Goal: Task Accomplishment & Management: Manage account settings

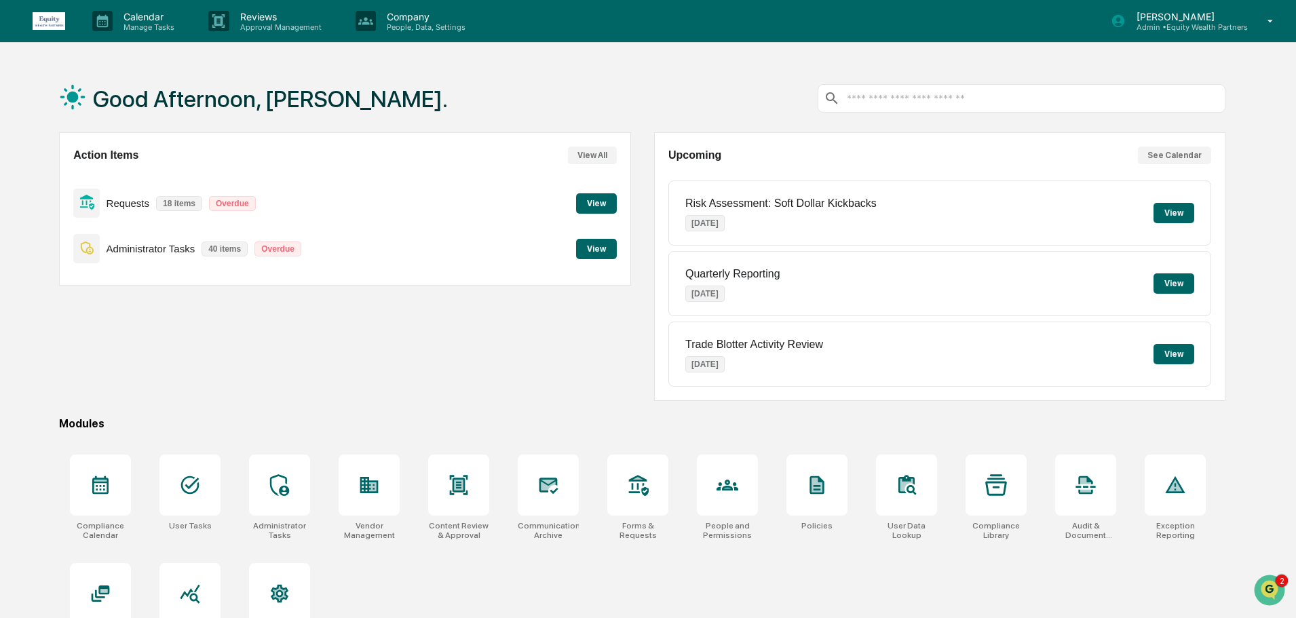
click at [610, 200] on button "View" at bounding box center [596, 203] width 41 height 20
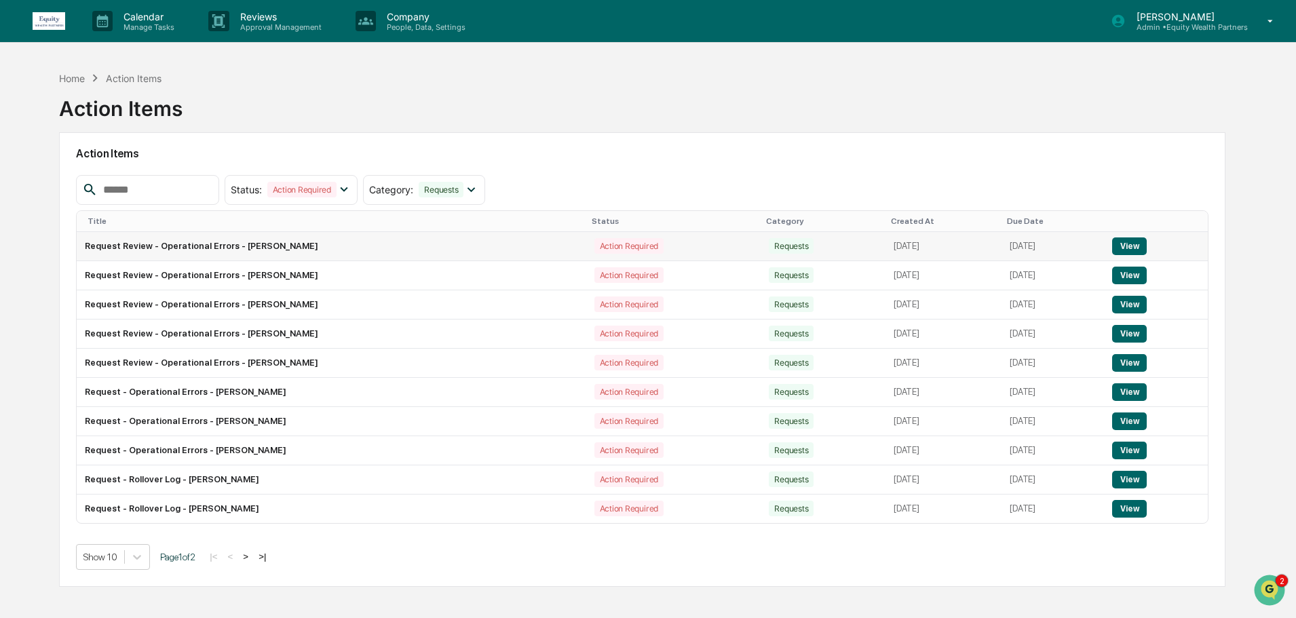
click at [1142, 246] on button "View" at bounding box center [1129, 246] width 35 height 18
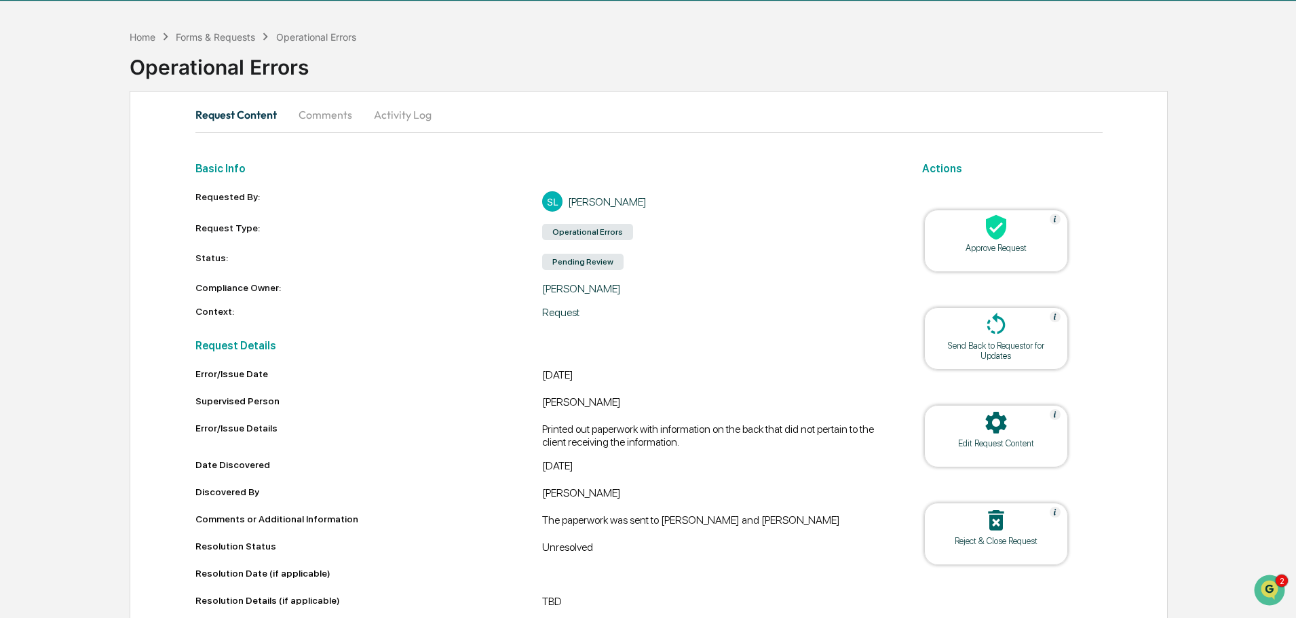
scroll to position [64, 0]
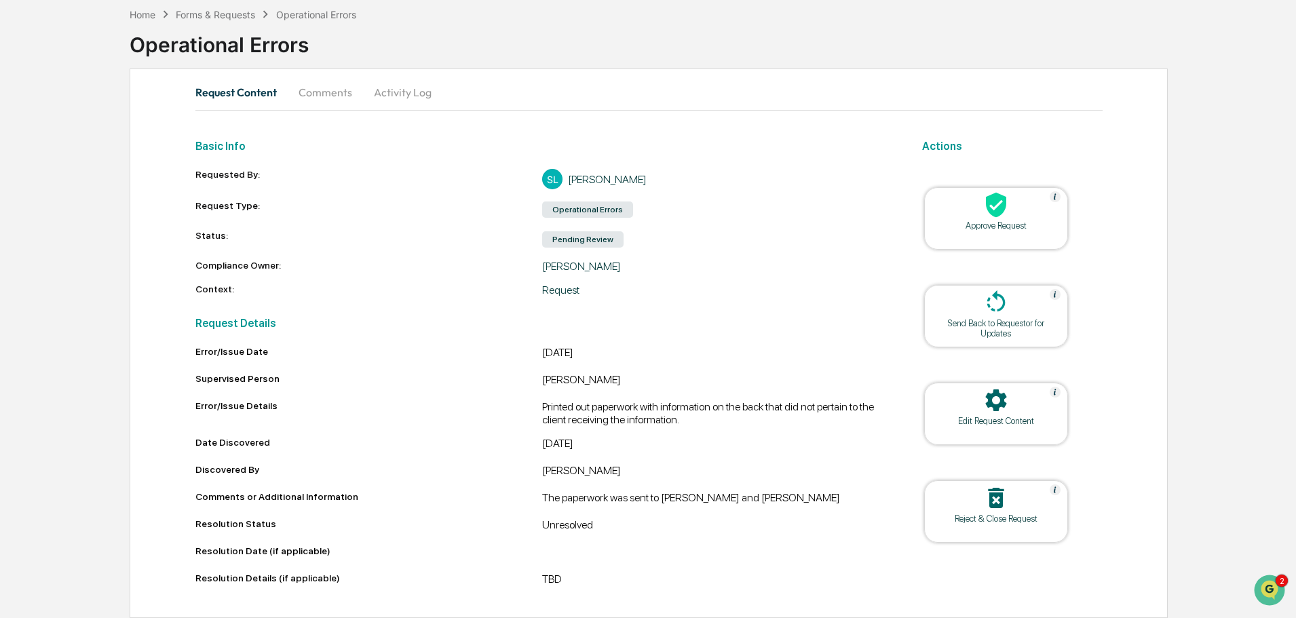
click at [324, 88] on button "Comments" at bounding box center [325, 92] width 75 height 33
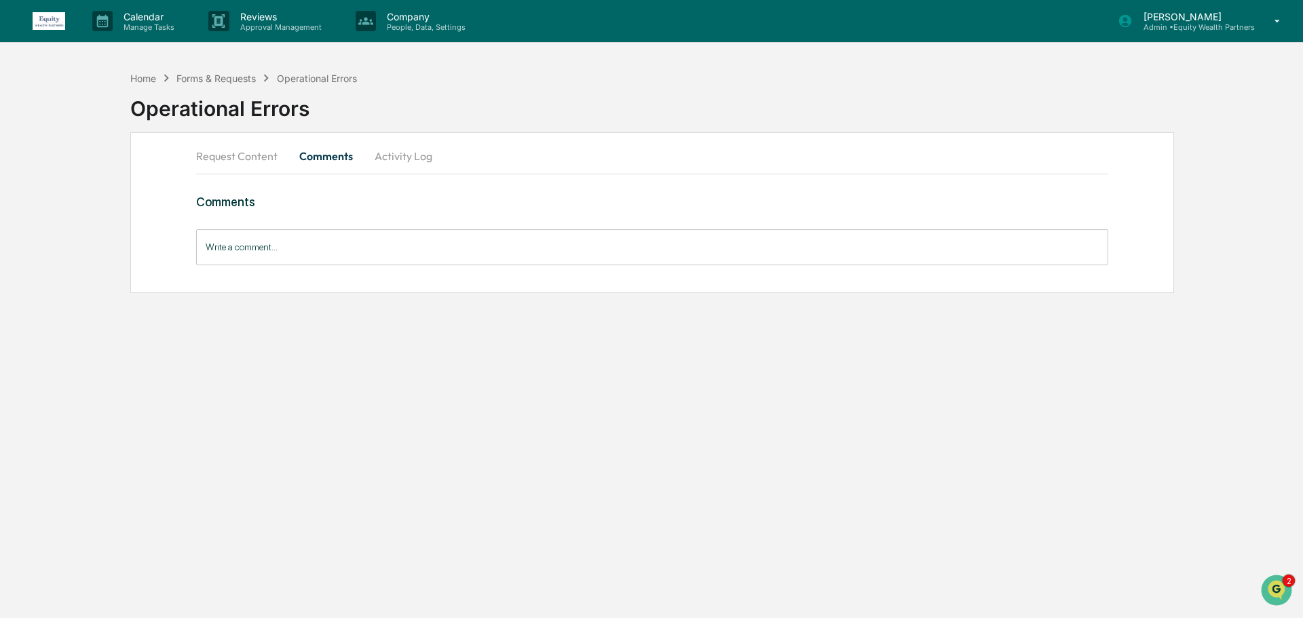
click at [340, 252] on input "Write a comment..." at bounding box center [652, 247] width 912 height 36
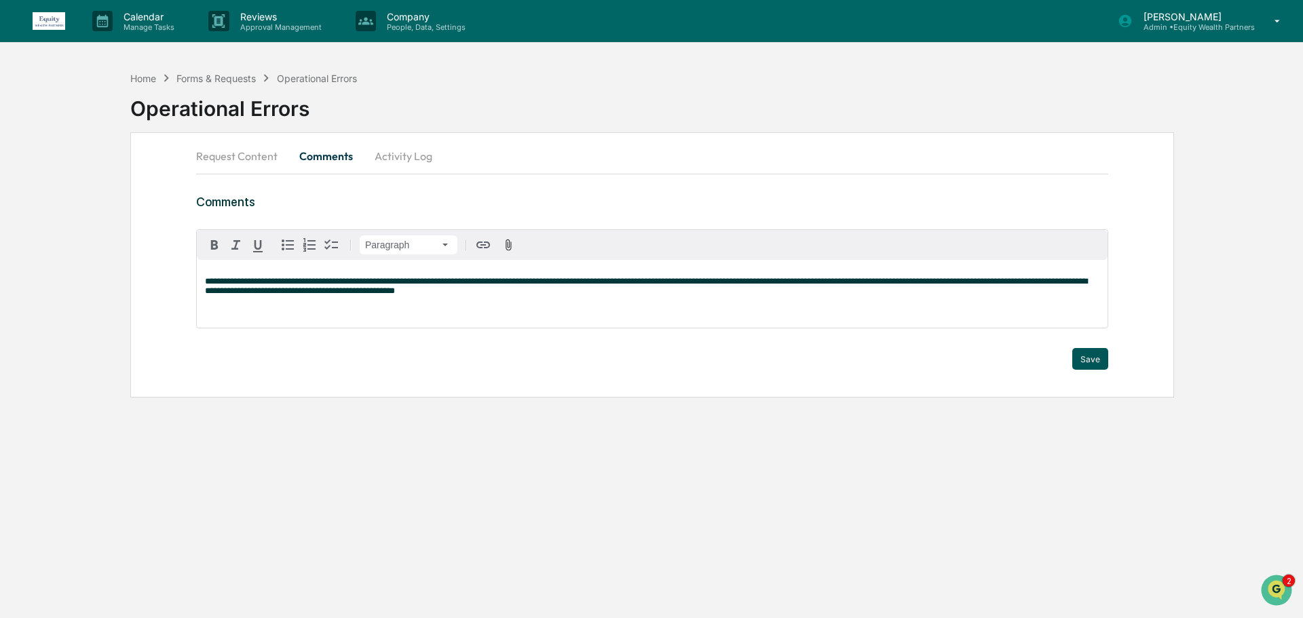
click at [1093, 359] on button "Save" at bounding box center [1090, 359] width 36 height 22
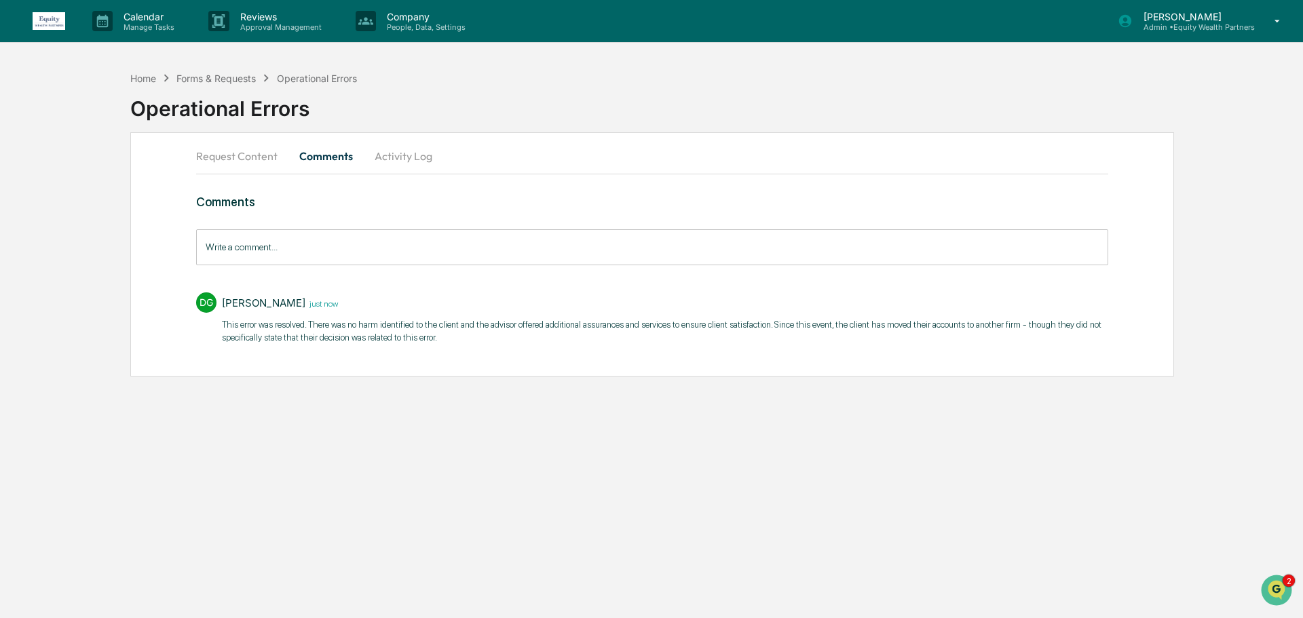
click at [253, 156] on button "Request Content" at bounding box center [242, 156] width 92 height 33
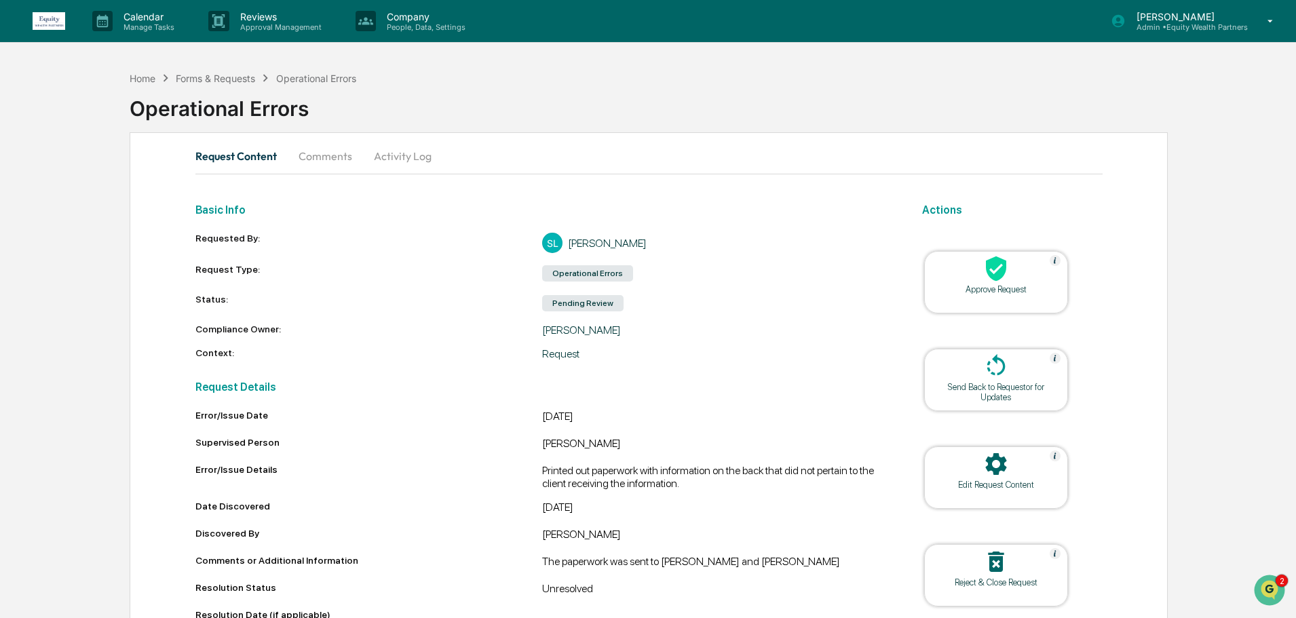
click at [992, 284] on div at bounding box center [996, 269] width 136 height 29
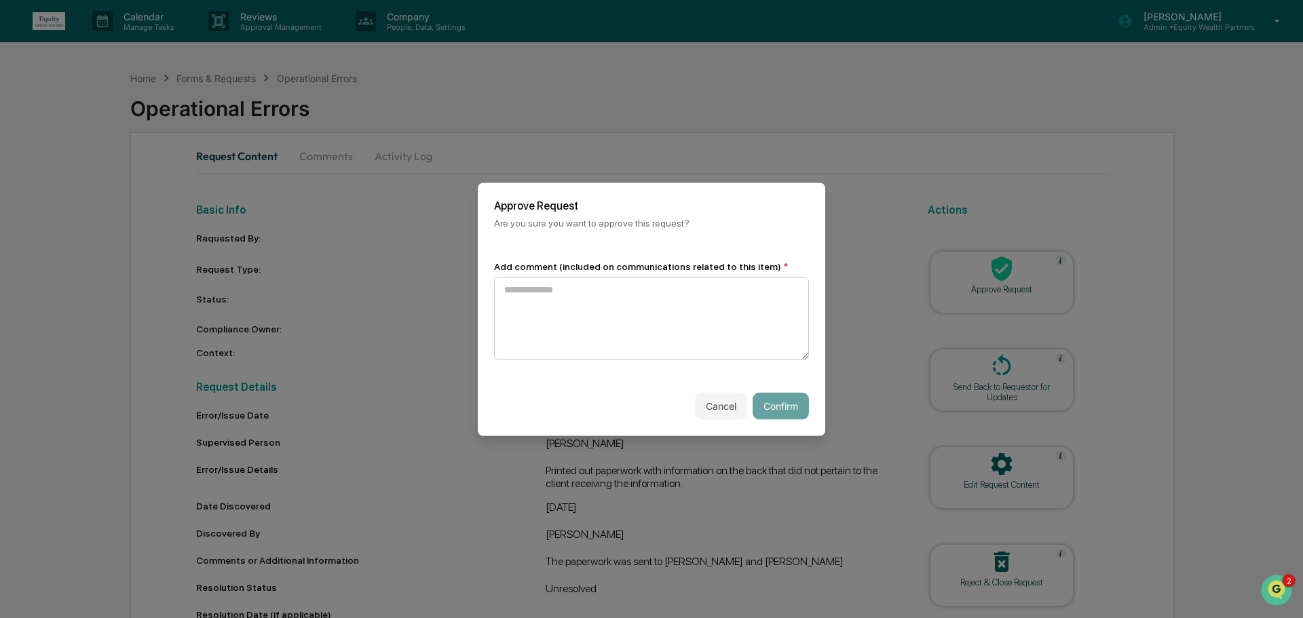
click at [624, 306] on textarea at bounding box center [651, 318] width 315 height 83
type textarea "**********"
click at [782, 399] on button "Confirm" at bounding box center [780, 405] width 56 height 27
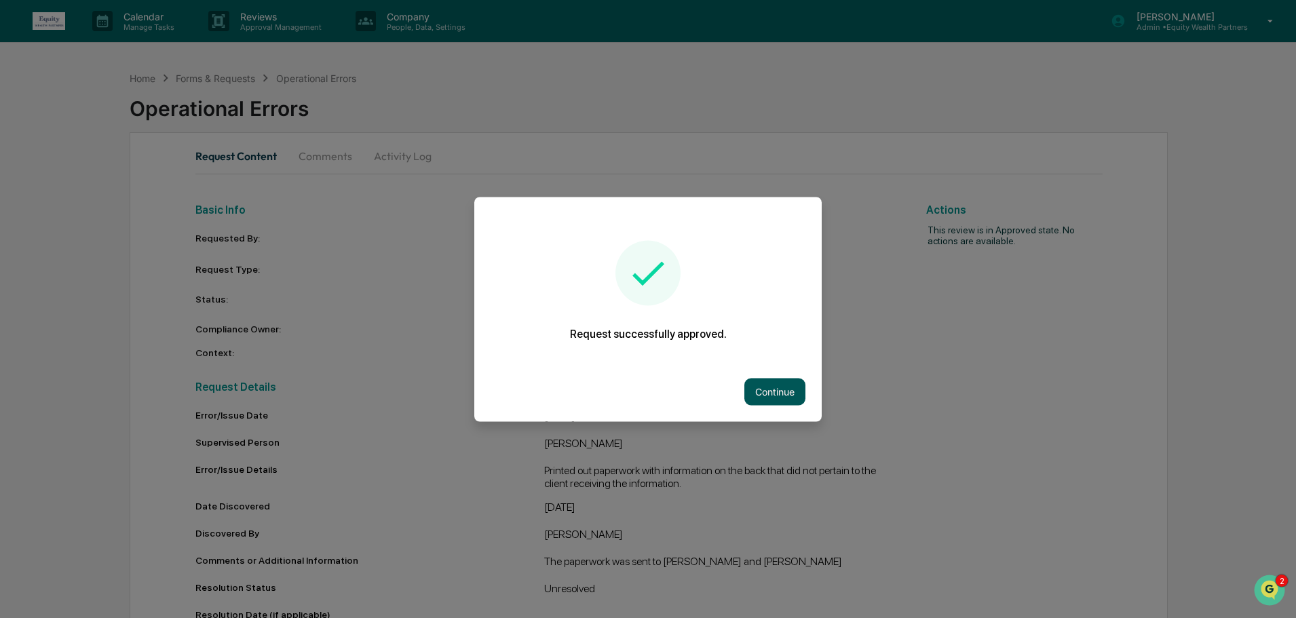
click at [784, 392] on button "Continue" at bounding box center [774, 391] width 61 height 27
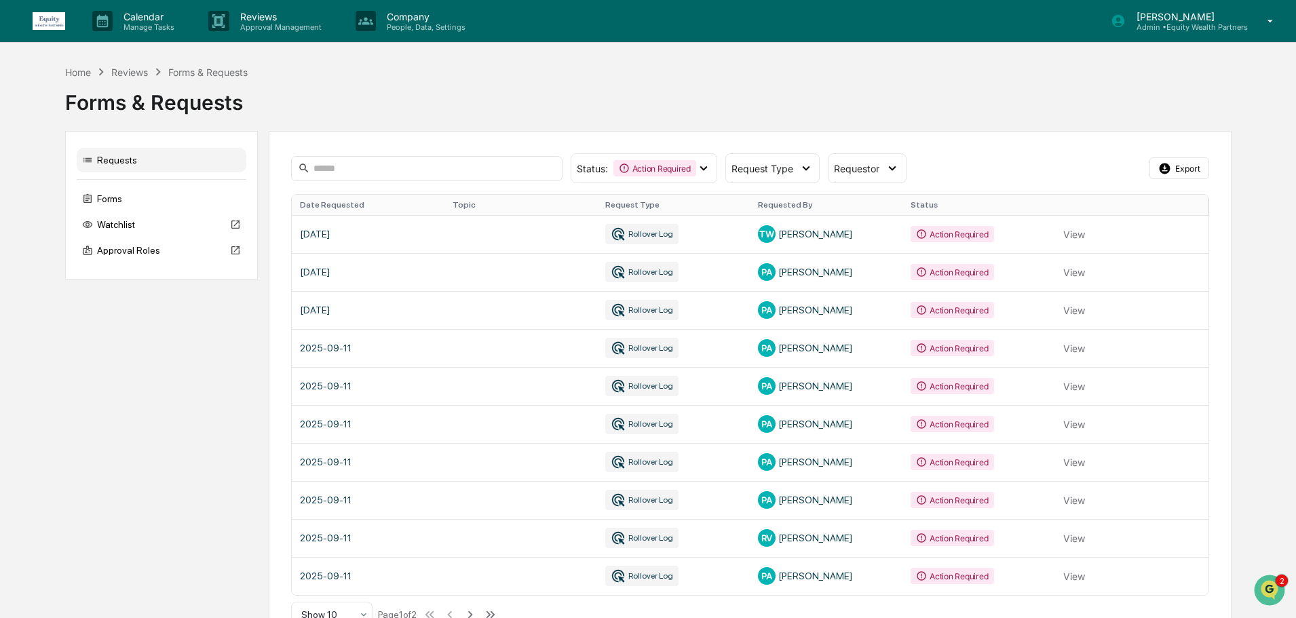
click at [124, 71] on div "Reviews" at bounding box center [129, 72] width 37 height 12
click at [130, 71] on div "Reviews" at bounding box center [129, 72] width 37 height 12
click at [80, 74] on div "Home" at bounding box center [78, 72] width 26 height 12
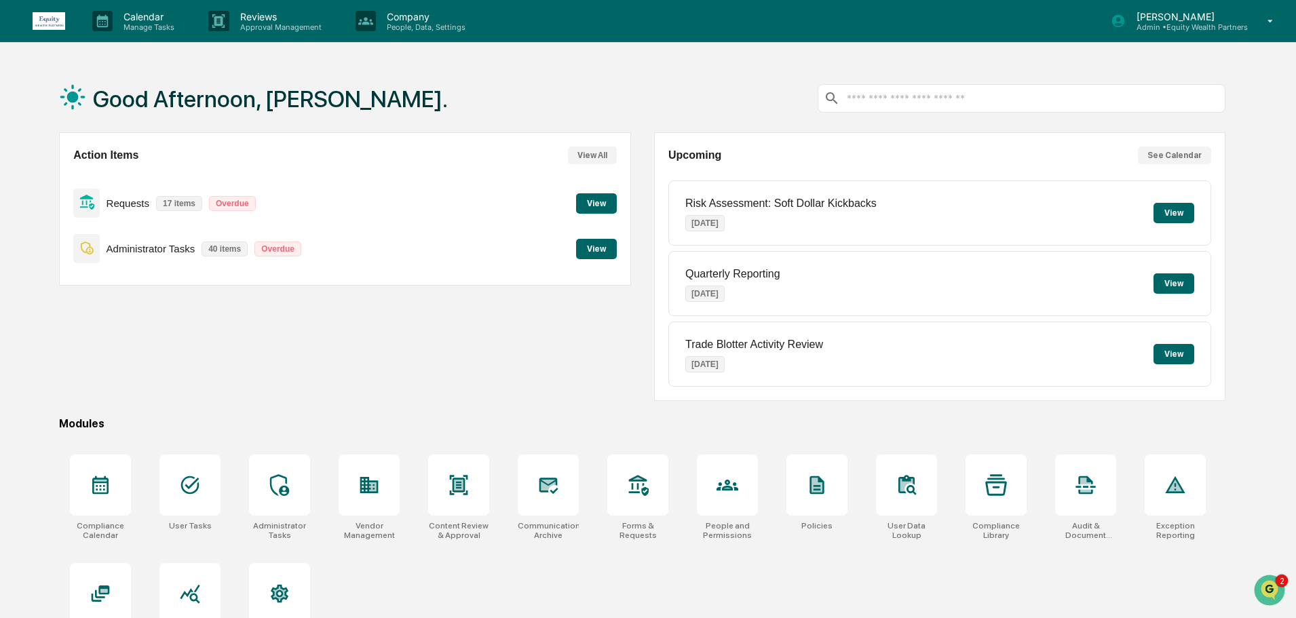
click at [602, 200] on button "View" at bounding box center [596, 203] width 41 height 20
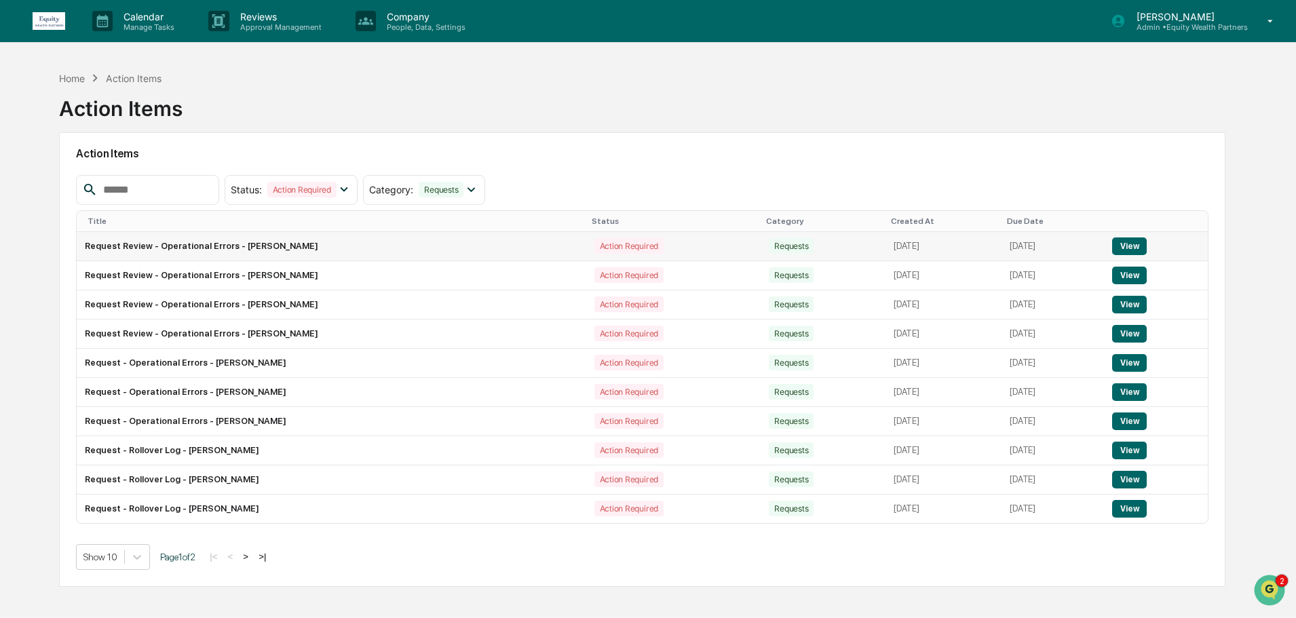
click at [1139, 245] on button "View" at bounding box center [1129, 246] width 35 height 18
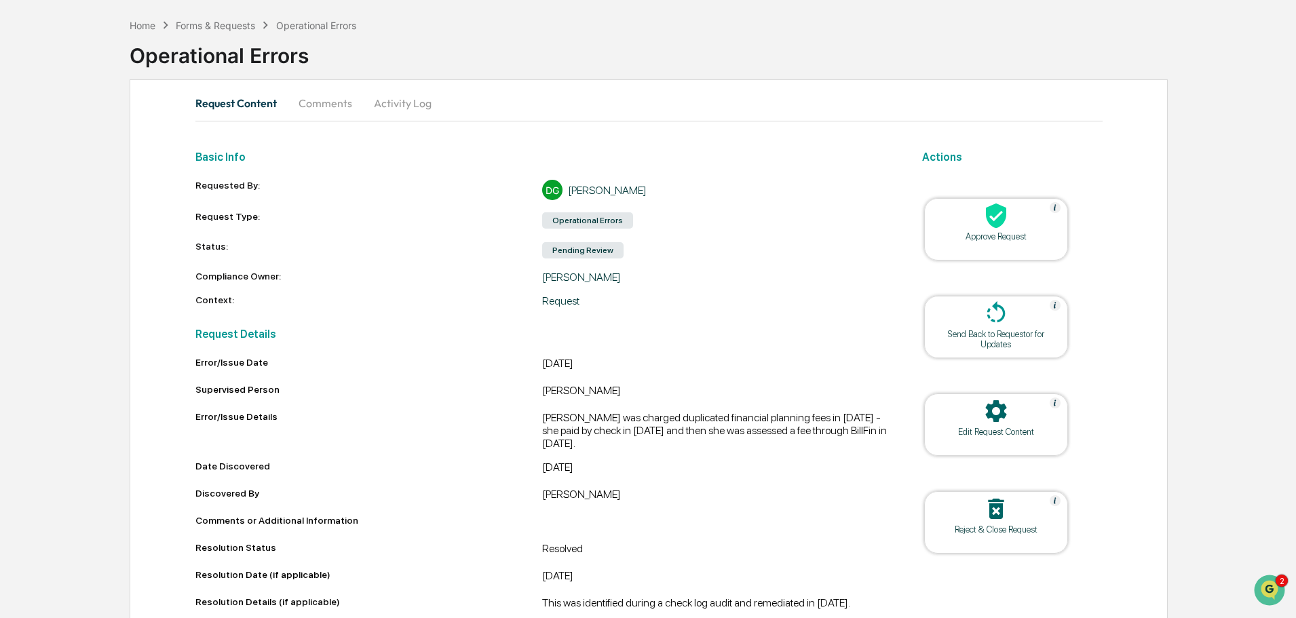
scroll to position [77, 0]
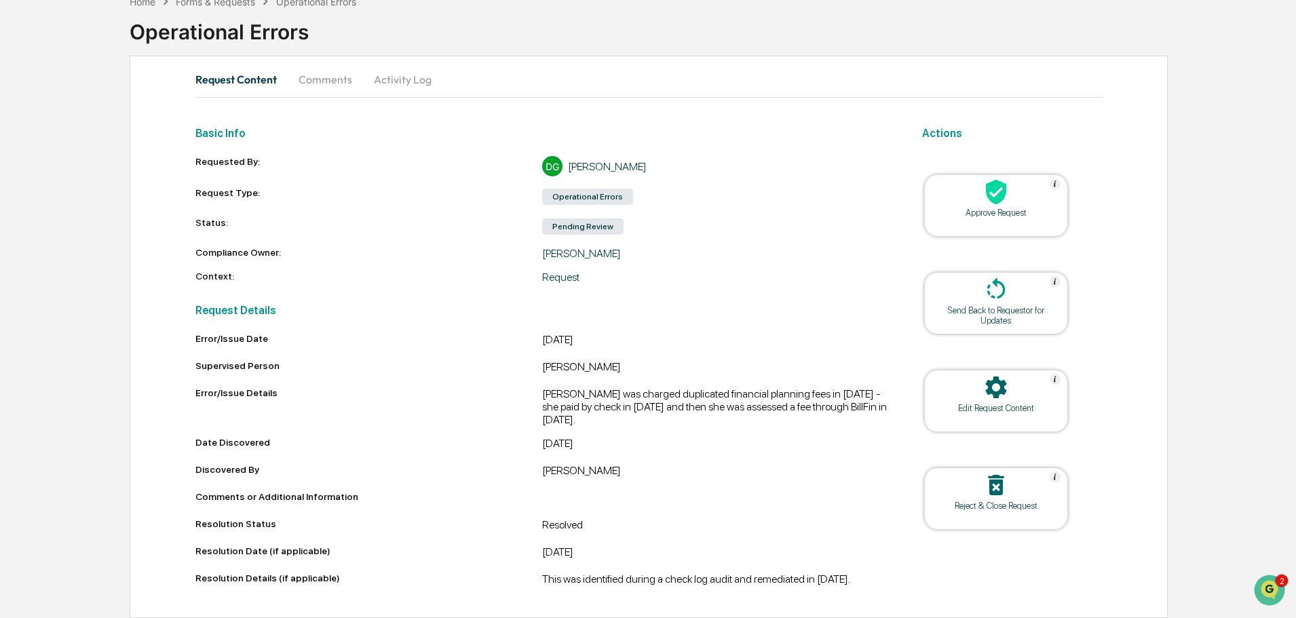
click at [1022, 204] on div at bounding box center [996, 192] width 136 height 29
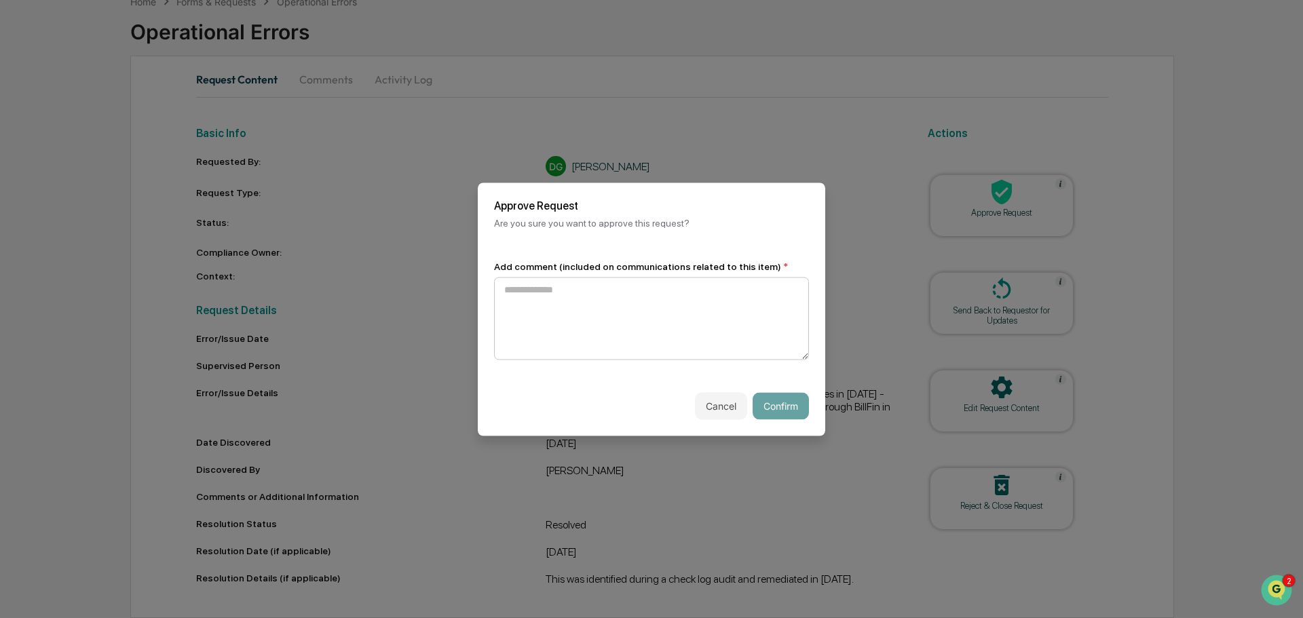
click at [623, 303] on textarea at bounding box center [651, 318] width 315 height 83
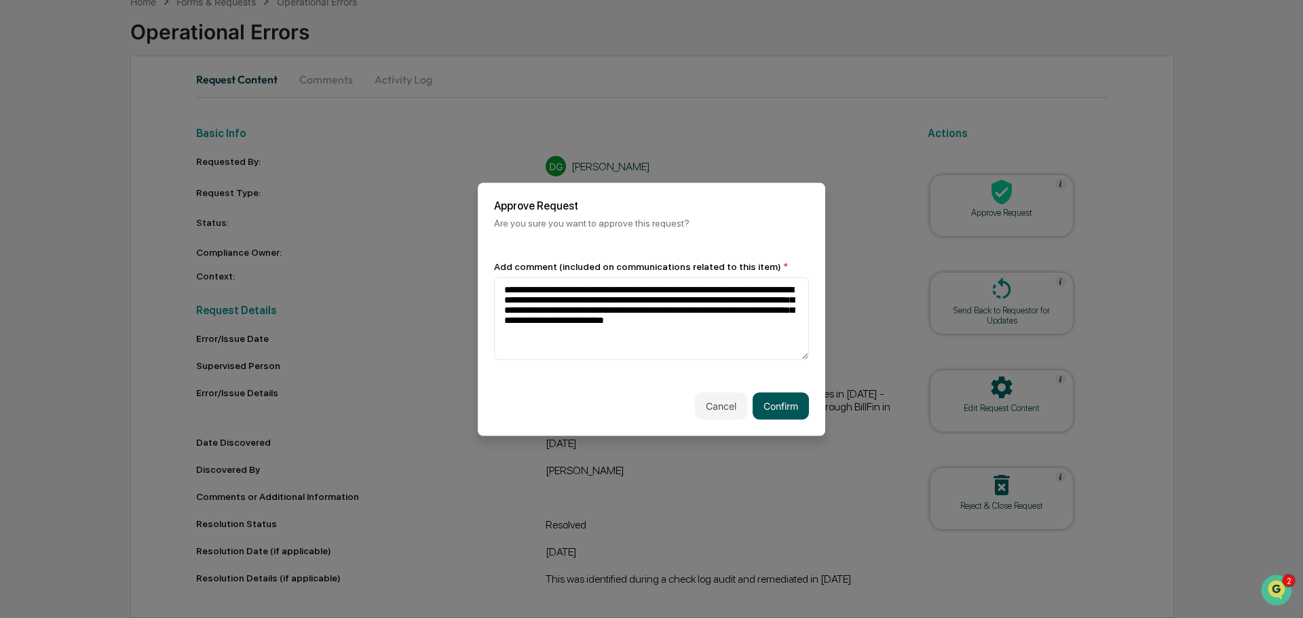
type textarea "**********"
click at [783, 406] on button "Confirm" at bounding box center [780, 405] width 56 height 27
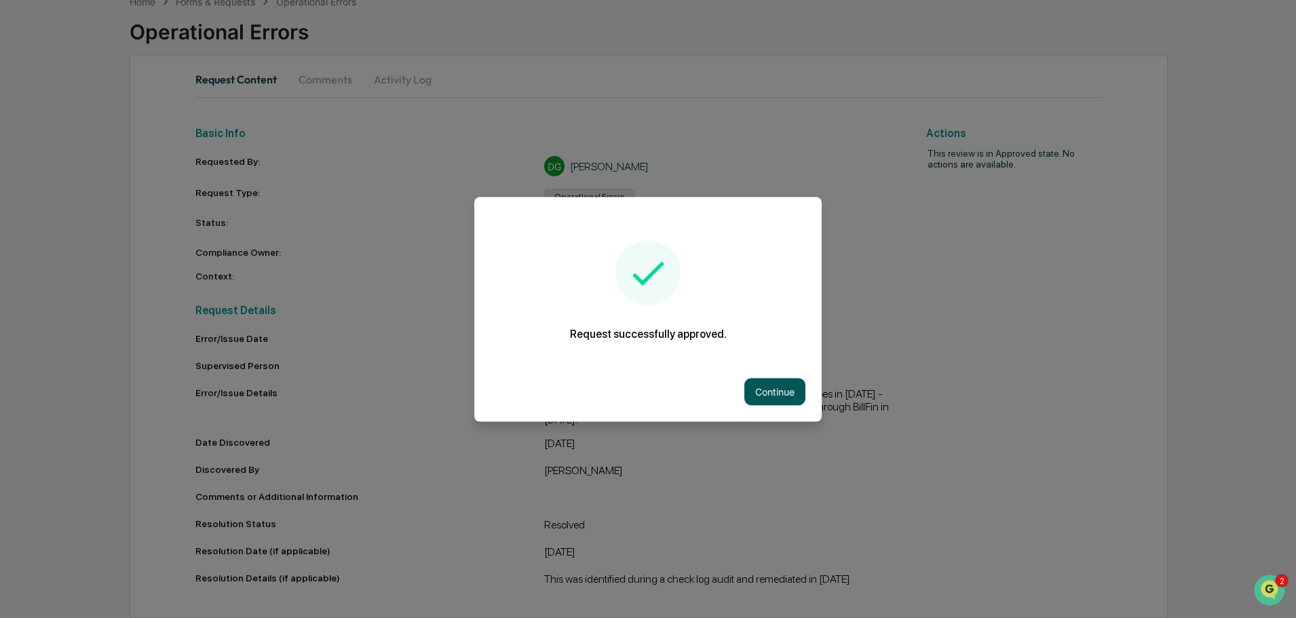
click at [782, 391] on button "Continue" at bounding box center [774, 391] width 61 height 27
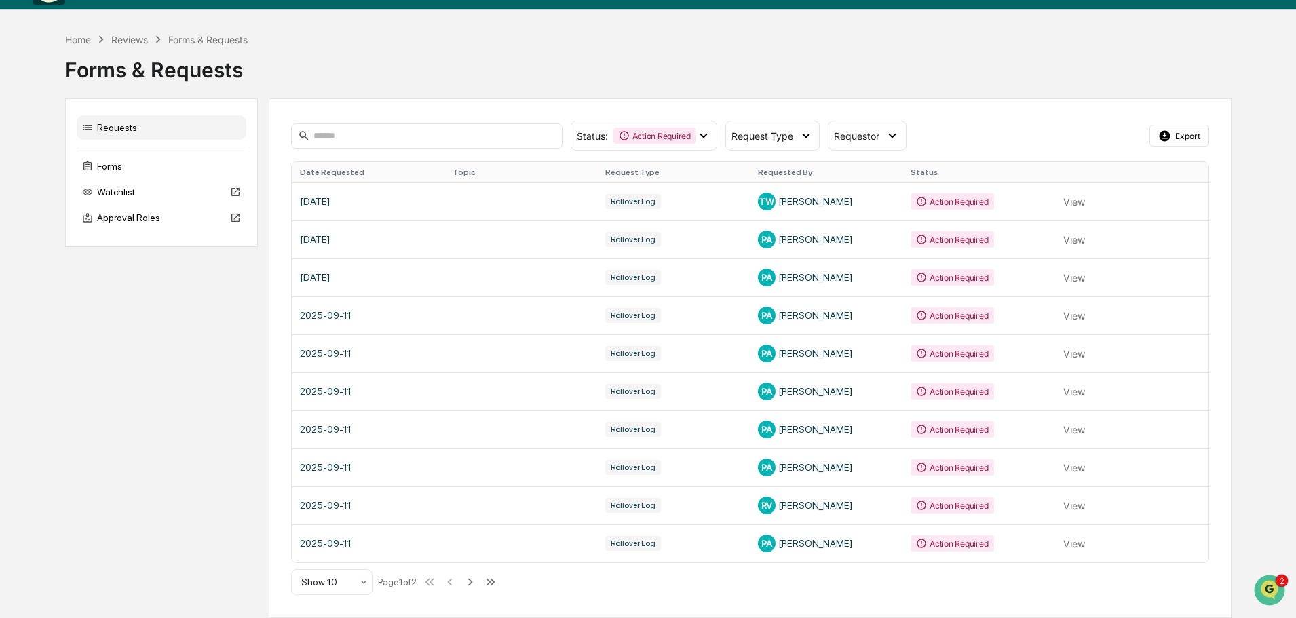
scroll to position [33, 0]
click at [87, 40] on div "Home" at bounding box center [78, 40] width 26 height 12
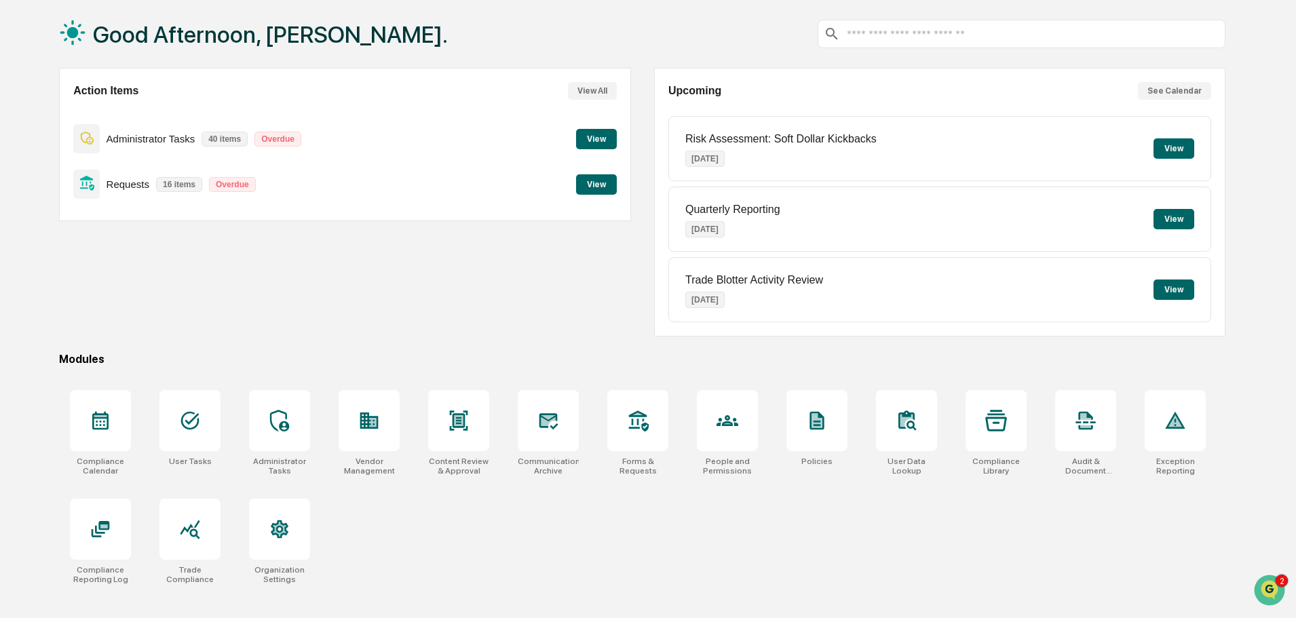
click at [596, 189] on button "View" at bounding box center [596, 184] width 41 height 20
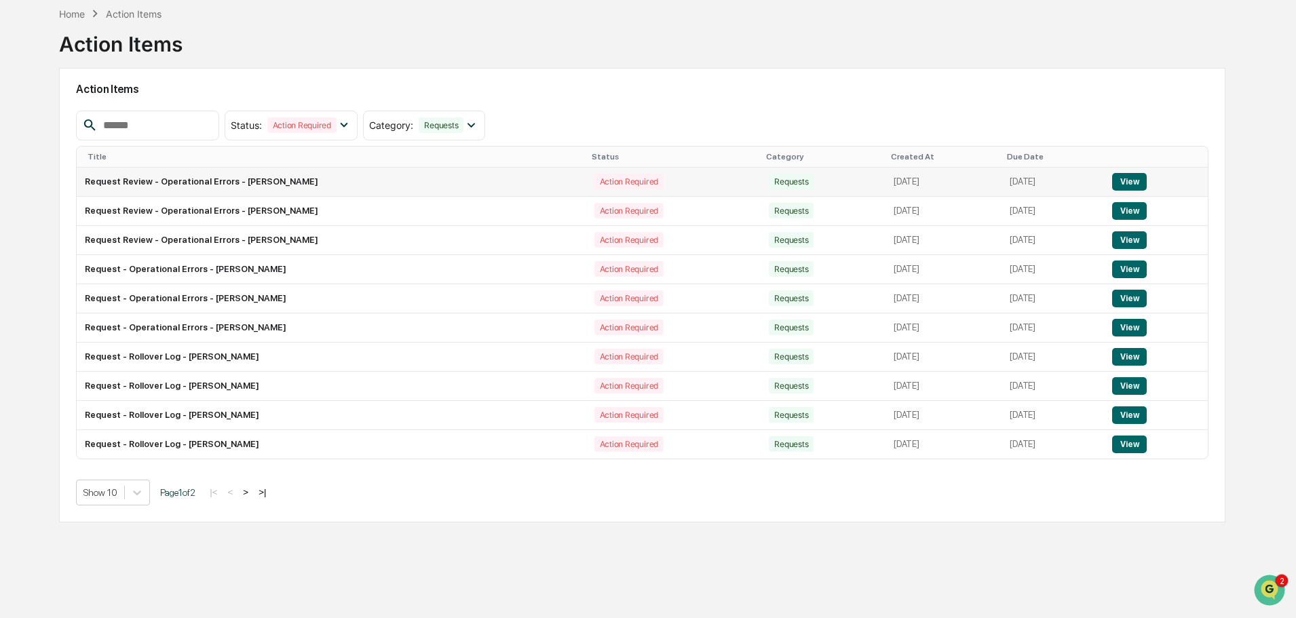
click at [1145, 178] on button "View" at bounding box center [1129, 182] width 35 height 18
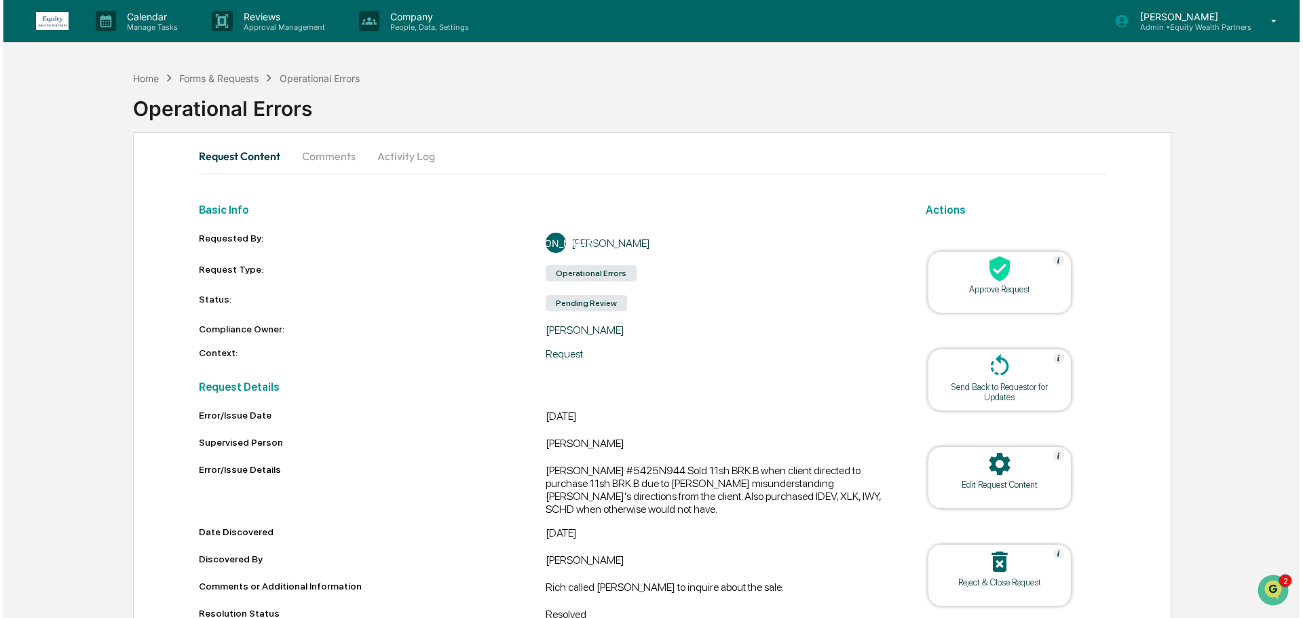
scroll to position [86, 0]
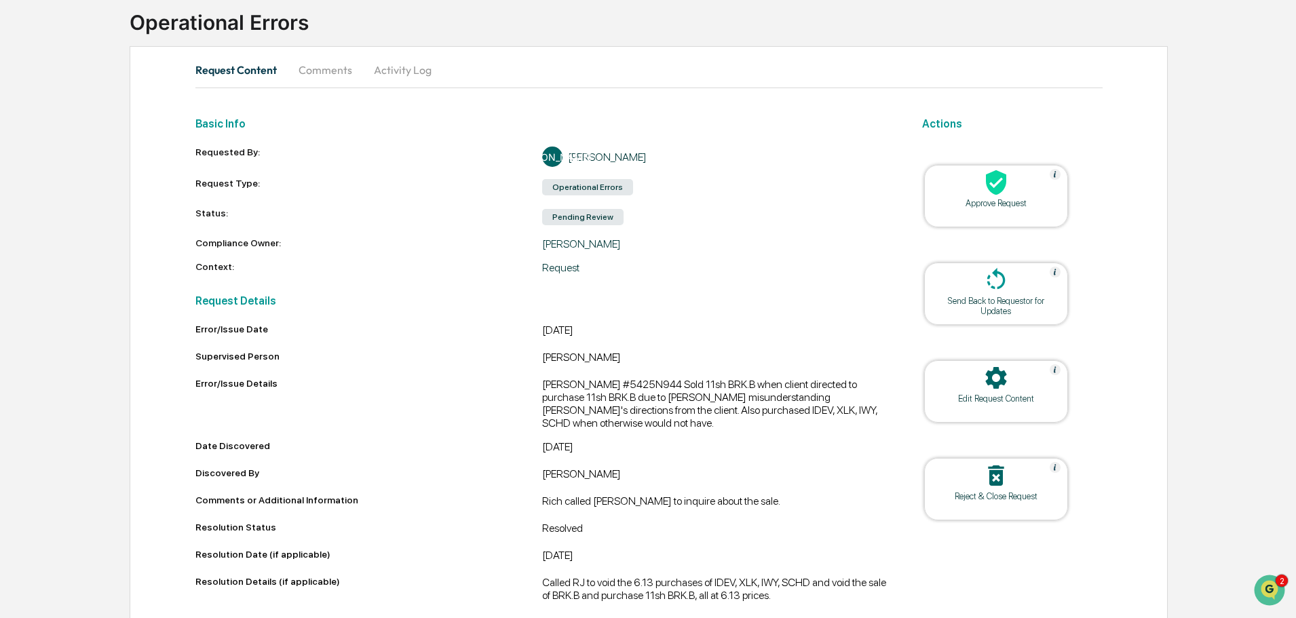
click at [1002, 198] on div "Approve Request" at bounding box center [996, 203] width 122 height 10
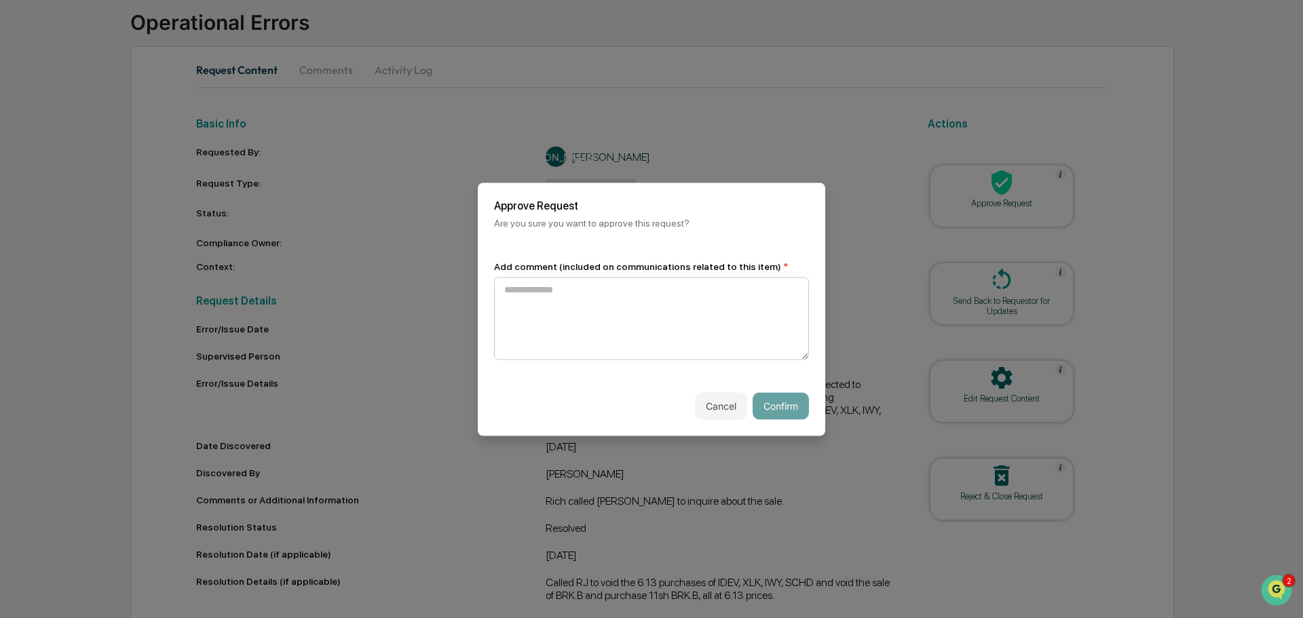
click at [623, 310] on textarea at bounding box center [651, 318] width 315 height 83
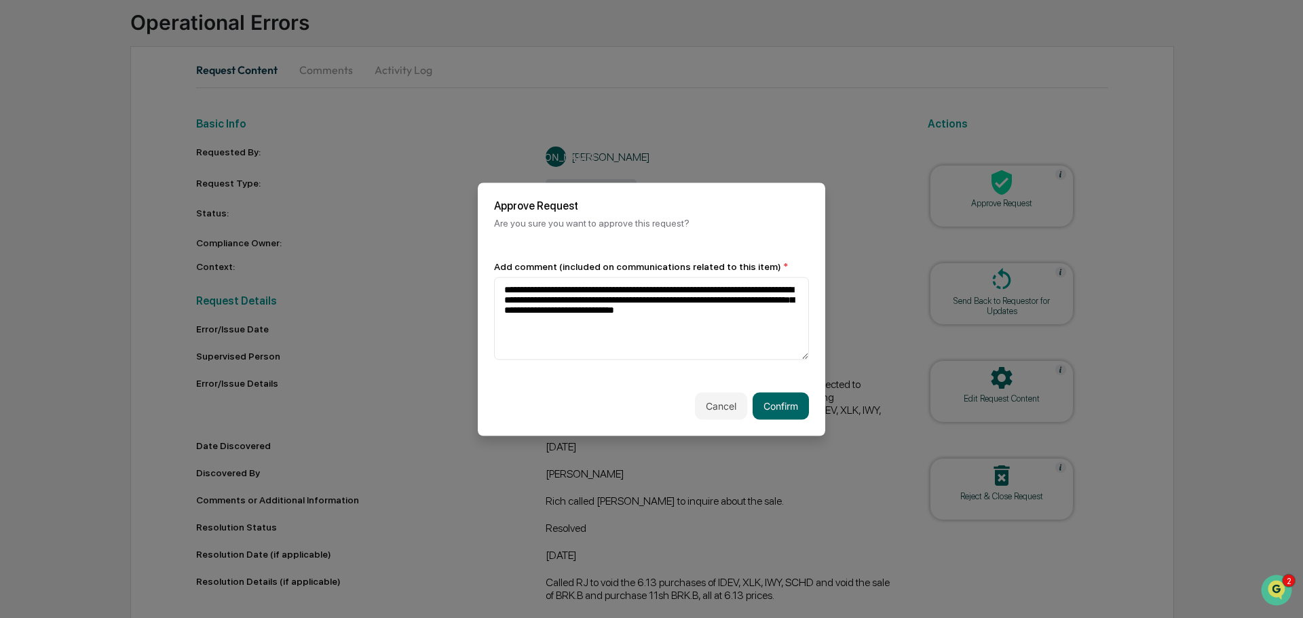
type textarea "**********"
click at [790, 400] on button "Confirm" at bounding box center [780, 405] width 56 height 27
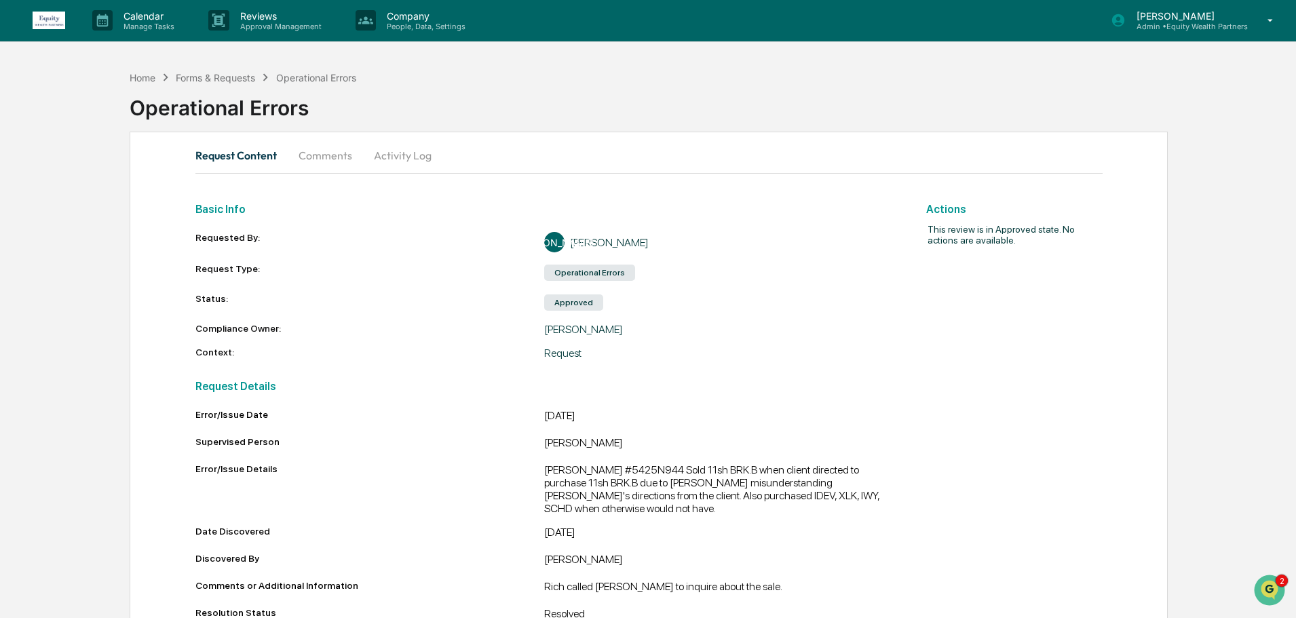
scroll to position [0, 0]
click at [151, 76] on div "Home" at bounding box center [143, 79] width 26 height 12
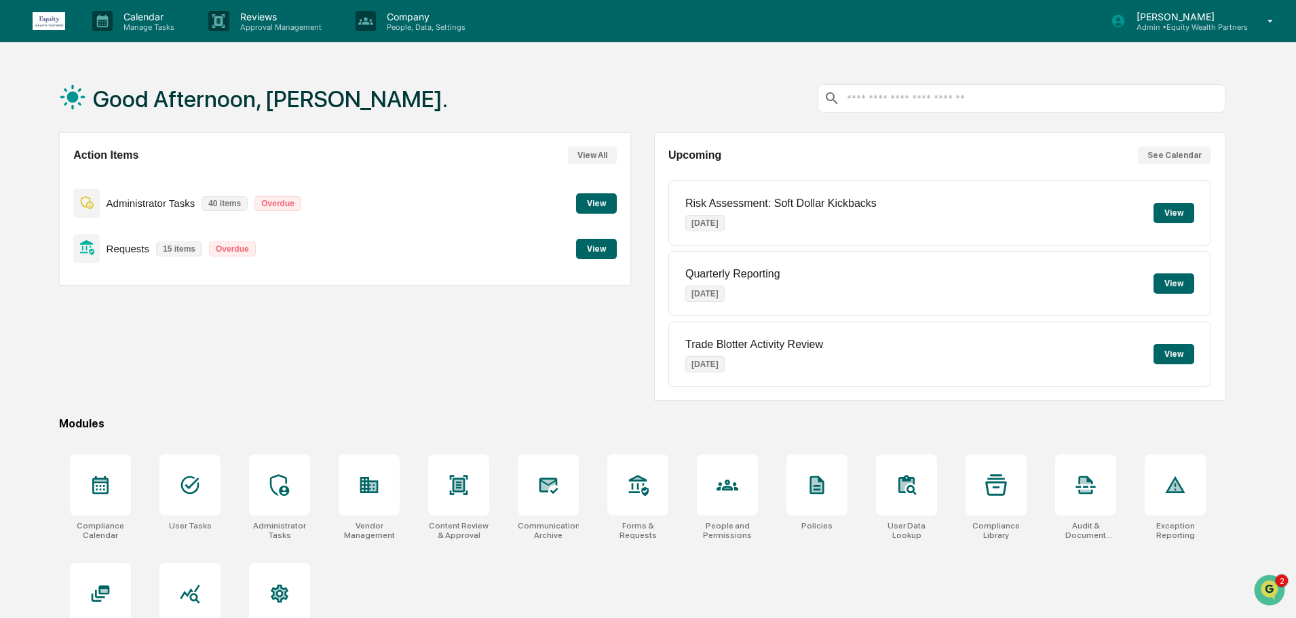
click at [608, 245] on button "View" at bounding box center [596, 249] width 41 height 20
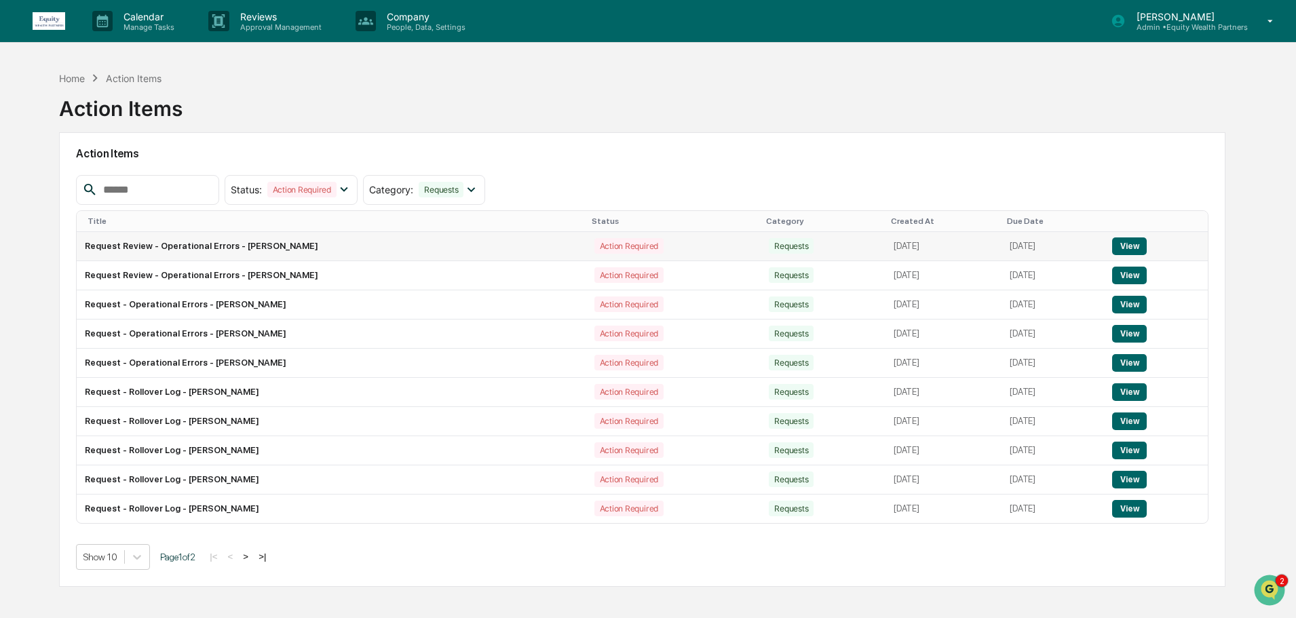
click at [1128, 246] on button "View" at bounding box center [1129, 246] width 35 height 18
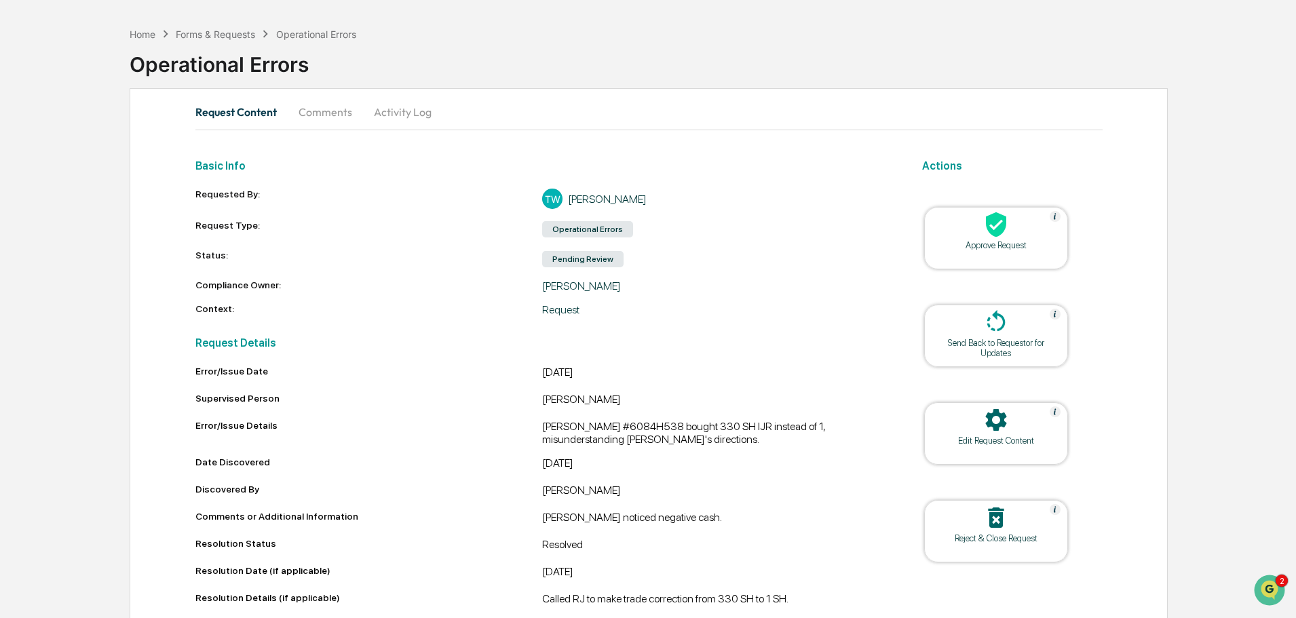
scroll to position [64, 0]
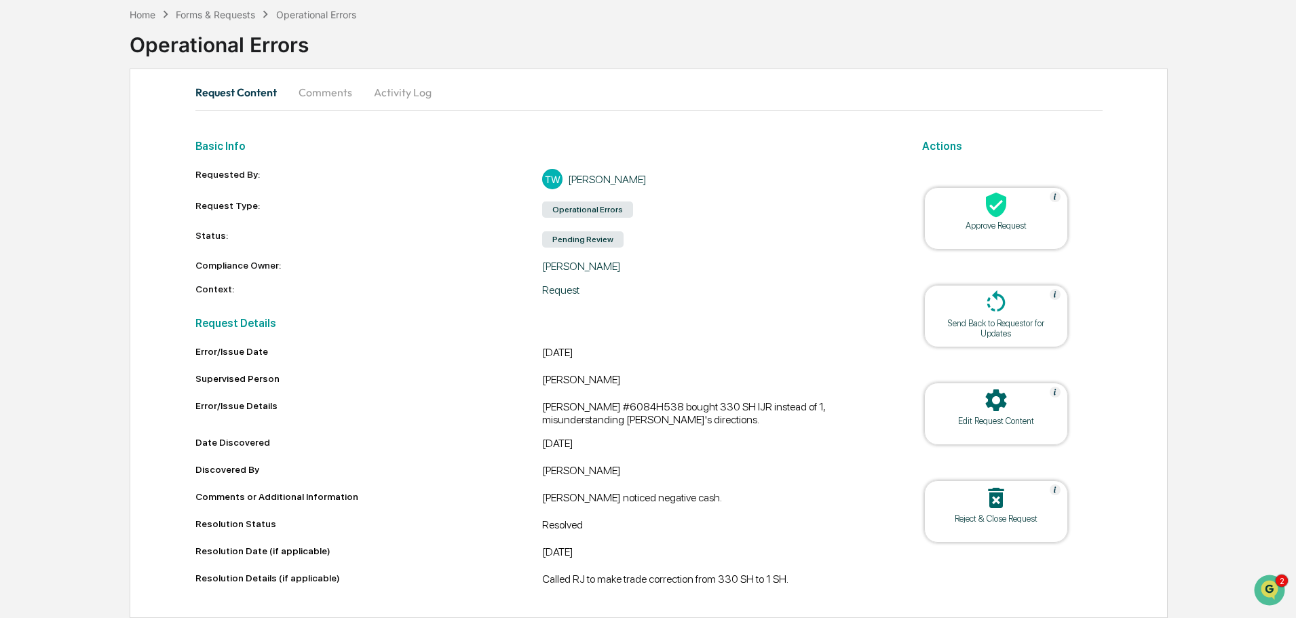
click at [1005, 214] on icon at bounding box center [995, 204] width 27 height 27
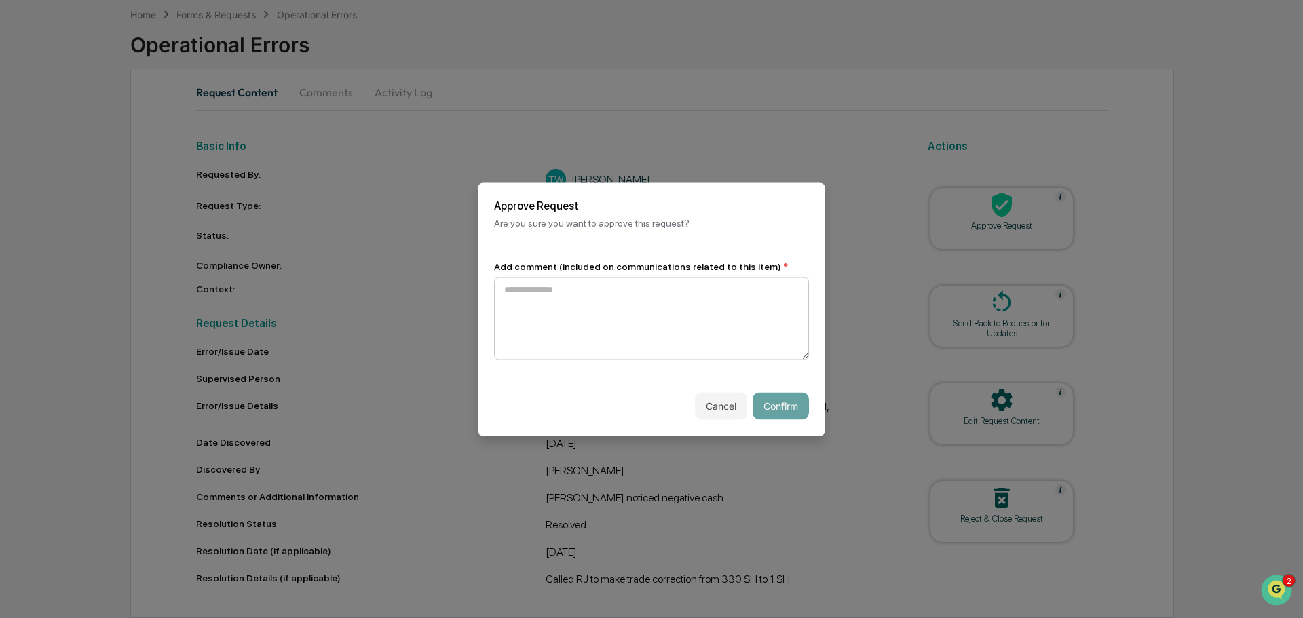
click at [632, 311] on textarea at bounding box center [651, 318] width 315 height 83
click at [637, 301] on textarea "**********" at bounding box center [651, 318] width 315 height 83
type textarea "**********"
click at [789, 405] on button "Confirm" at bounding box center [780, 405] width 56 height 27
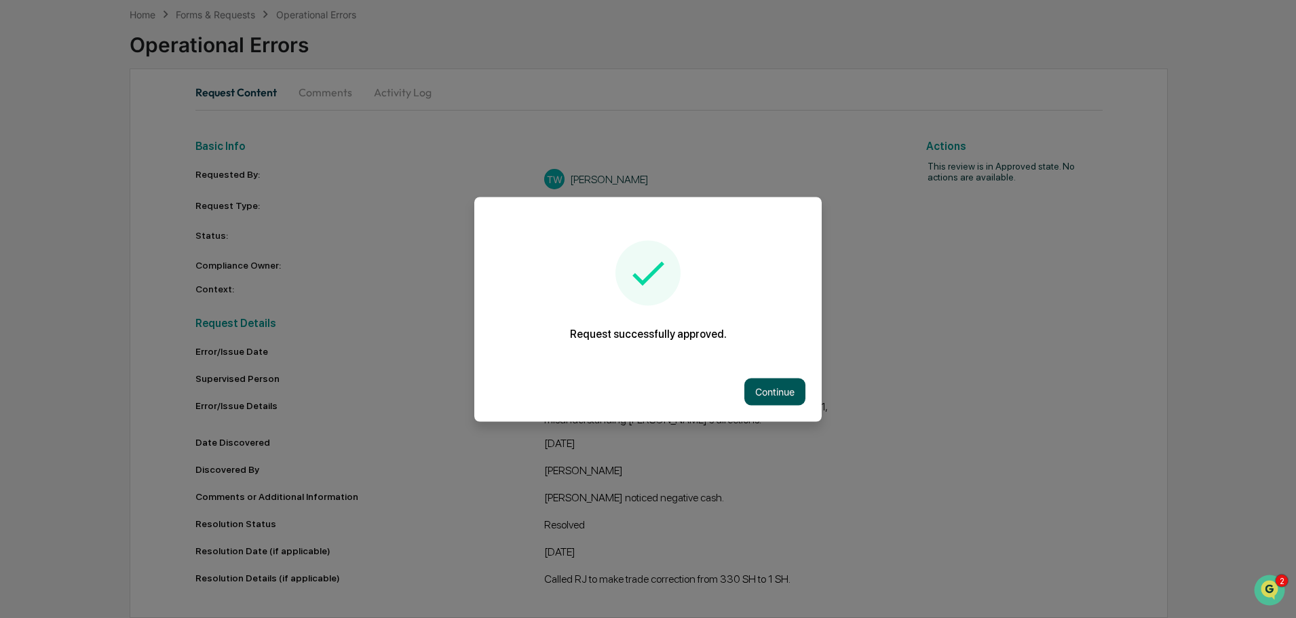
click at [777, 393] on button "Continue" at bounding box center [774, 391] width 61 height 27
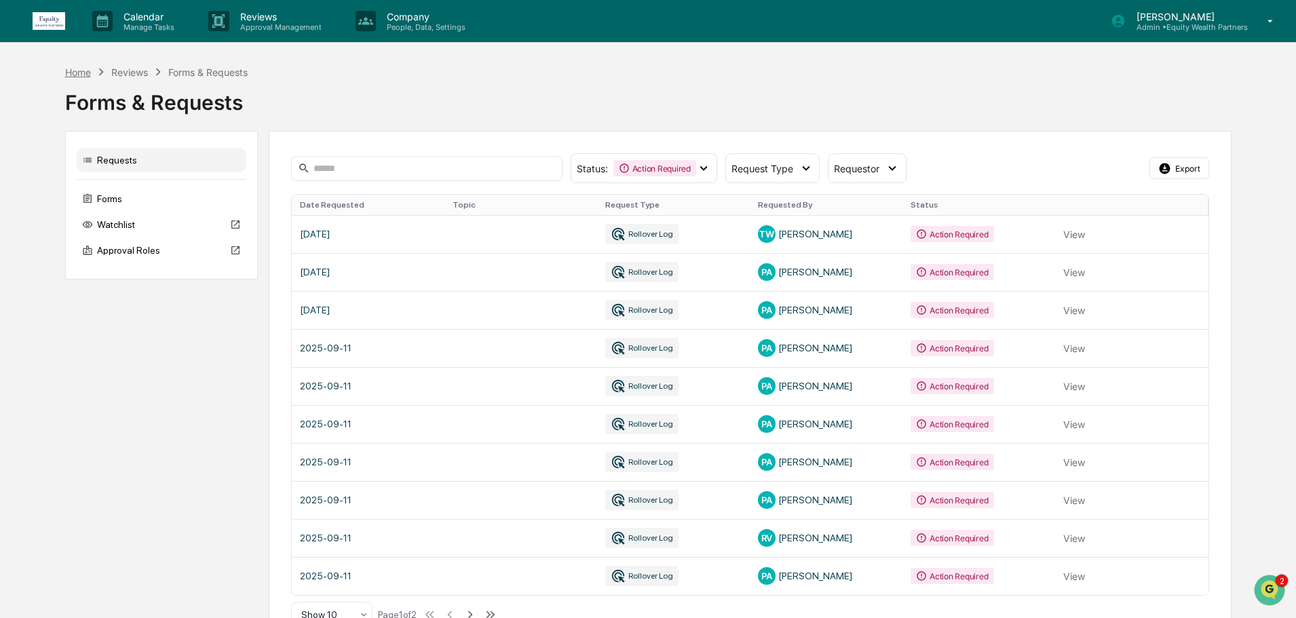
click at [81, 69] on div "Home" at bounding box center [78, 72] width 26 height 12
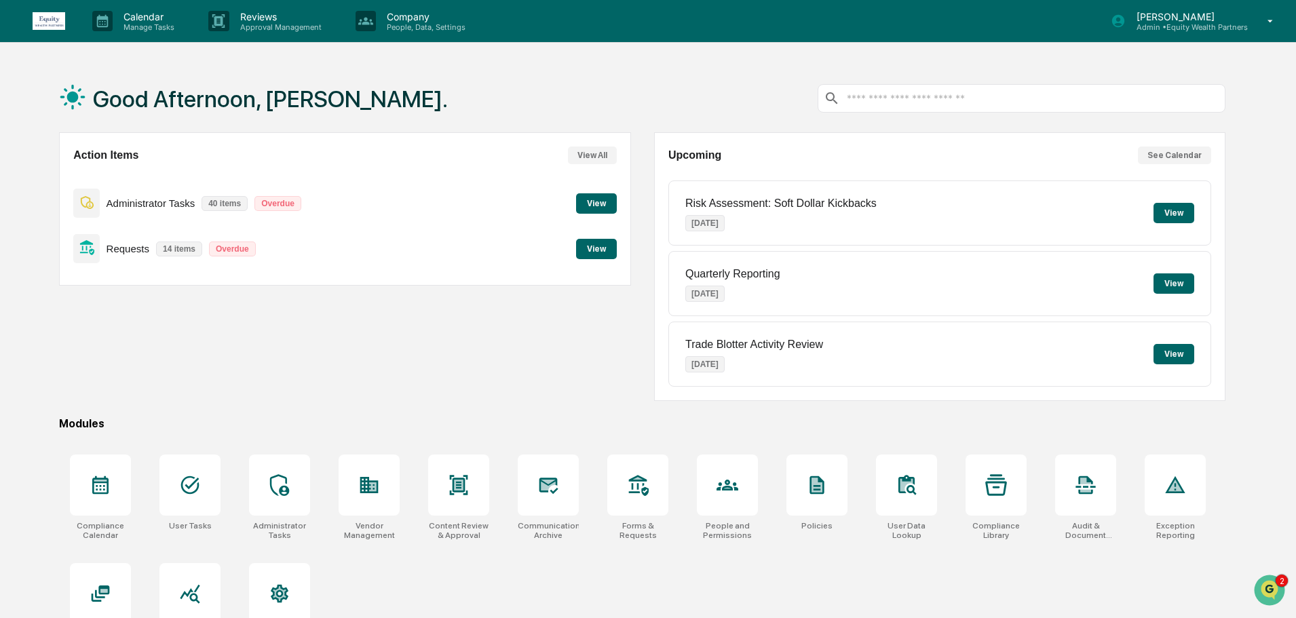
click at [596, 254] on button "View" at bounding box center [596, 249] width 41 height 20
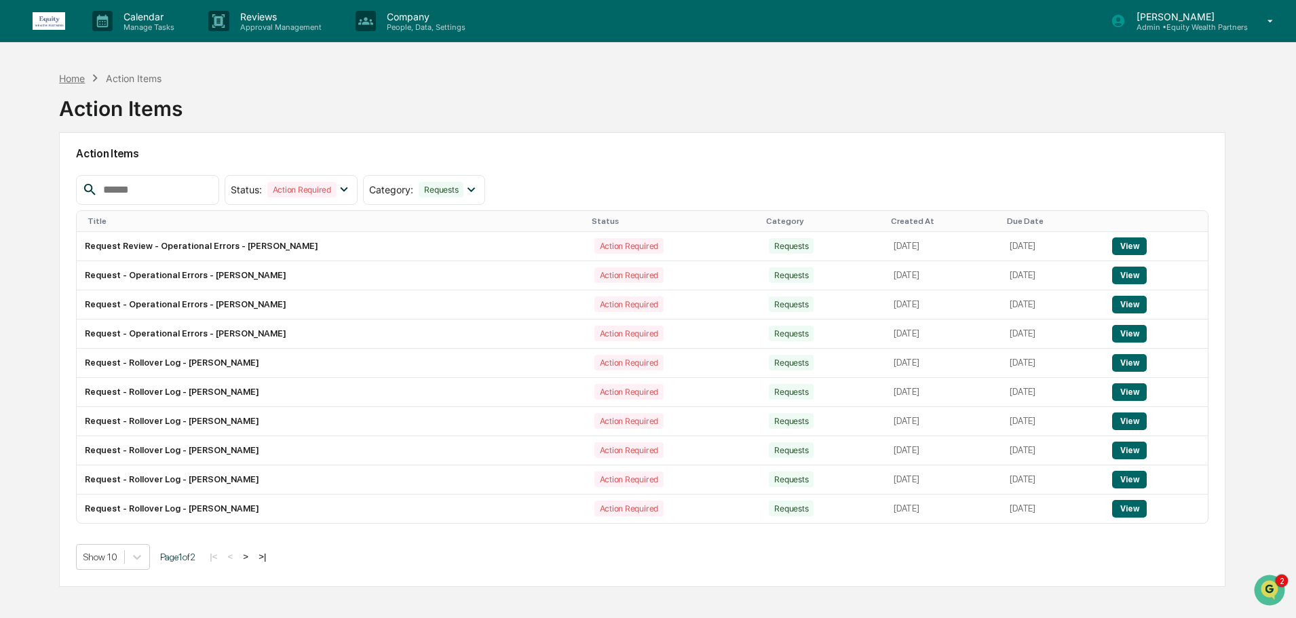
click at [69, 79] on div "Home" at bounding box center [72, 79] width 26 height 12
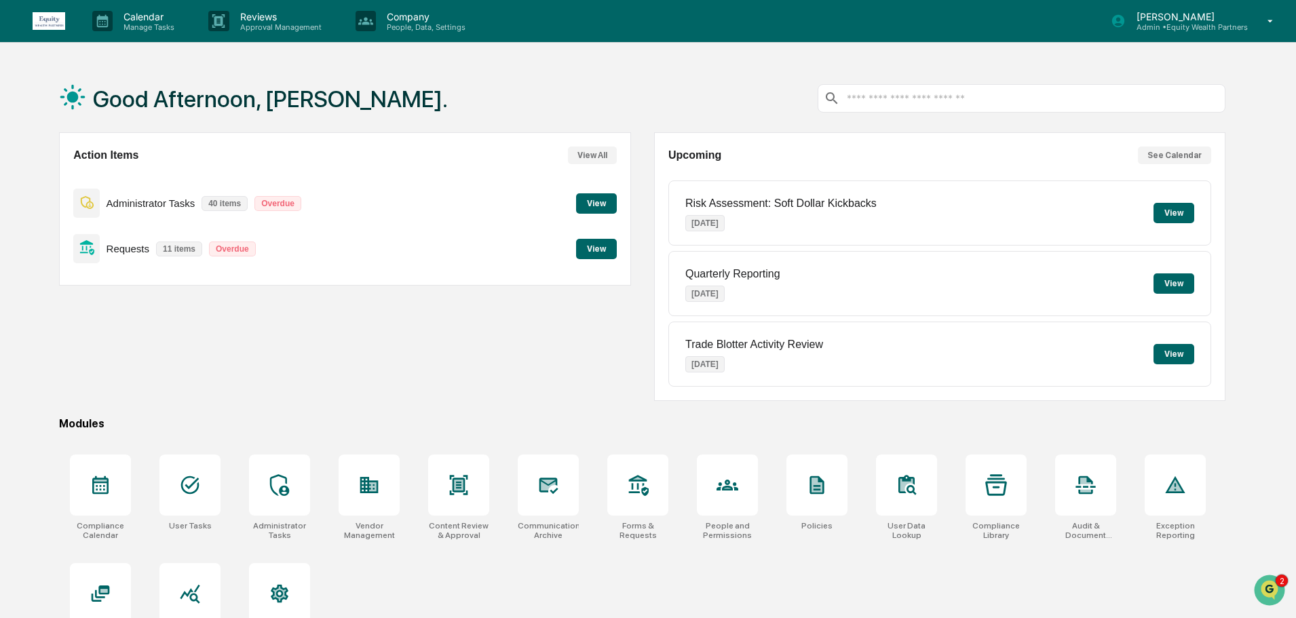
click at [586, 248] on button "View" at bounding box center [596, 249] width 41 height 20
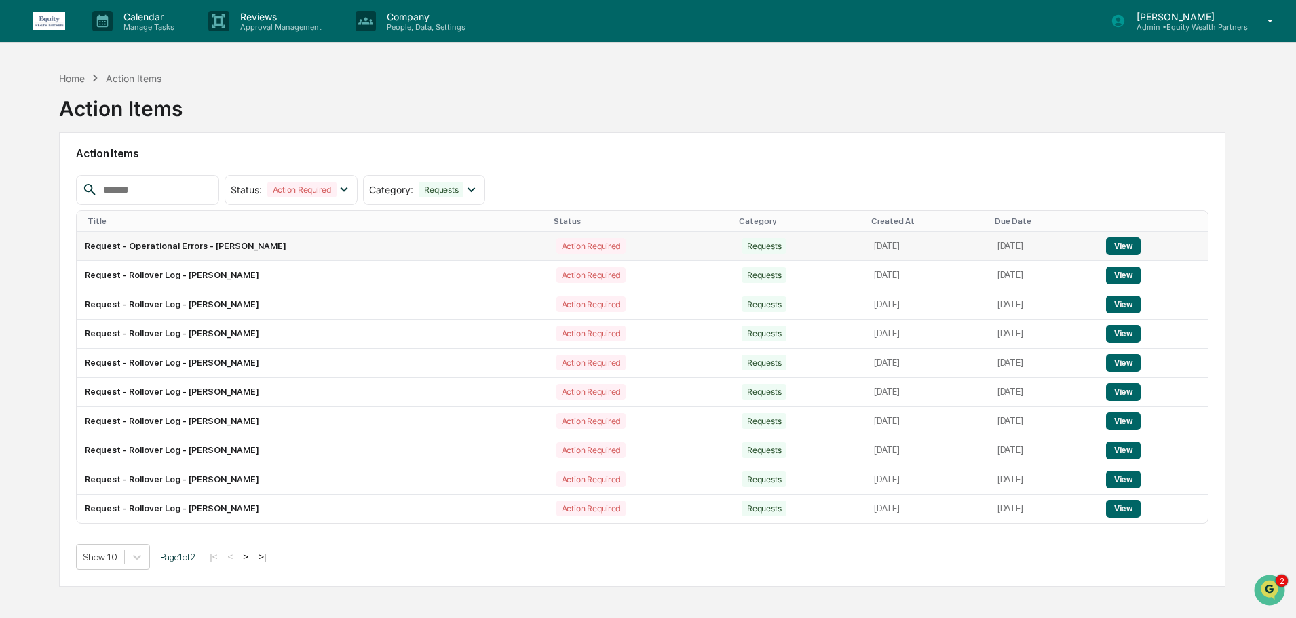
click at [1128, 243] on button "View" at bounding box center [1123, 246] width 35 height 18
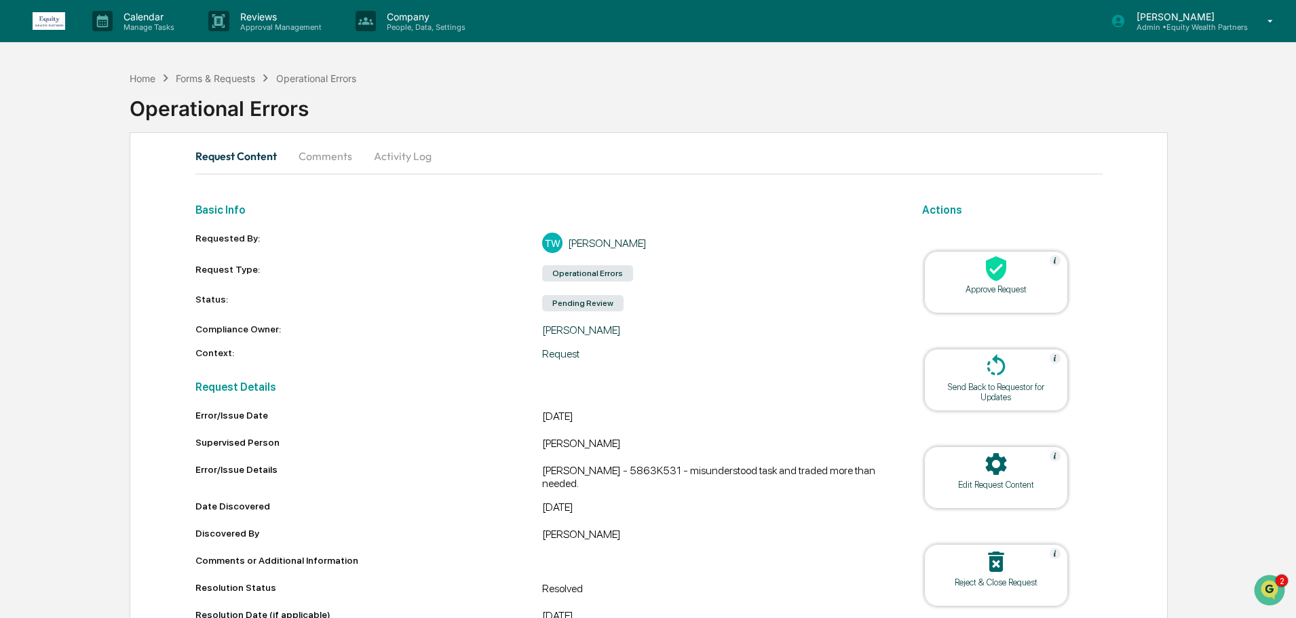
click at [990, 270] on icon at bounding box center [995, 268] width 27 height 27
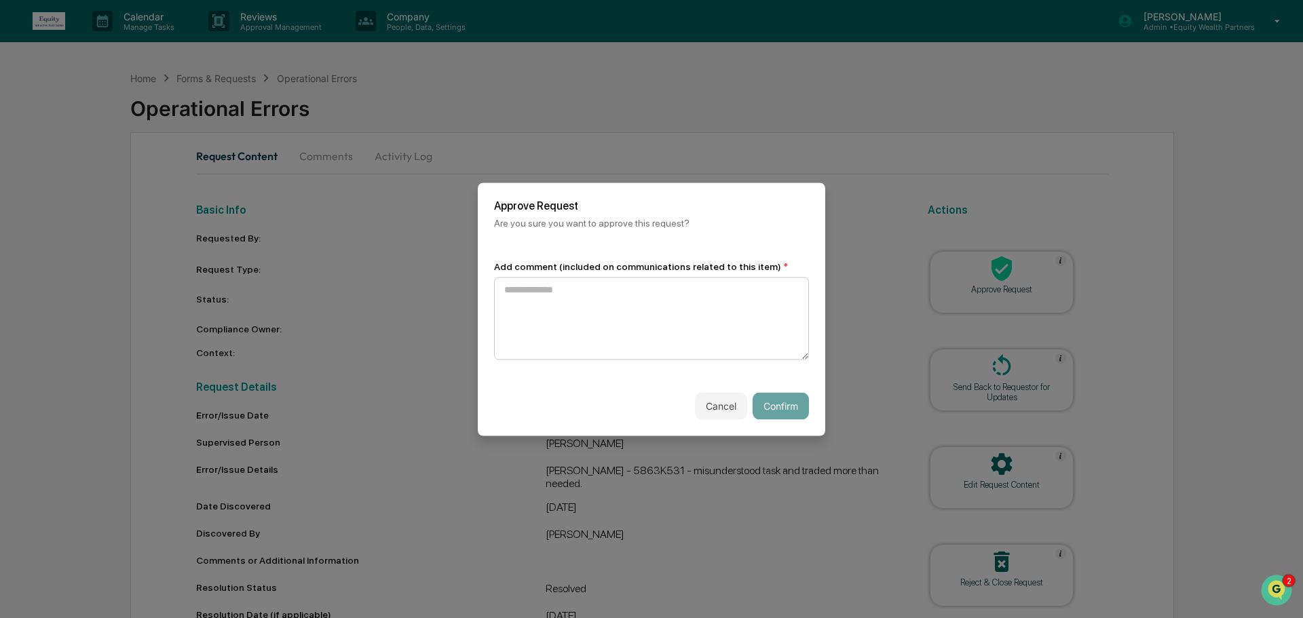
click at [609, 312] on textarea at bounding box center [651, 318] width 315 height 83
type textarea "**********"
click at [786, 406] on button "Confirm" at bounding box center [780, 405] width 56 height 27
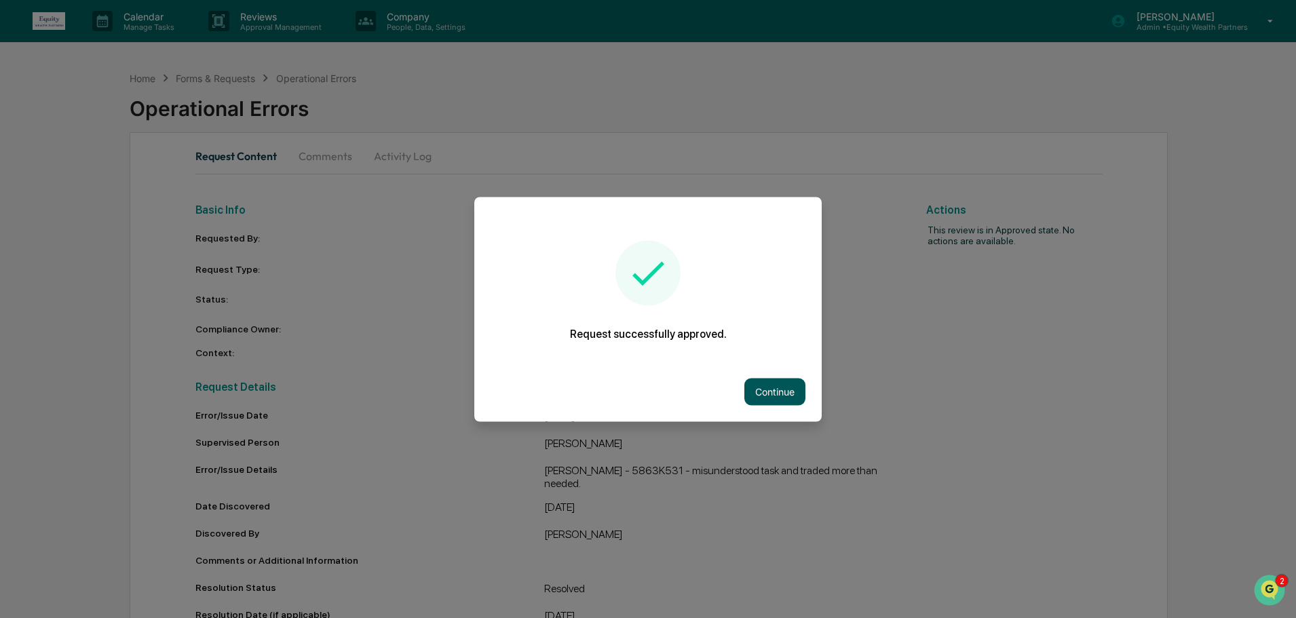
click at [778, 391] on button "Continue" at bounding box center [774, 391] width 61 height 27
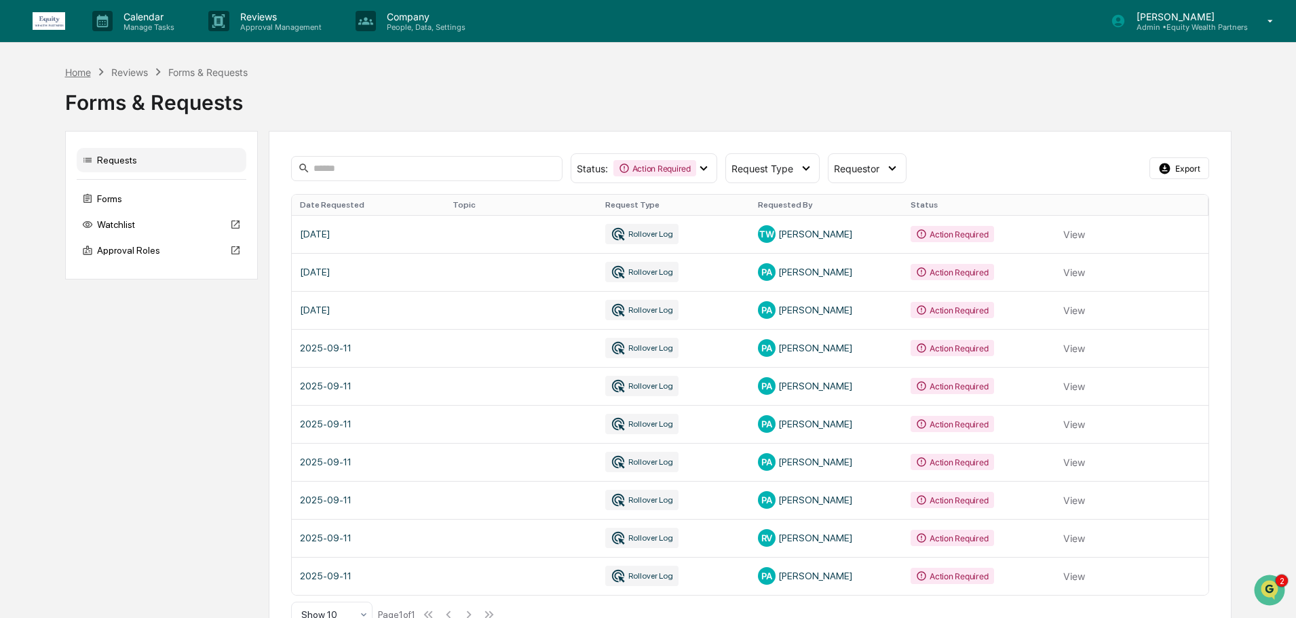
click at [81, 71] on div "Home" at bounding box center [78, 72] width 26 height 12
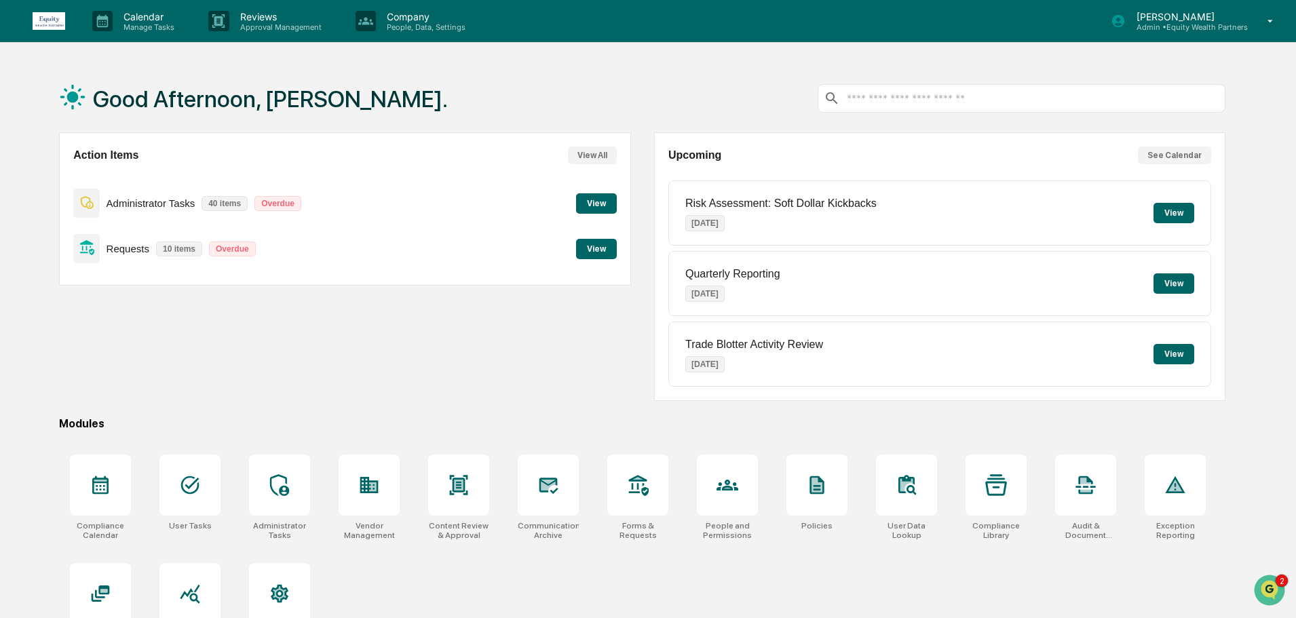
click at [597, 249] on button "View" at bounding box center [596, 249] width 41 height 20
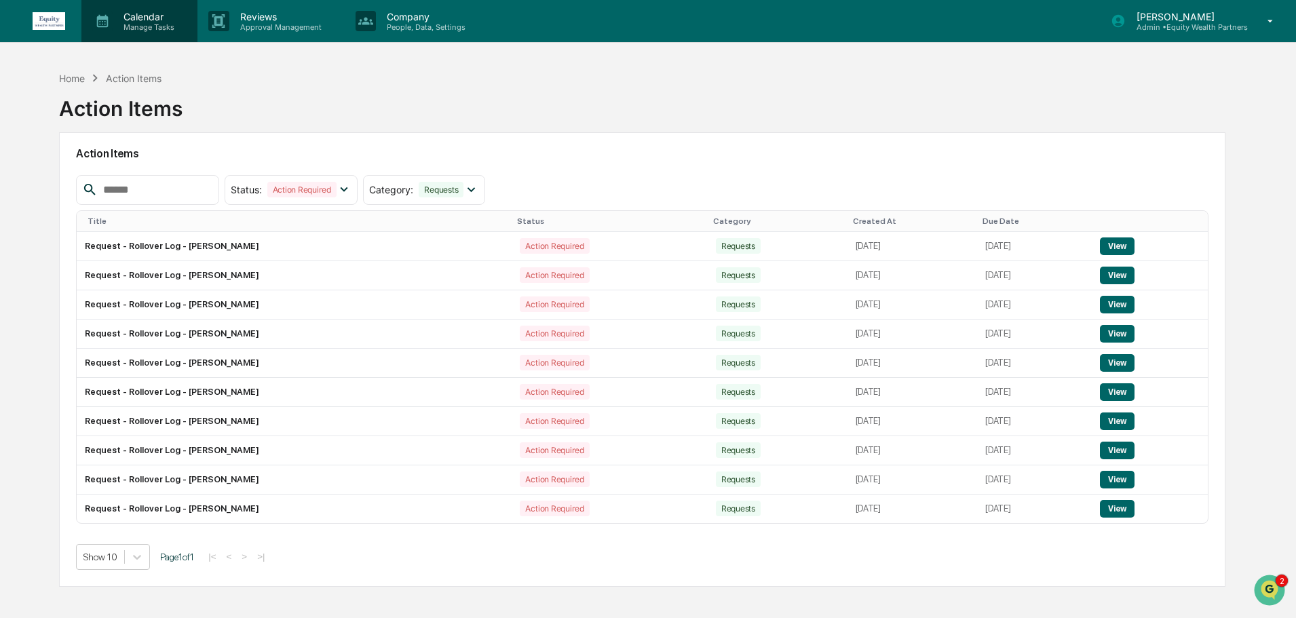
click at [146, 24] on p "Manage Tasks" at bounding box center [147, 26] width 69 height 9
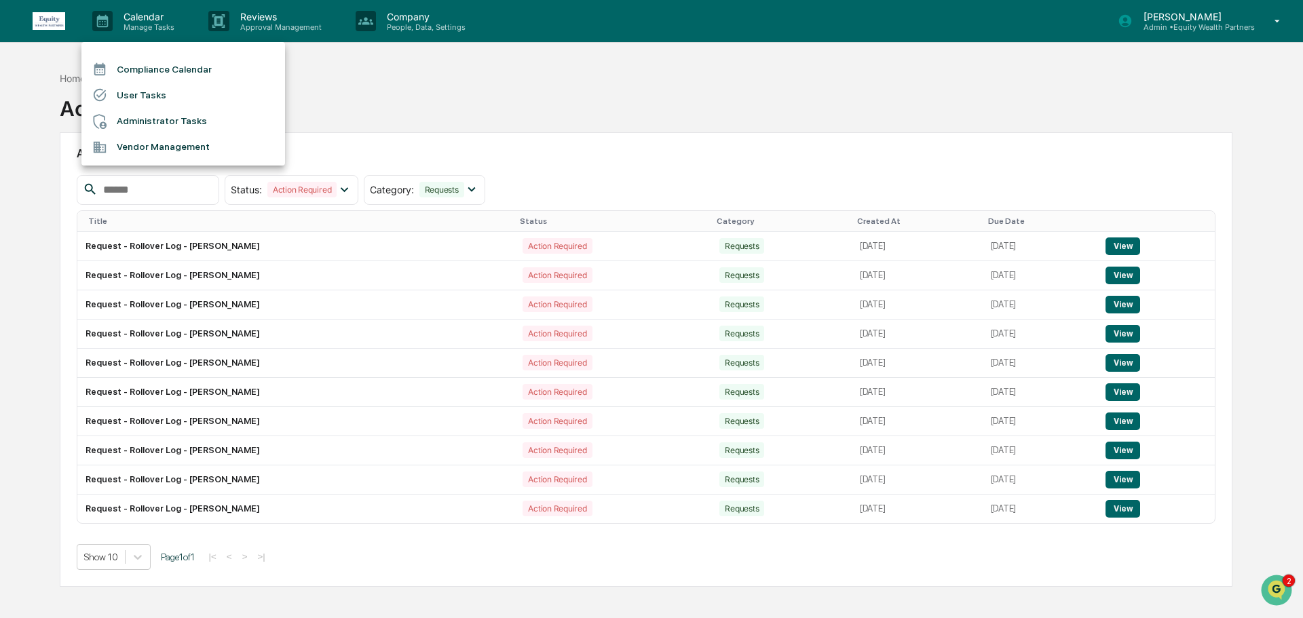
click at [384, 81] on div at bounding box center [651, 309] width 1303 height 618
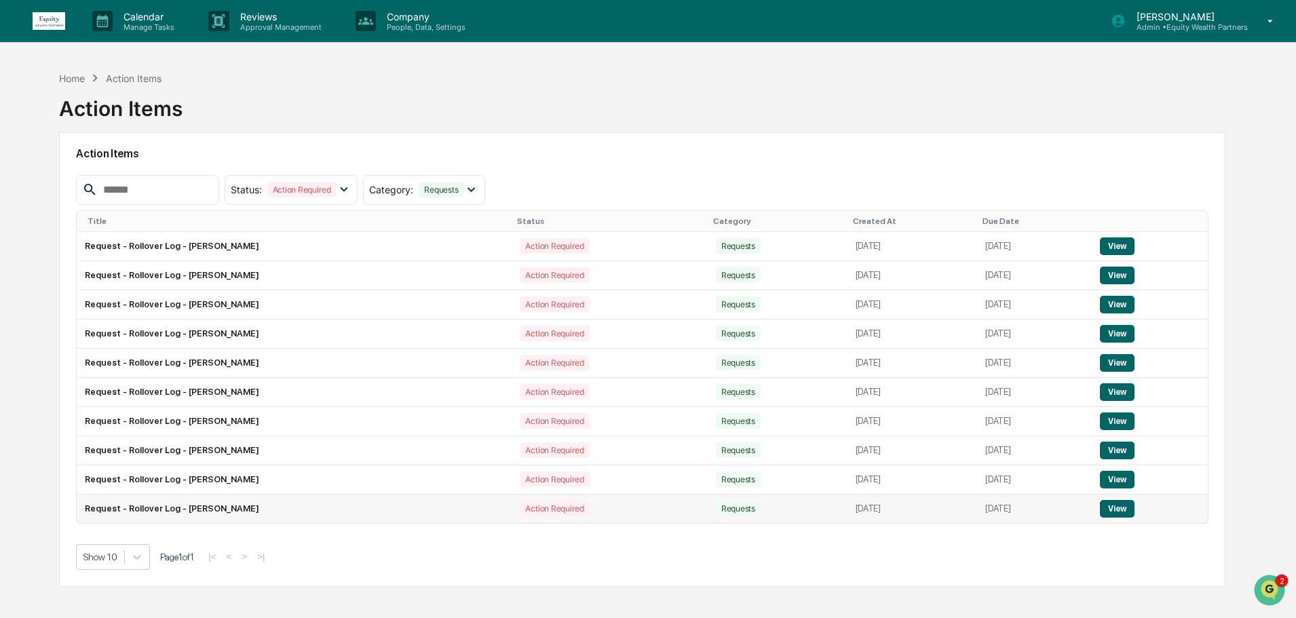
click at [1132, 510] on button "View" at bounding box center [1117, 509] width 35 height 18
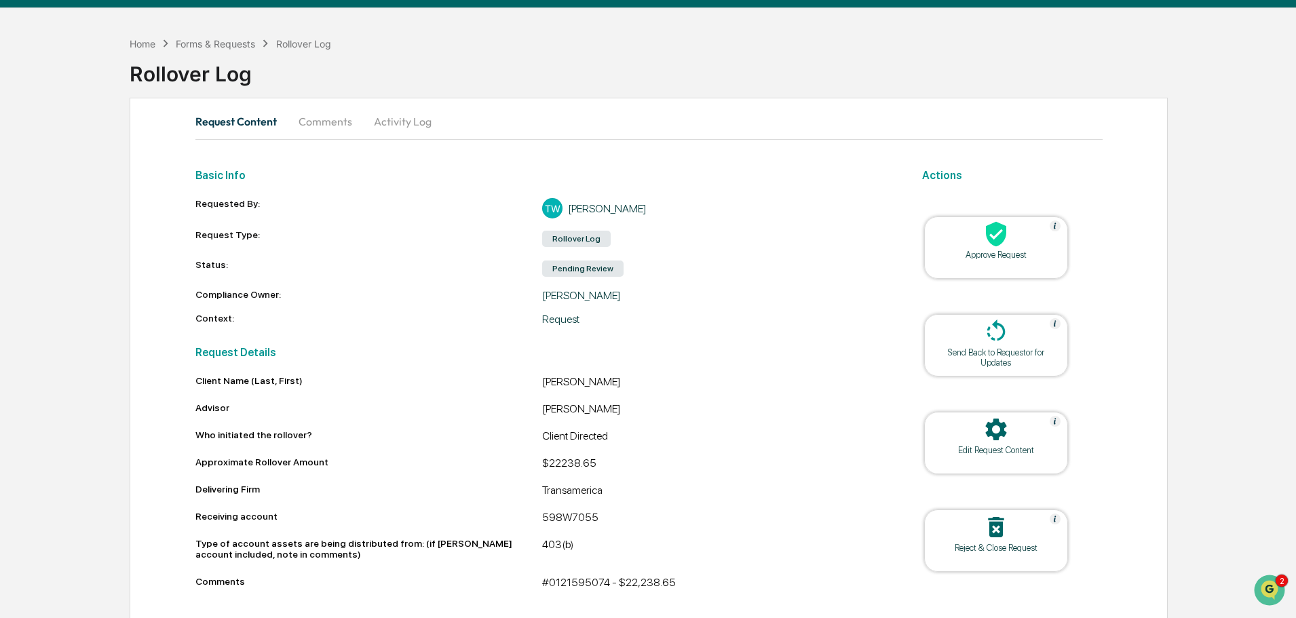
scroll to position [52, 0]
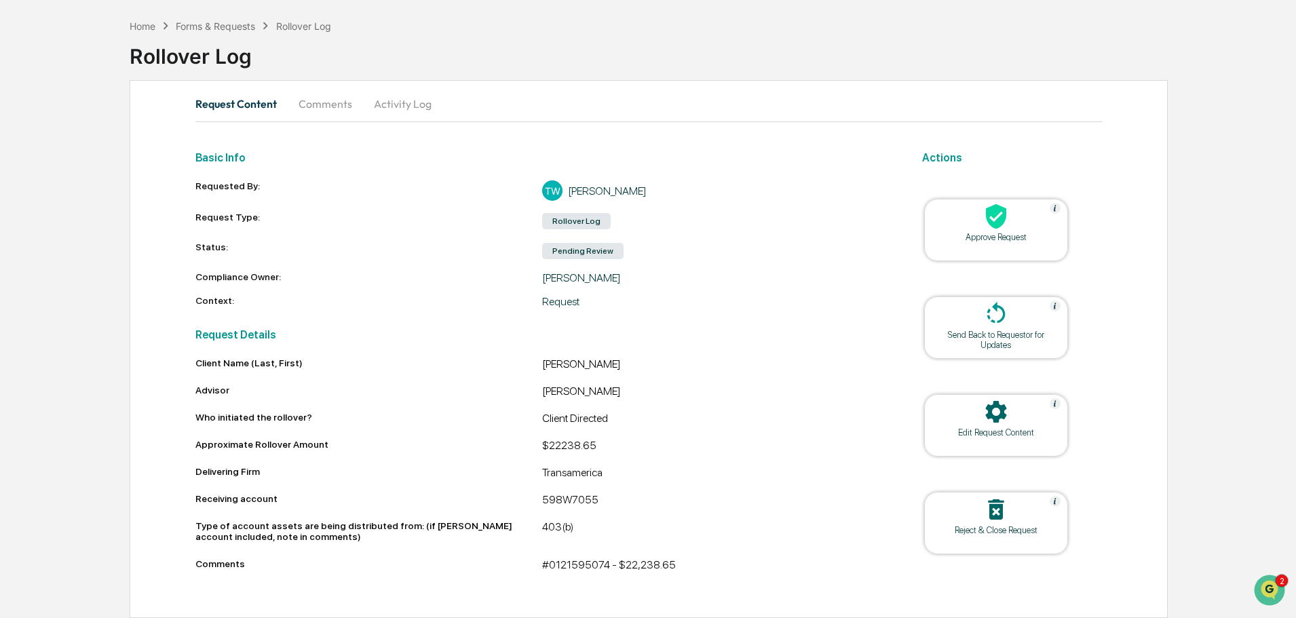
drag, startPoint x: 332, startPoint y: 108, endPoint x: 335, endPoint y: 121, distance: 13.2
click at [332, 108] on button "Comments" at bounding box center [325, 104] width 75 height 33
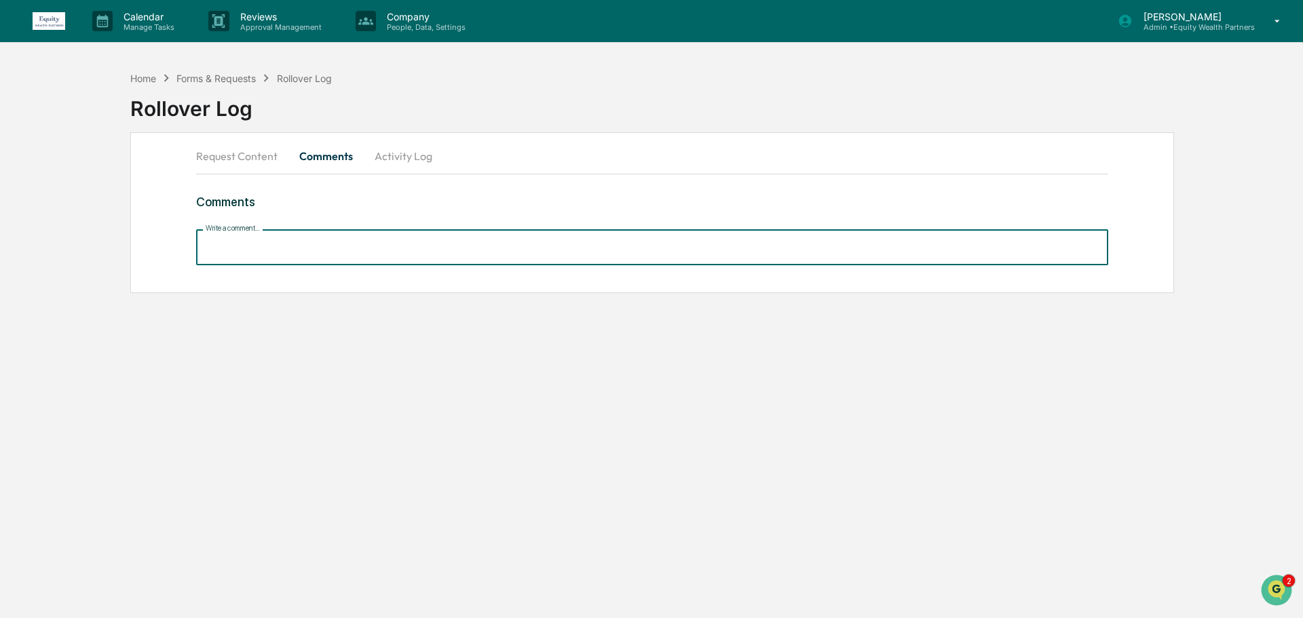
click at [280, 255] on input "Write a comment..." at bounding box center [652, 247] width 912 height 36
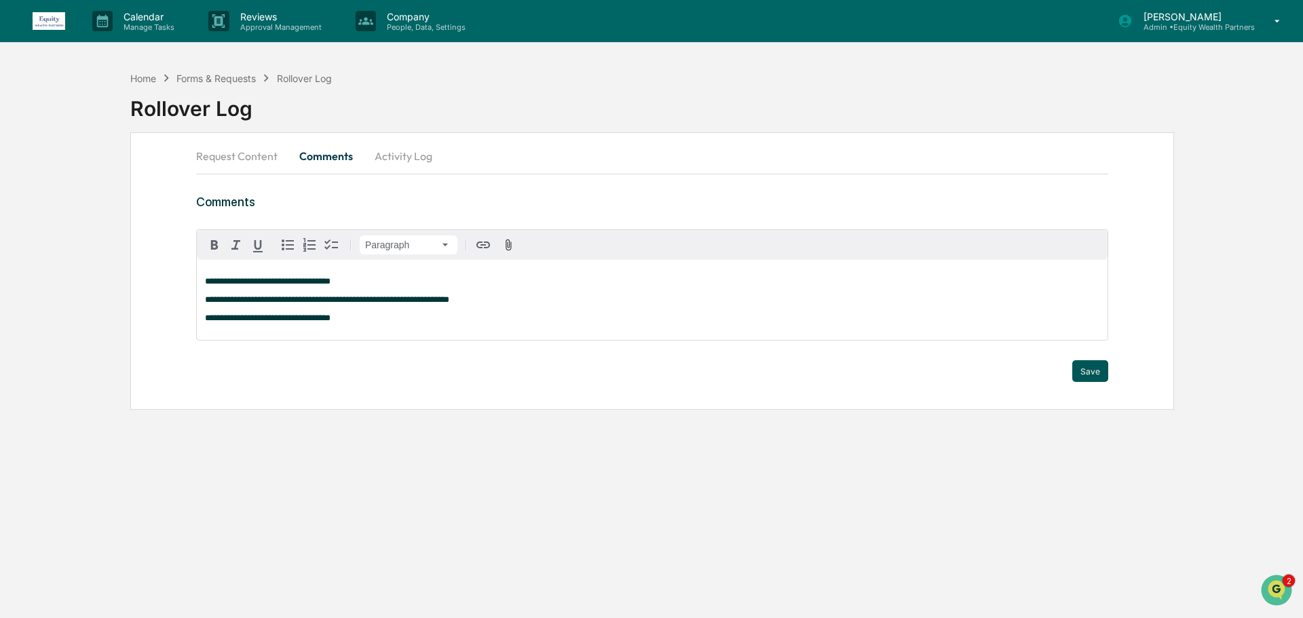
click at [1084, 374] on button "Save" at bounding box center [1090, 371] width 36 height 22
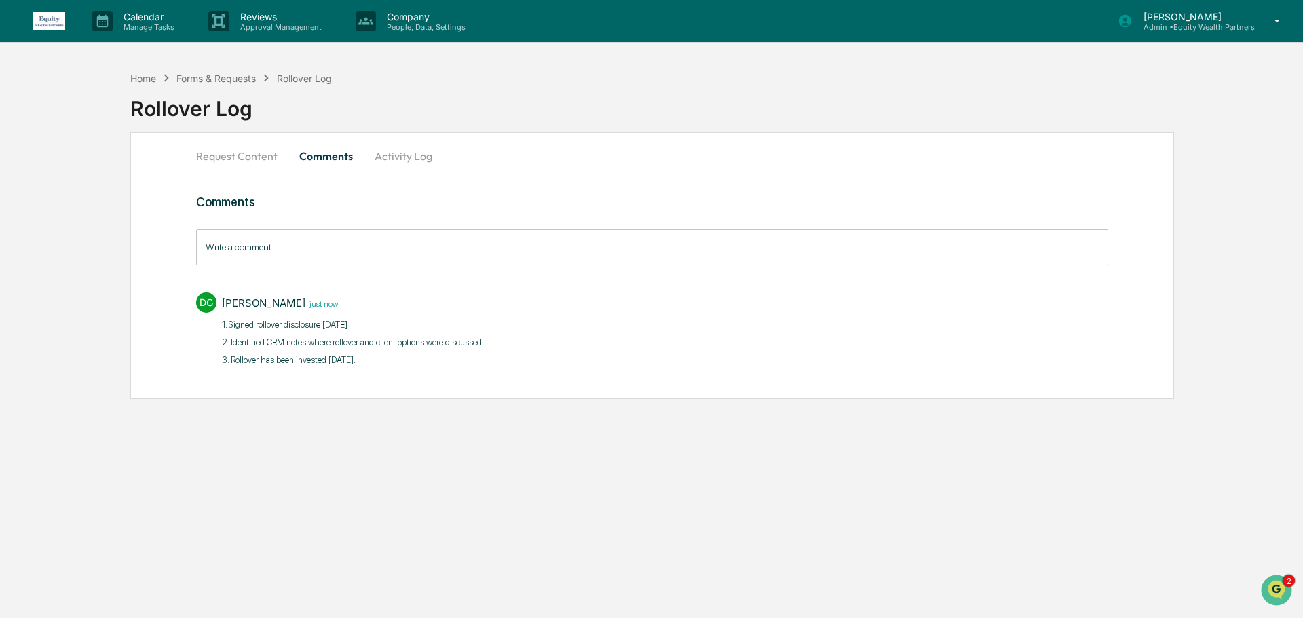
click at [220, 157] on button "Request Content" at bounding box center [242, 156] width 92 height 33
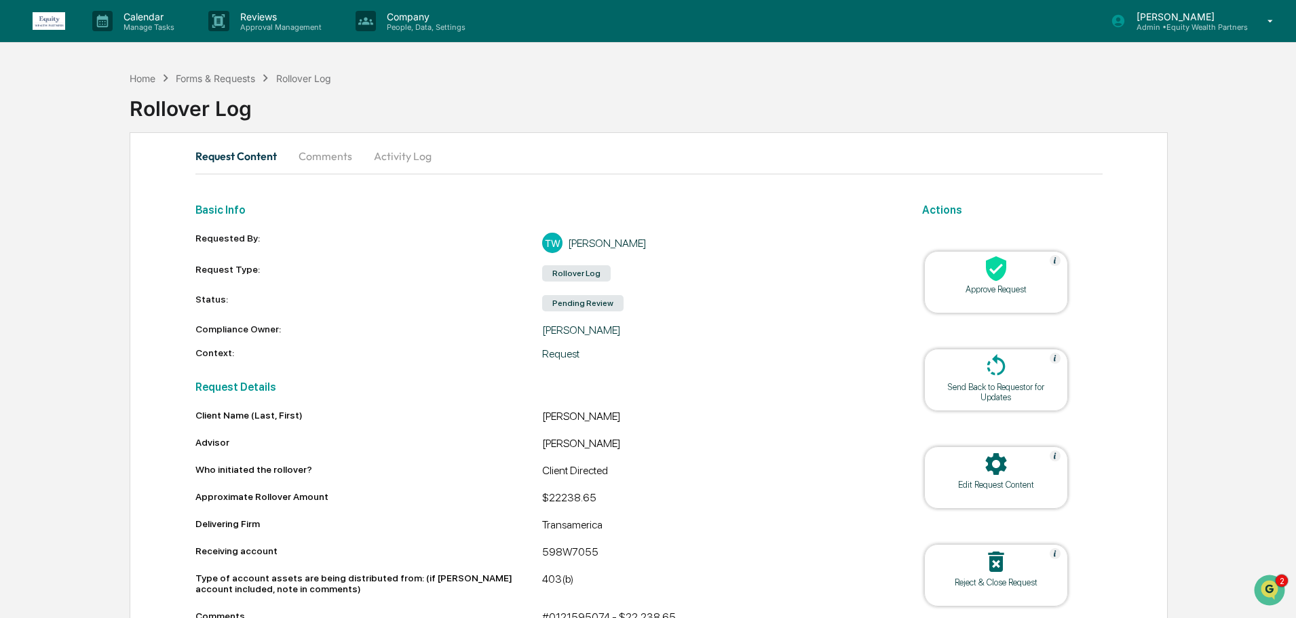
click at [1004, 283] on div at bounding box center [996, 269] width 136 height 29
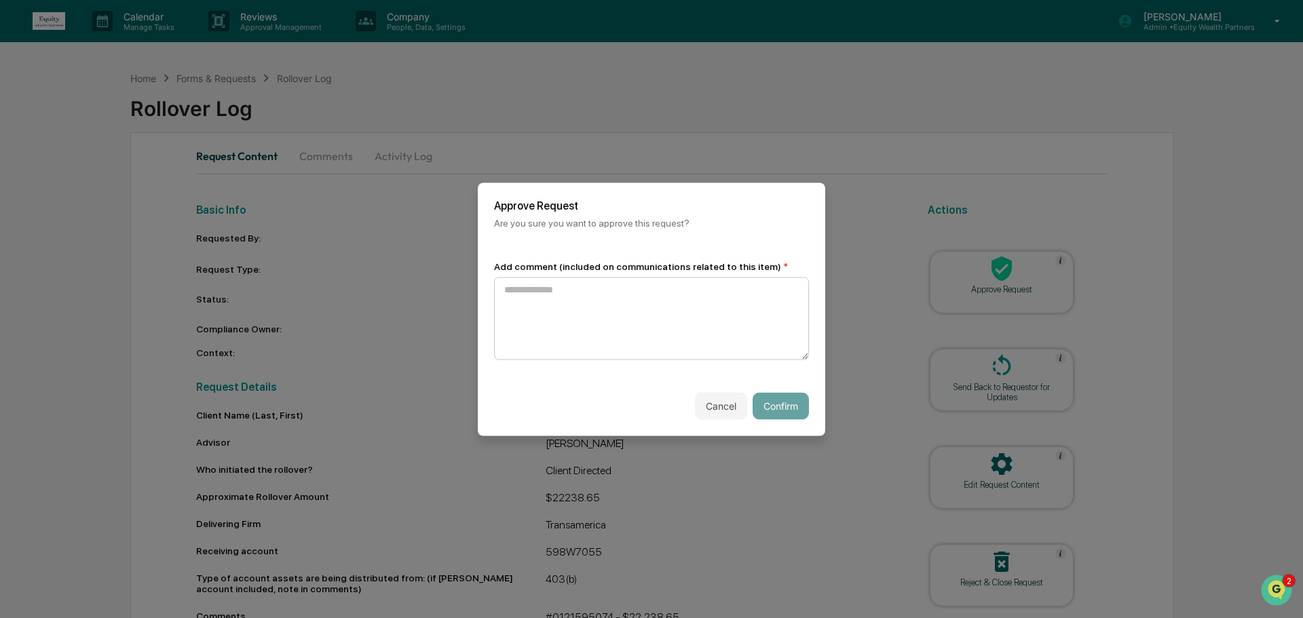
click at [634, 288] on textarea at bounding box center [651, 318] width 315 height 83
drag, startPoint x: 713, startPoint y: 291, endPoint x: 489, endPoint y: 290, distance: 223.9
click at [489, 290] on div "**********" at bounding box center [651, 310] width 347 height 132
type textarea "**********"
click at [784, 404] on button "Confirm" at bounding box center [780, 405] width 56 height 27
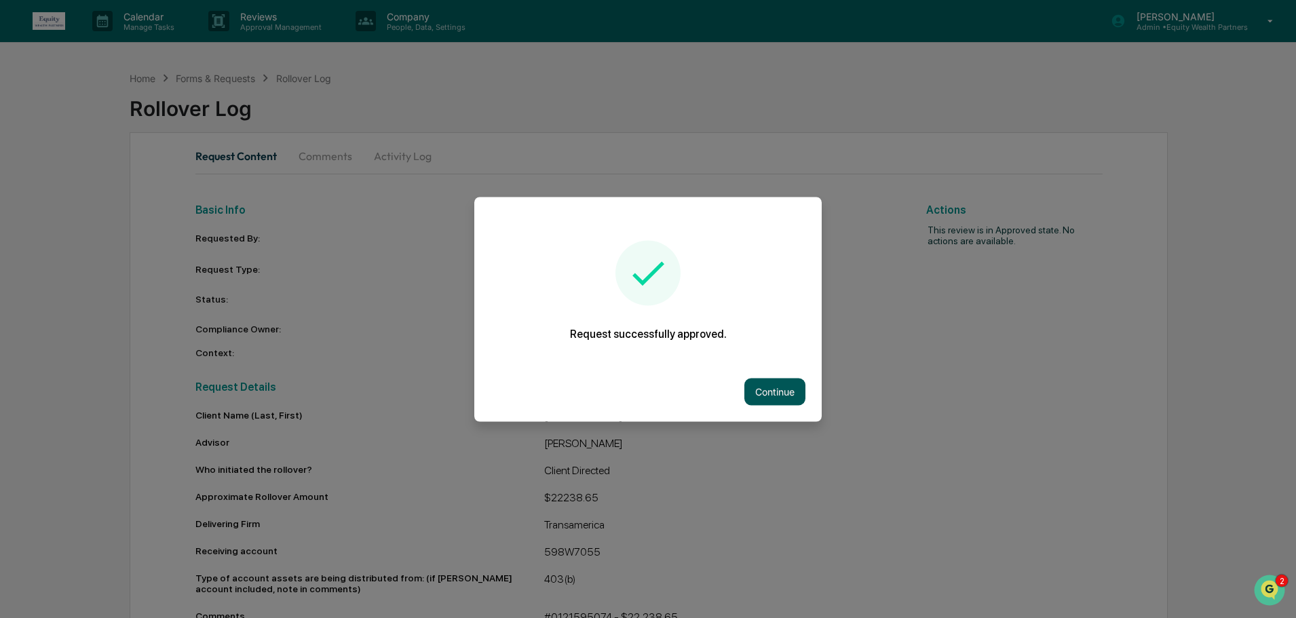
click at [784, 394] on button "Continue" at bounding box center [774, 391] width 61 height 27
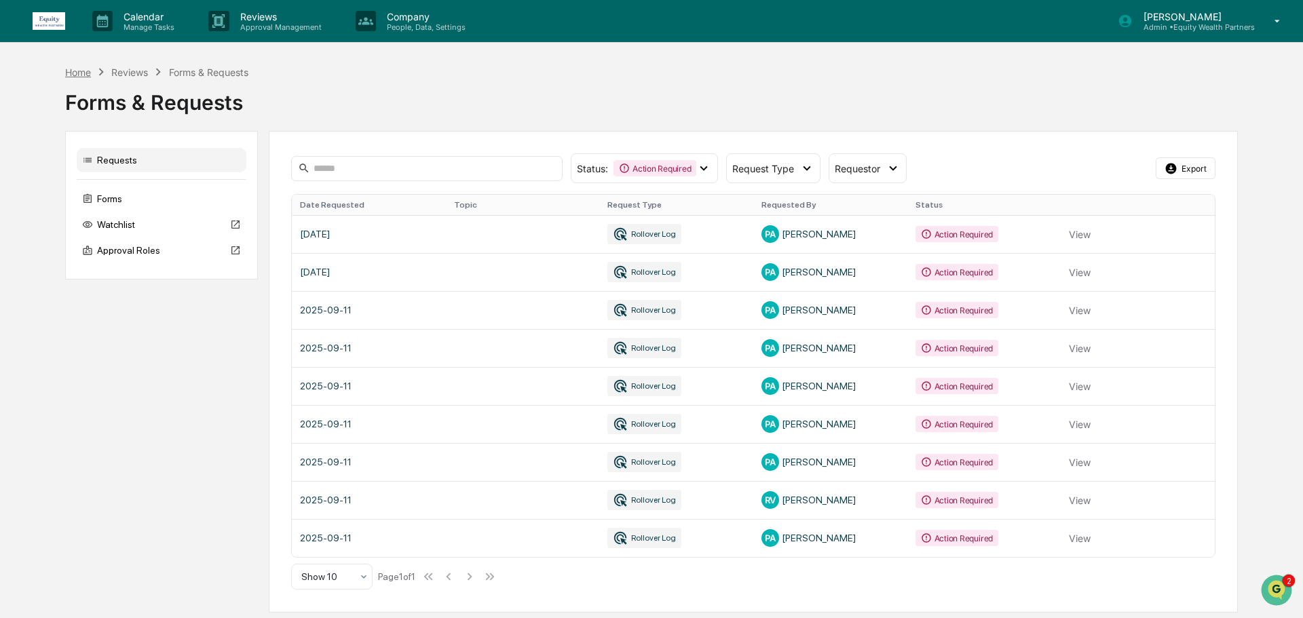
click at [69, 73] on div "Home" at bounding box center [78, 72] width 26 height 12
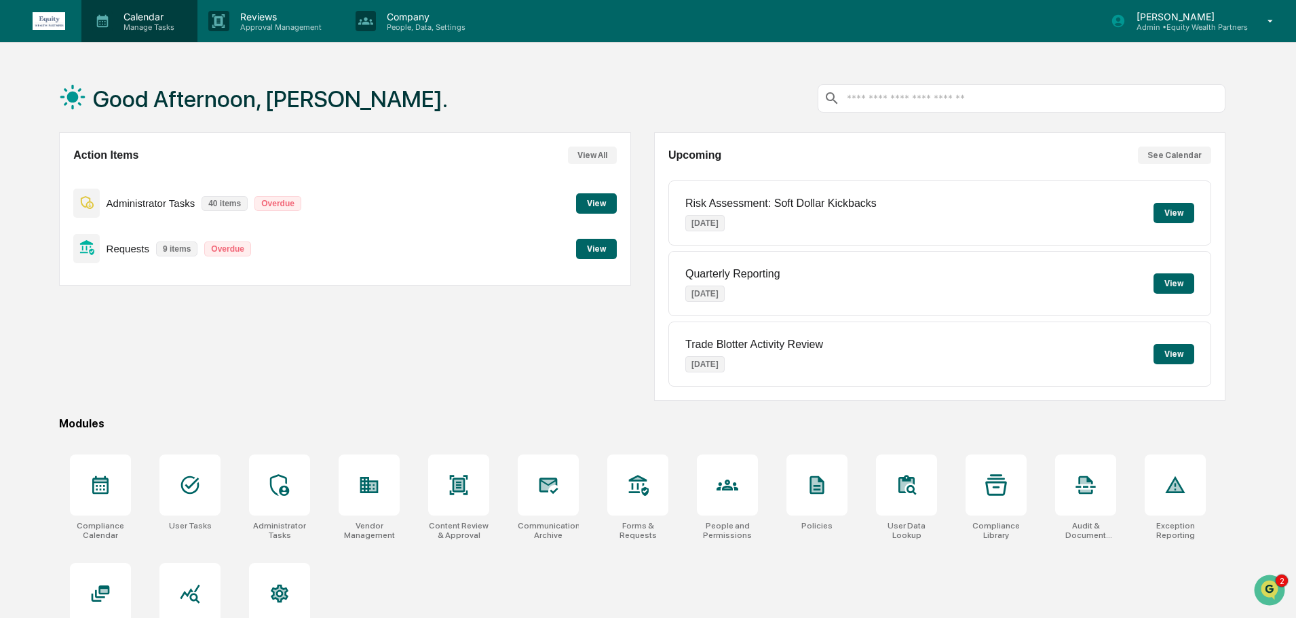
click at [141, 24] on p "Manage Tasks" at bounding box center [147, 26] width 69 height 9
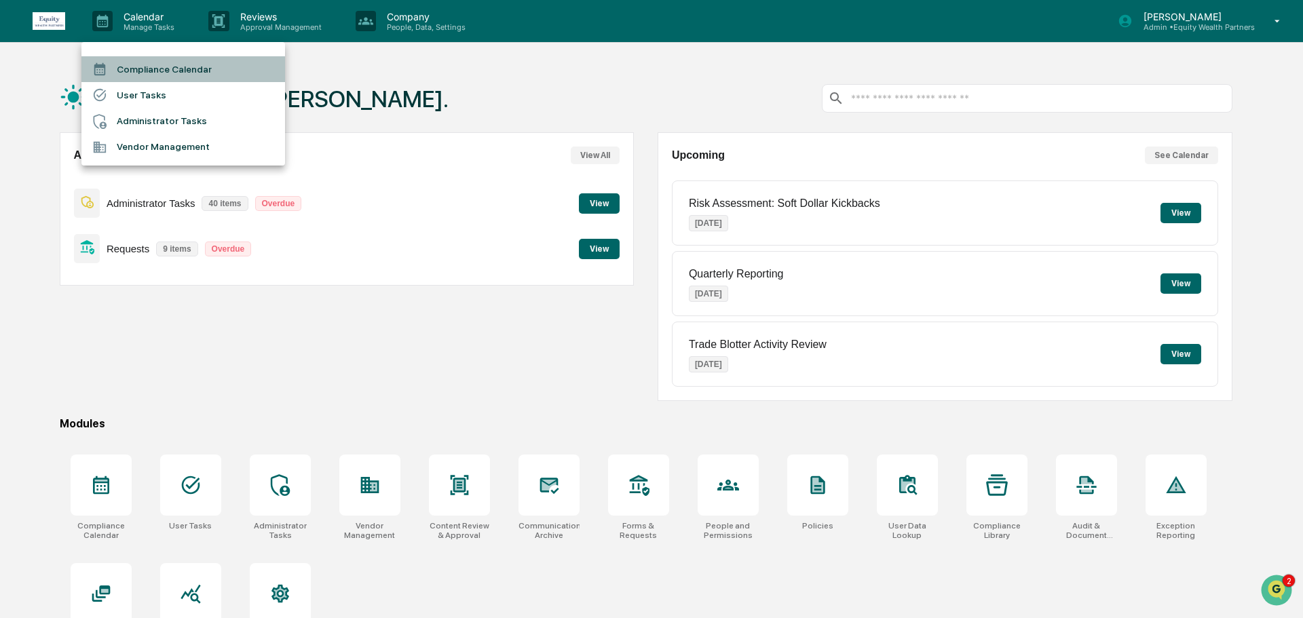
click at [152, 67] on li "Compliance Calendar" at bounding box center [183, 69] width 204 height 26
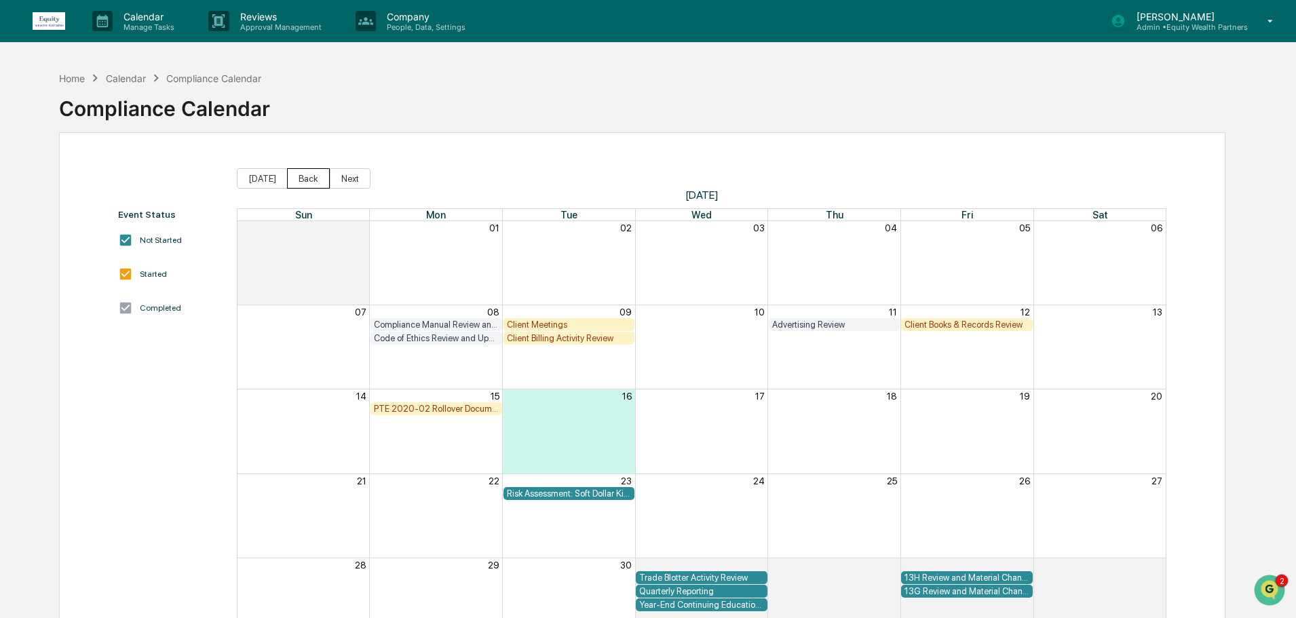
click at [308, 178] on button "Back" at bounding box center [308, 178] width 43 height 20
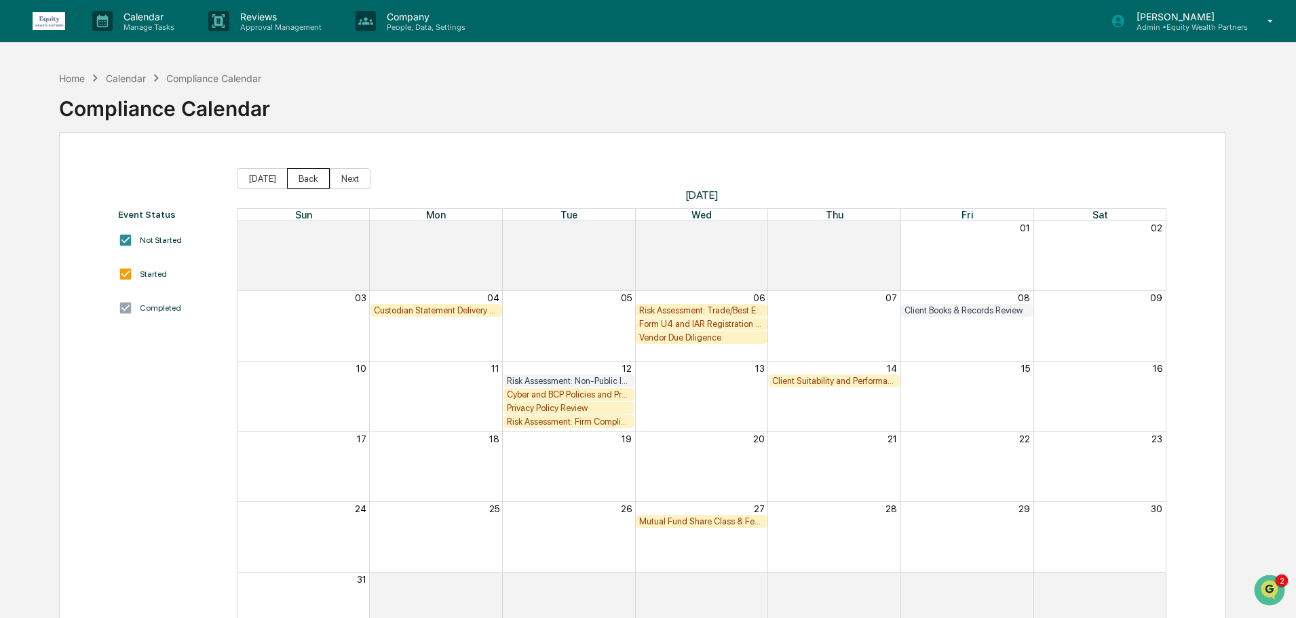
click at [308, 178] on button "Back" at bounding box center [308, 178] width 43 height 20
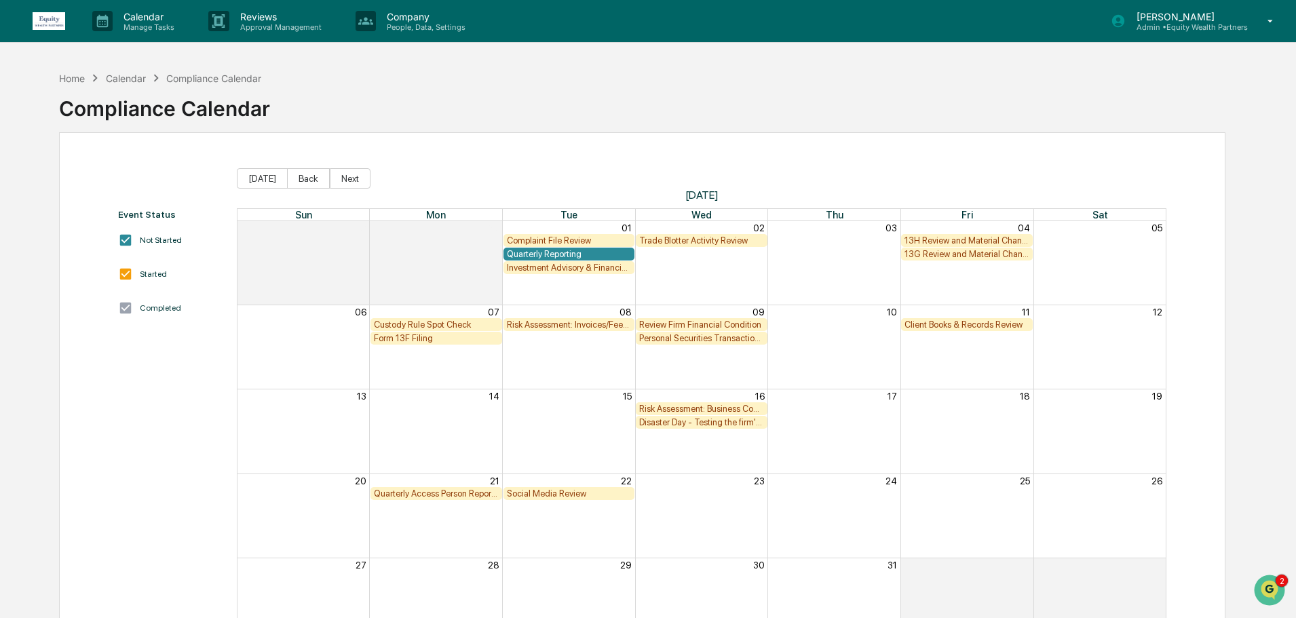
click at [951, 325] on div "Client Books & Records Review" at bounding box center [966, 325] width 125 height 10
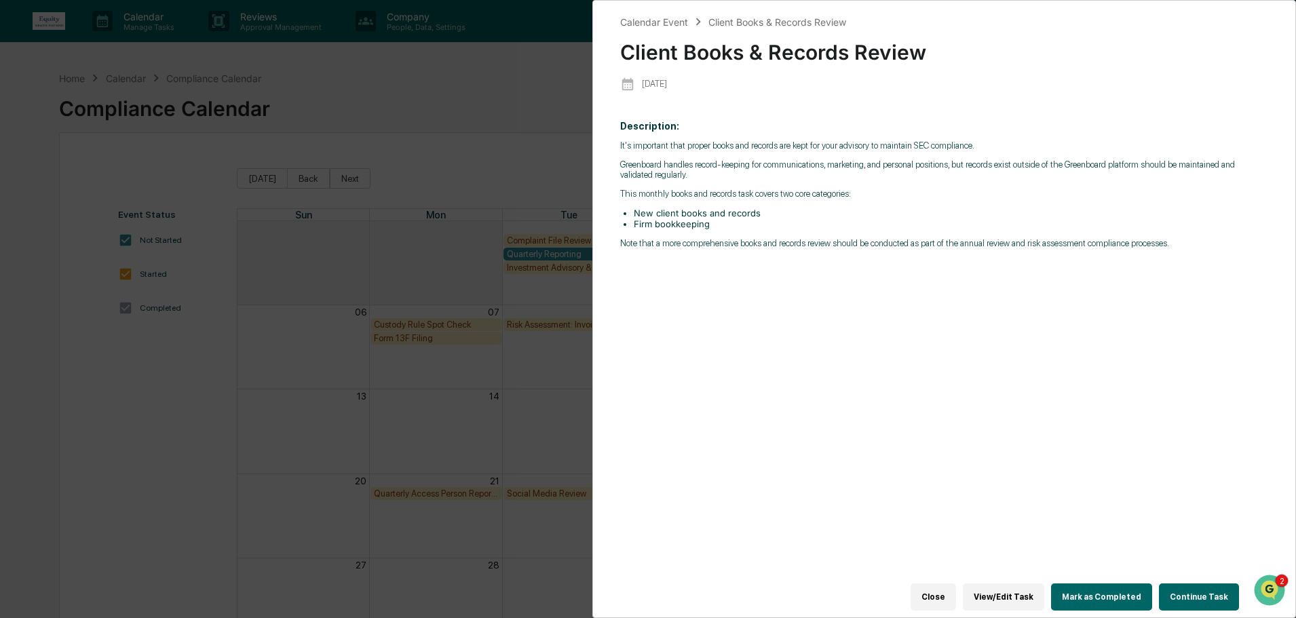
click at [1193, 587] on button "Continue Task" at bounding box center [1199, 596] width 80 height 27
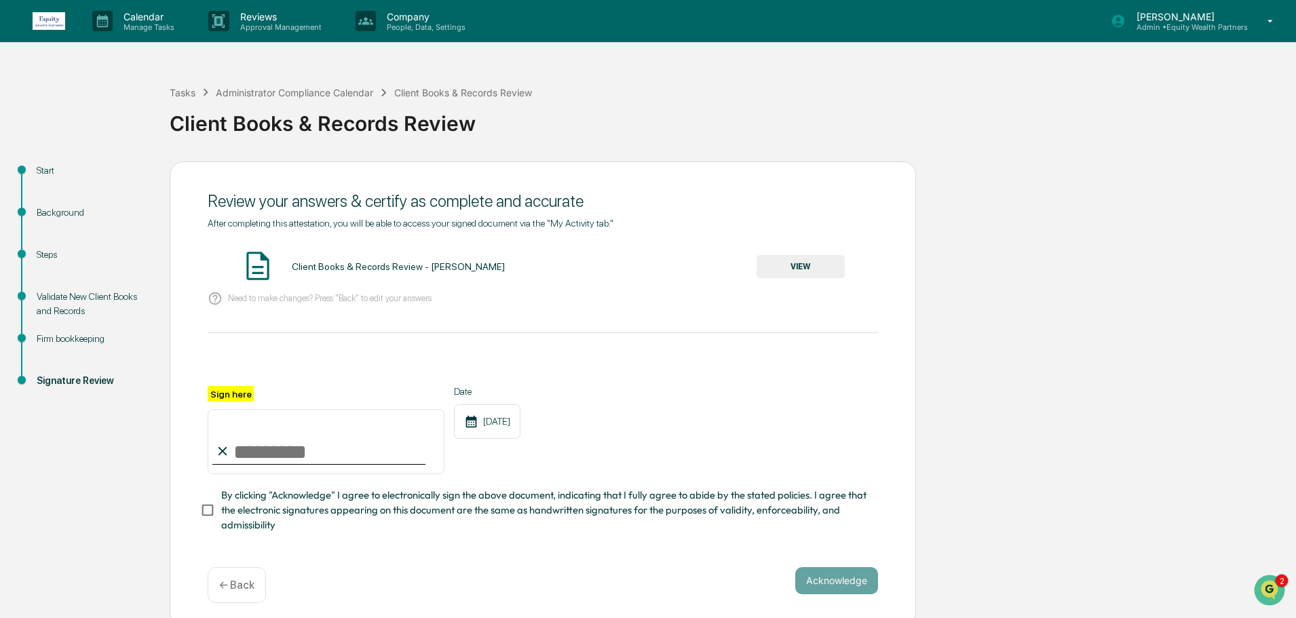
click at [797, 263] on button "VIEW" at bounding box center [800, 266] width 88 height 23
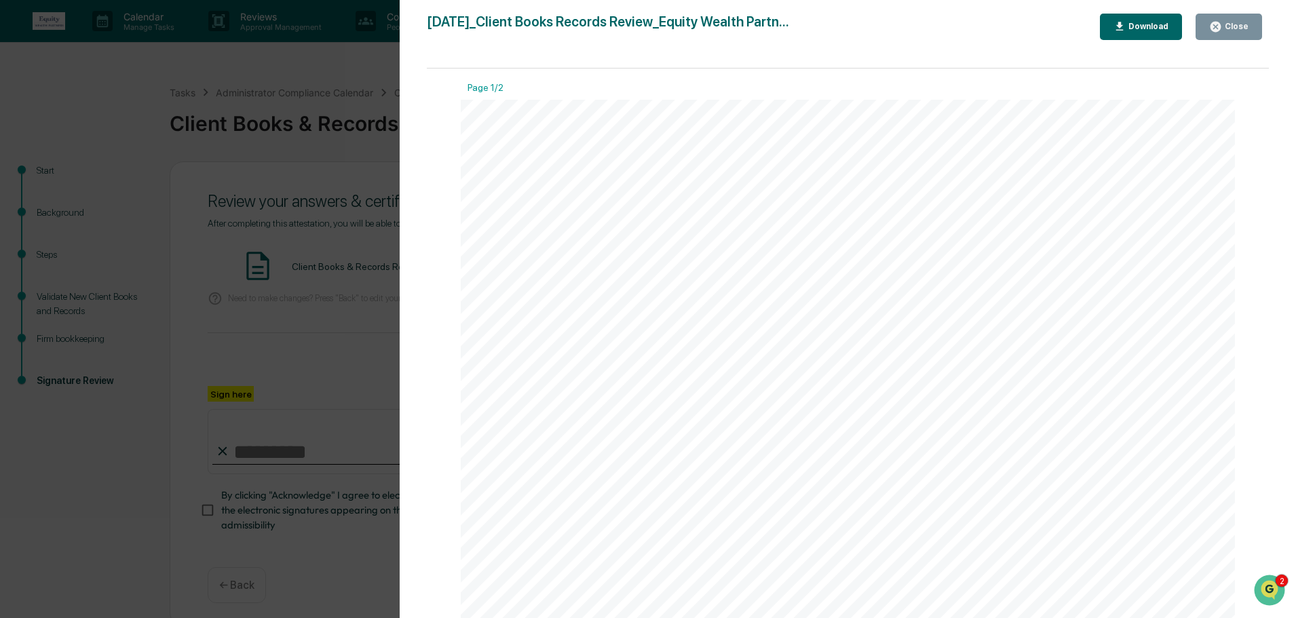
click at [1248, 22] on div "Close" at bounding box center [1235, 26] width 26 height 9
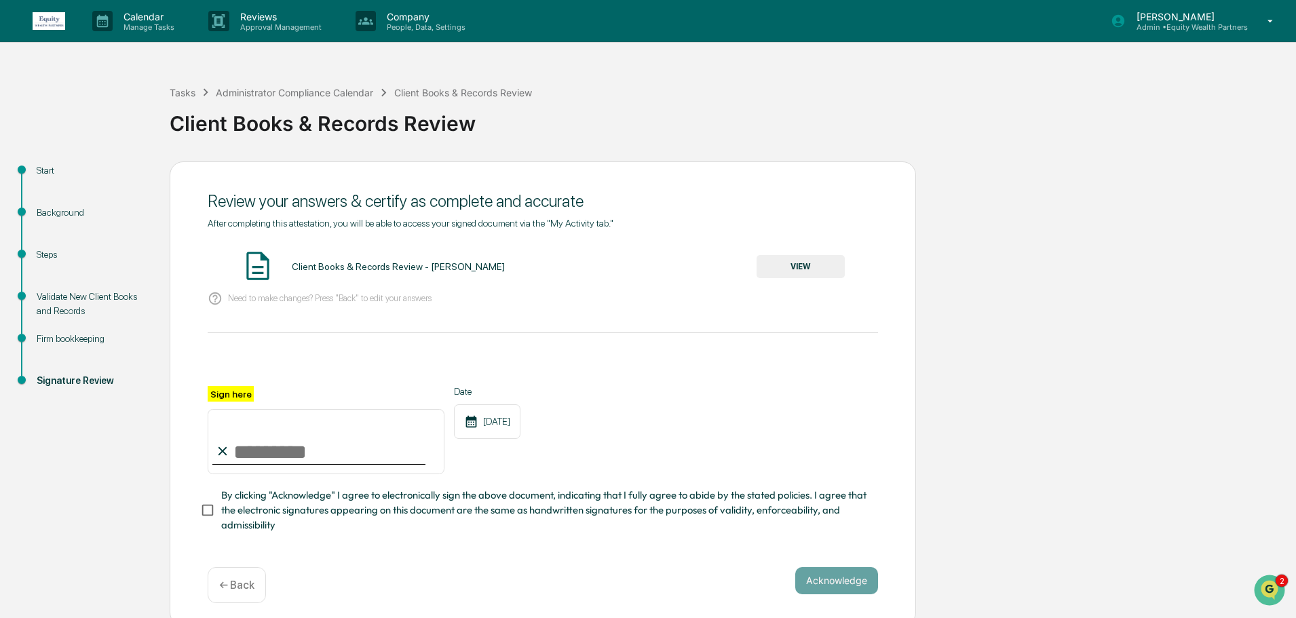
click at [281, 465] on div at bounding box center [318, 463] width 213 height 1
click at [283, 449] on input "Sign here" at bounding box center [326, 441] width 237 height 65
type input "**********"
click at [839, 587] on button "Acknowledge" at bounding box center [836, 580] width 83 height 27
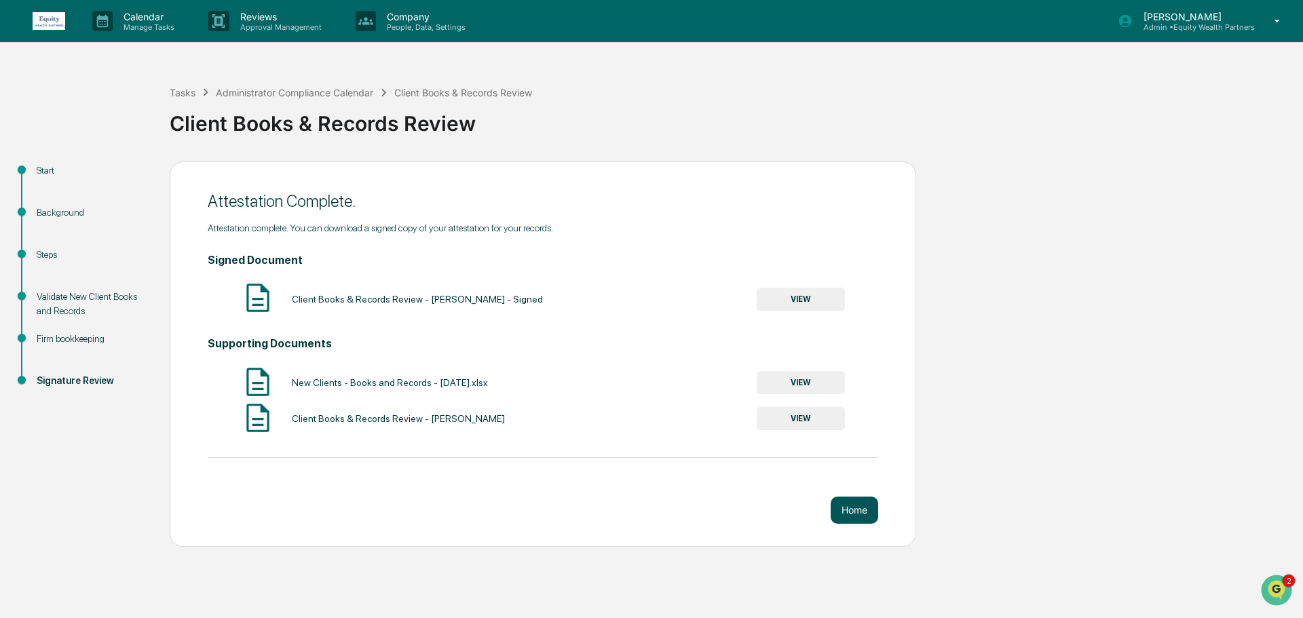
click at [863, 516] on button "Home" at bounding box center [853, 510] width 47 height 27
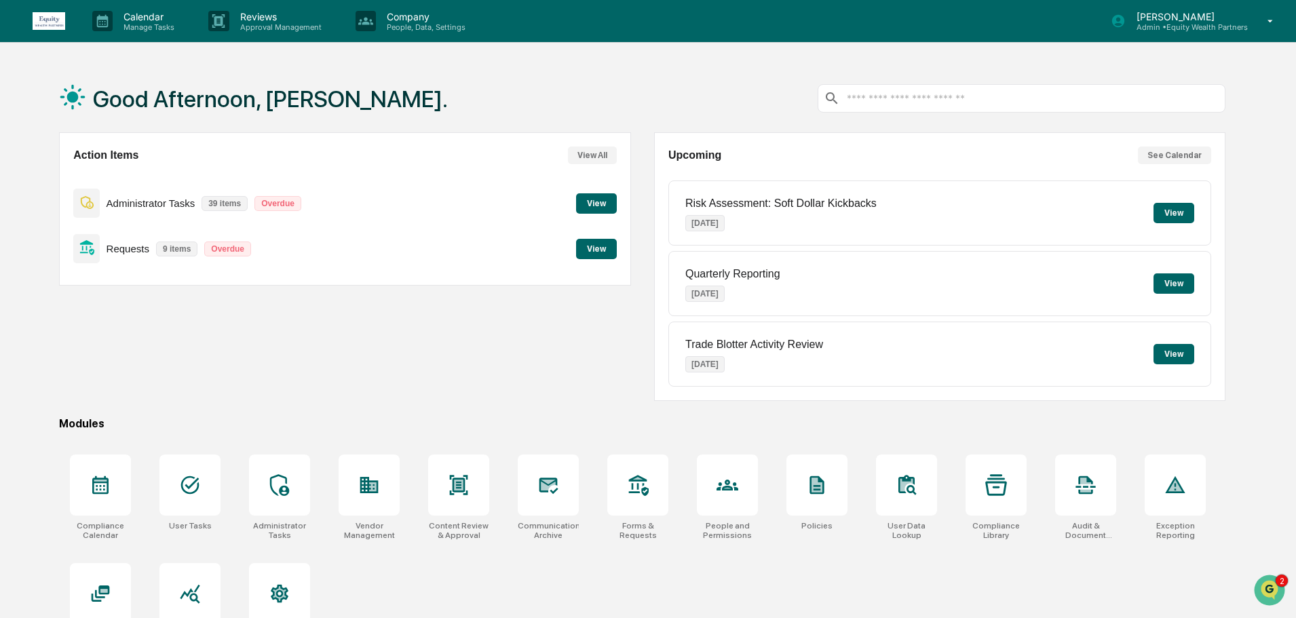
click at [596, 204] on button "View" at bounding box center [596, 203] width 41 height 20
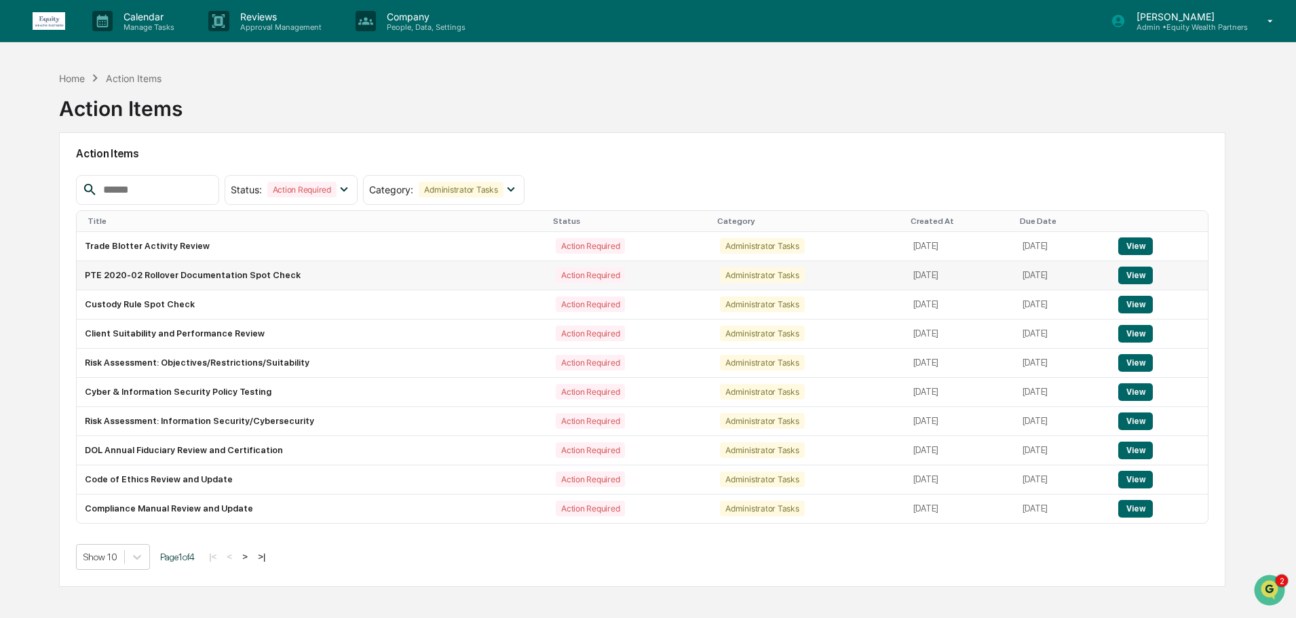
click at [1128, 274] on button "View" at bounding box center [1135, 276] width 35 height 18
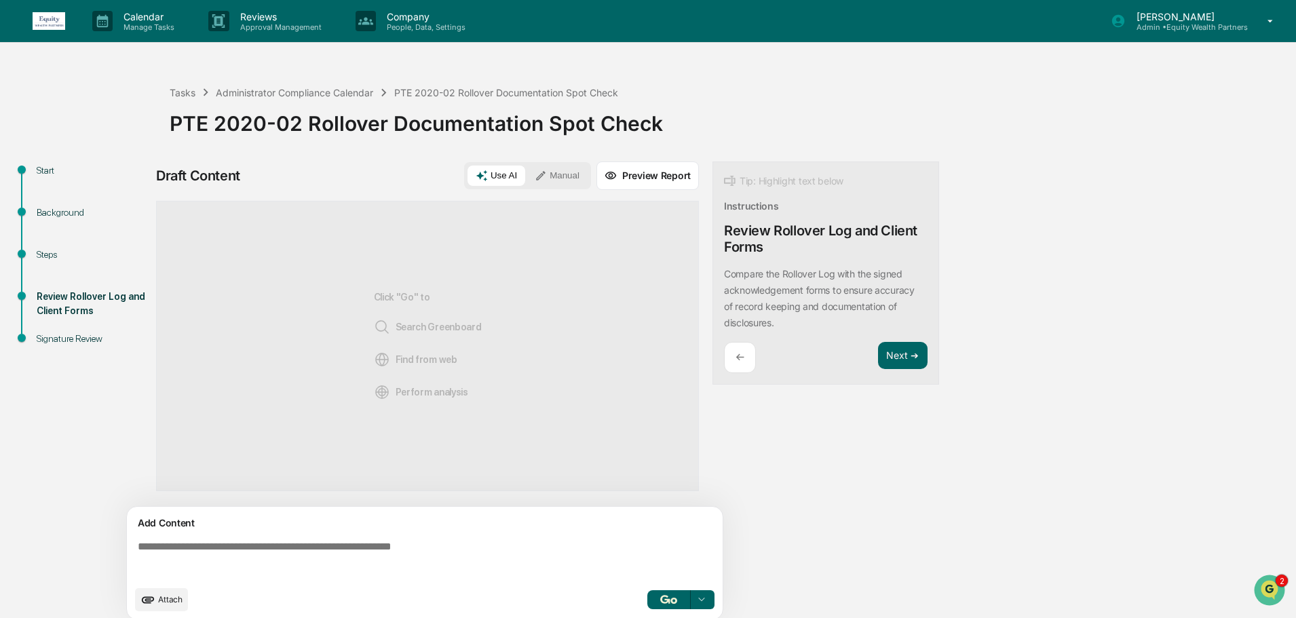
click at [159, 598] on span "Attach" at bounding box center [170, 599] width 24 height 10
click at [566, 175] on button "Manual" at bounding box center [556, 176] width 61 height 20
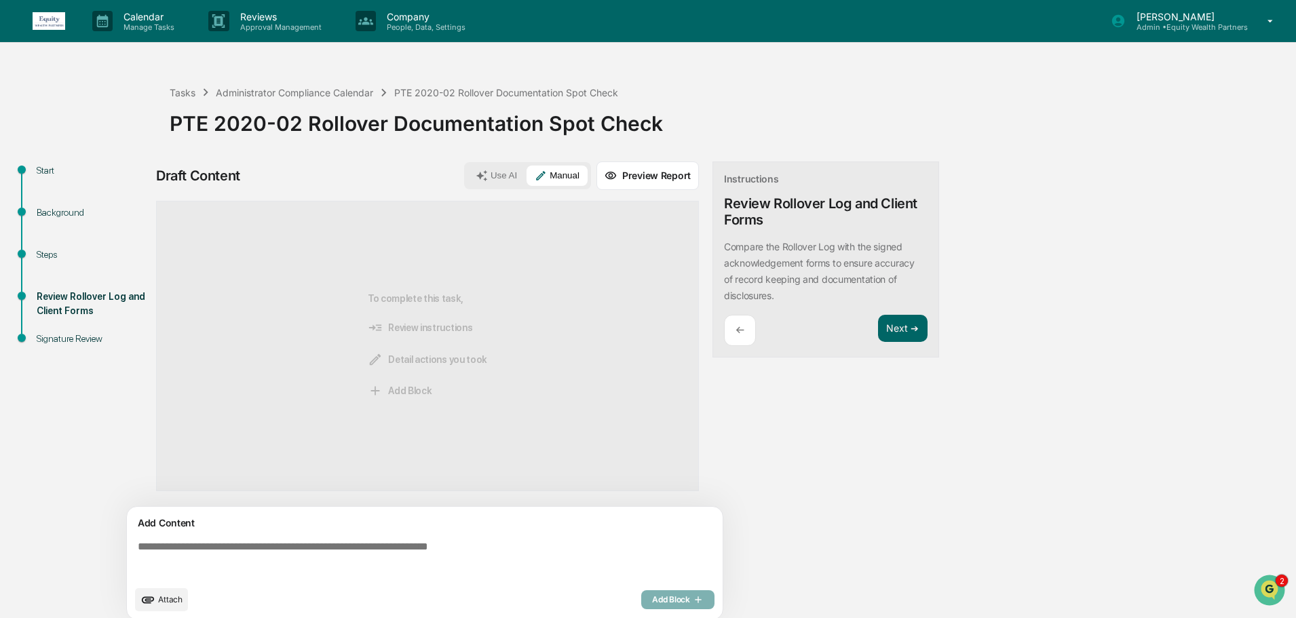
click at [166, 600] on span "Attach" at bounding box center [170, 599] width 24 height 10
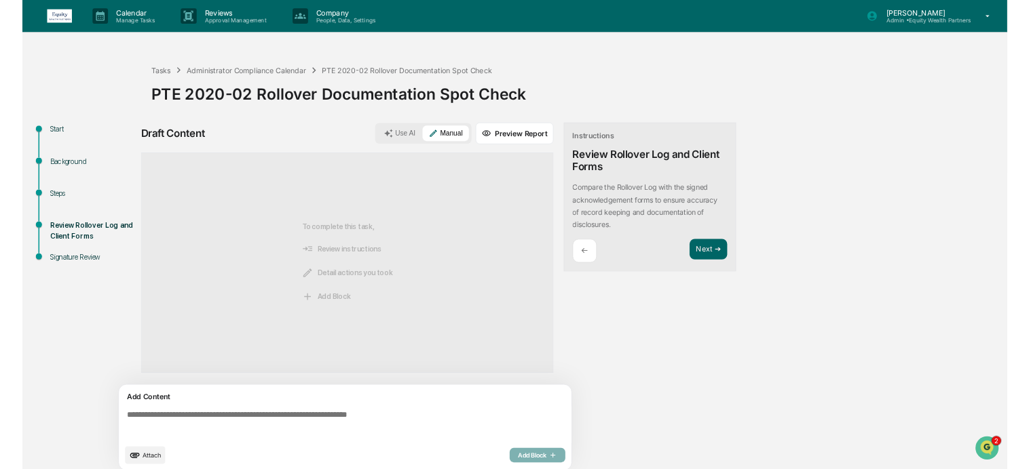
scroll to position [10, 0]
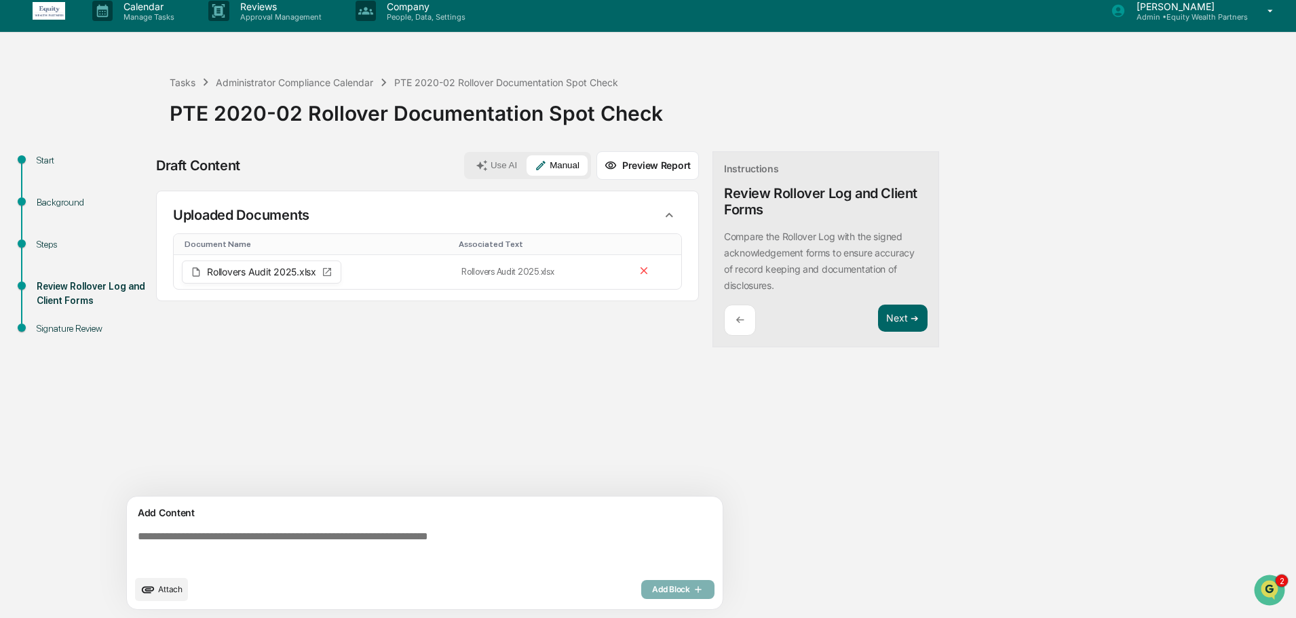
click at [344, 533] on textarea at bounding box center [427, 549] width 590 height 49
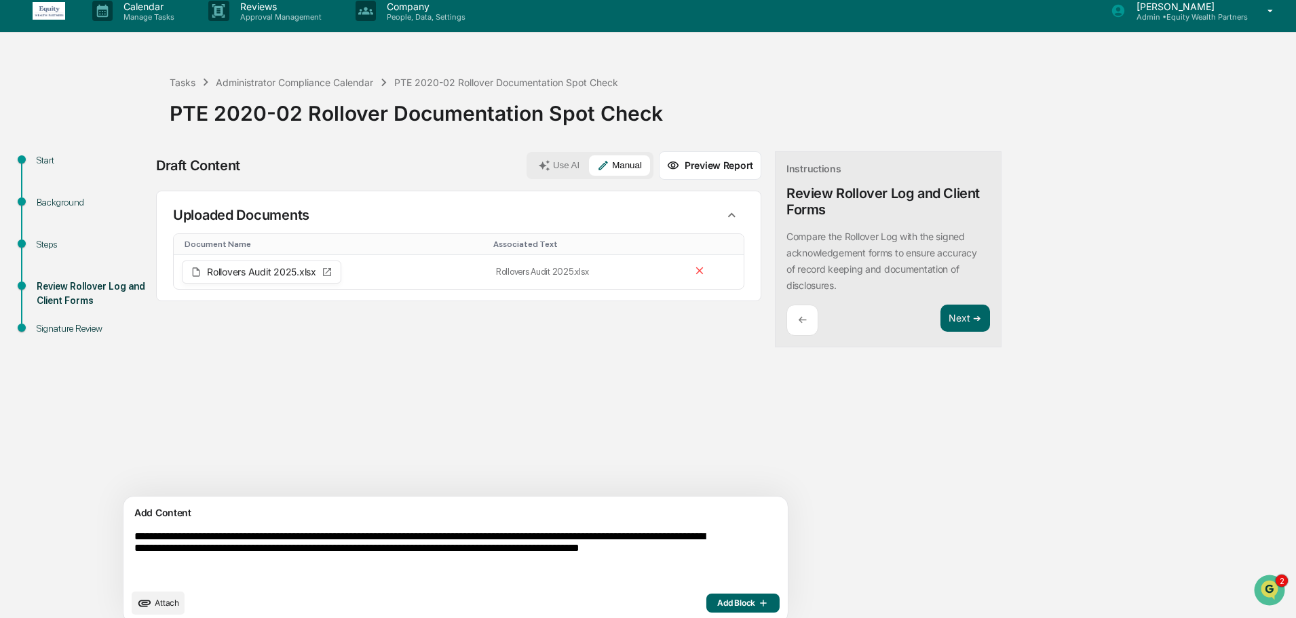
click at [353, 549] on textarea "**********" at bounding box center [424, 556] width 590 height 62
click at [321, 562] on textarea "**********" at bounding box center [424, 556] width 590 height 62
click at [313, 571] on textarea "**********" at bounding box center [424, 556] width 590 height 62
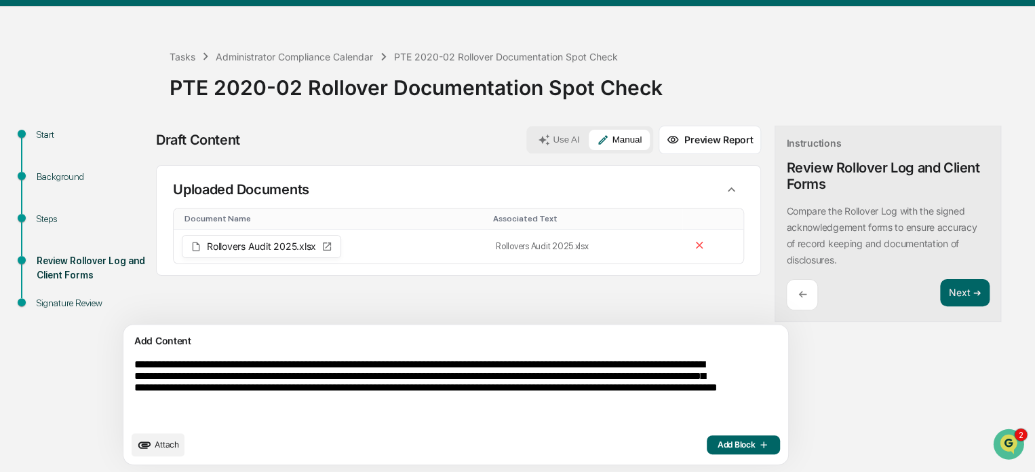
scroll to position [37, 0]
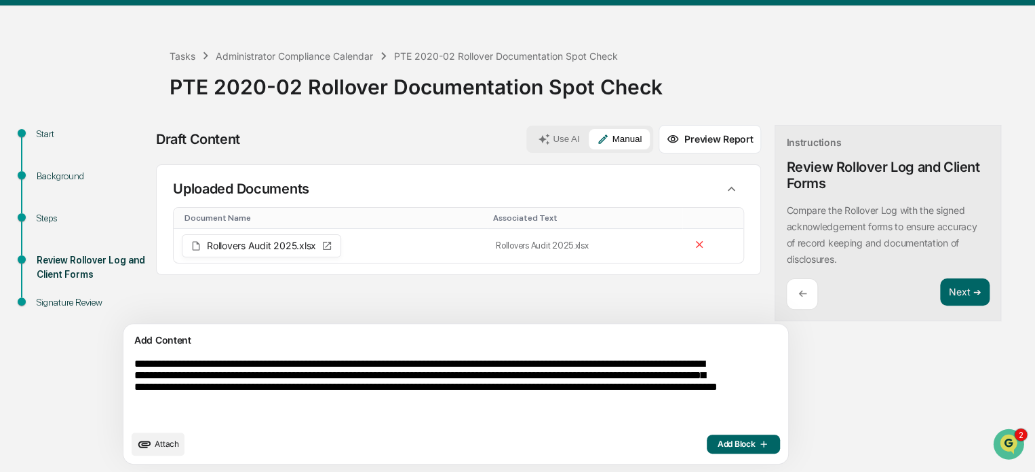
click at [566, 377] on textarea "**********" at bounding box center [424, 390] width 590 height 76
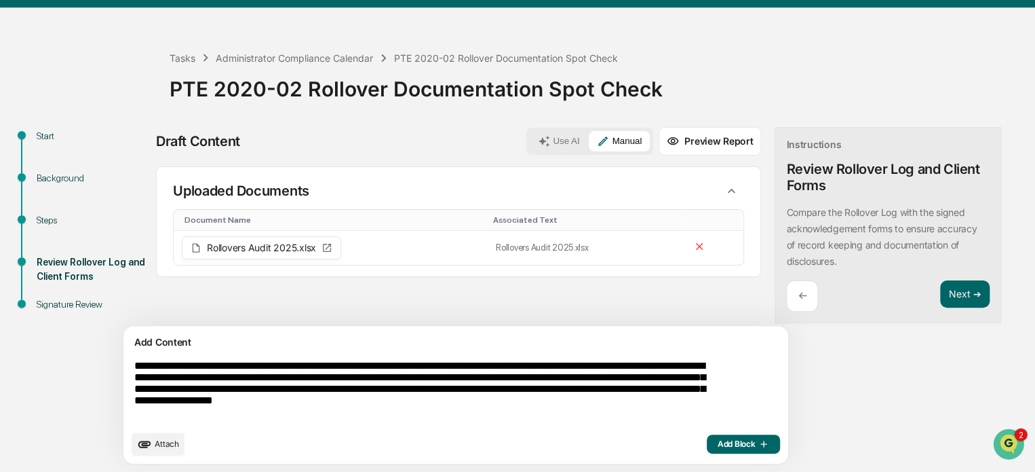
drag, startPoint x: 651, startPoint y: 392, endPoint x: 632, endPoint y: 388, distance: 19.4
click at [632, 388] on textarea "**********" at bounding box center [424, 391] width 590 height 74
click at [178, 405] on textarea "**********" at bounding box center [424, 391] width 590 height 74
drag, startPoint x: 528, startPoint y: 364, endPoint x: 586, endPoint y: 363, distance: 58.4
click at [586, 363] on textarea "**********" at bounding box center [424, 391] width 590 height 74
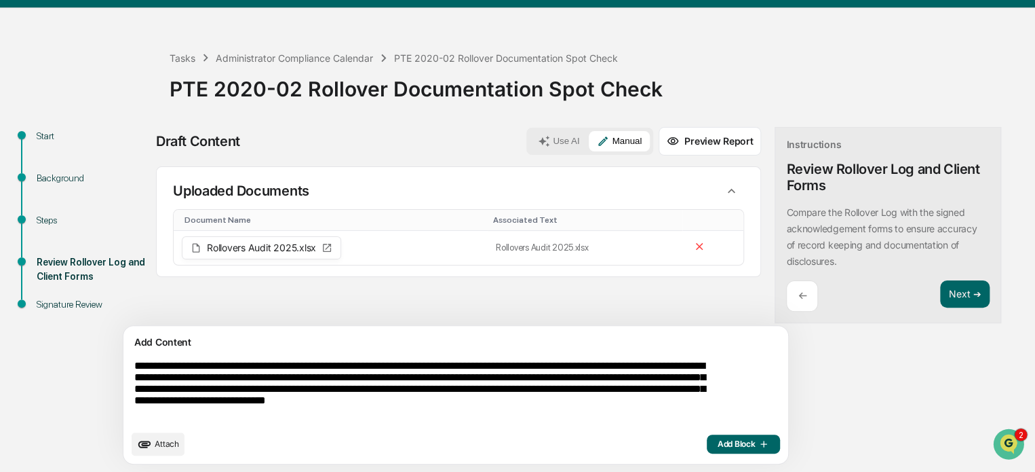
type textarea "**********"
click at [617, 308] on div "Sources Uploaded Documents Document Name Associated Text Rollovers Audit 2025.x…" at bounding box center [458, 245] width 605 height 159
click at [718, 442] on span "Add Block" at bounding box center [744, 443] width 52 height 11
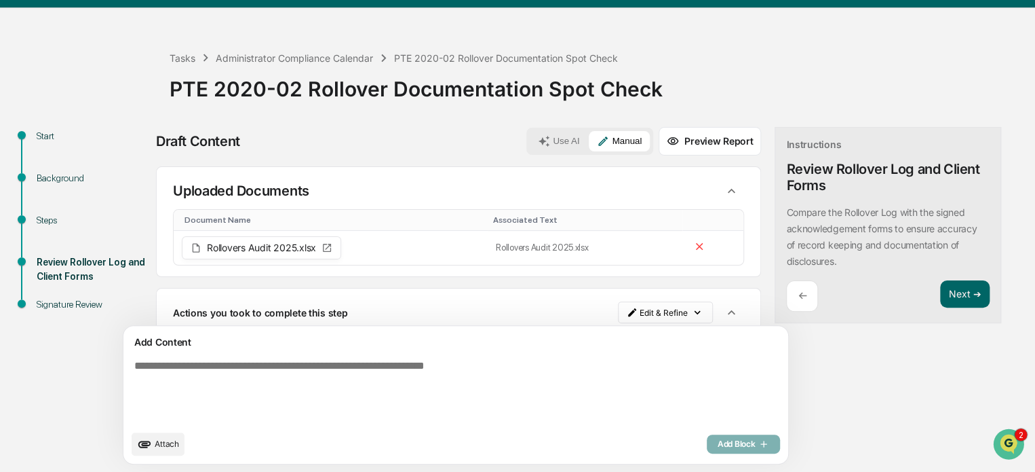
scroll to position [73, 0]
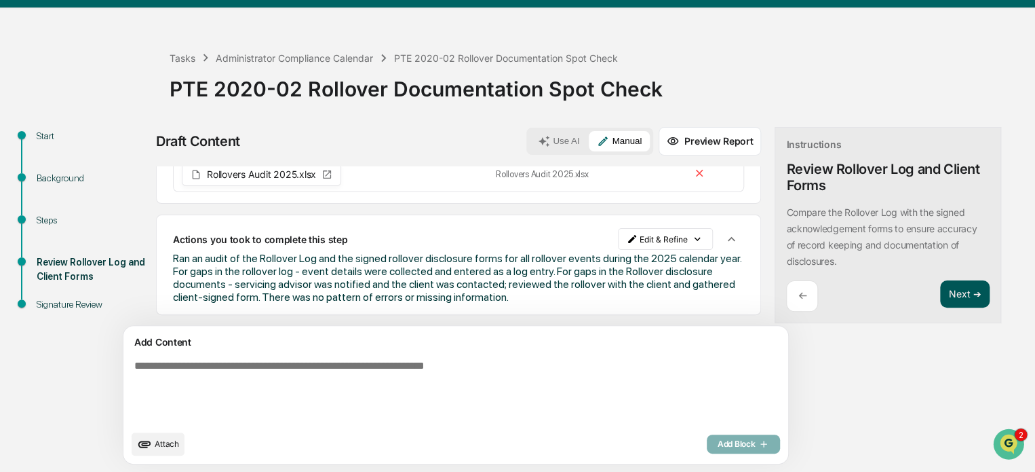
click at [940, 291] on button "Next ➔" at bounding box center [965, 294] width 50 height 28
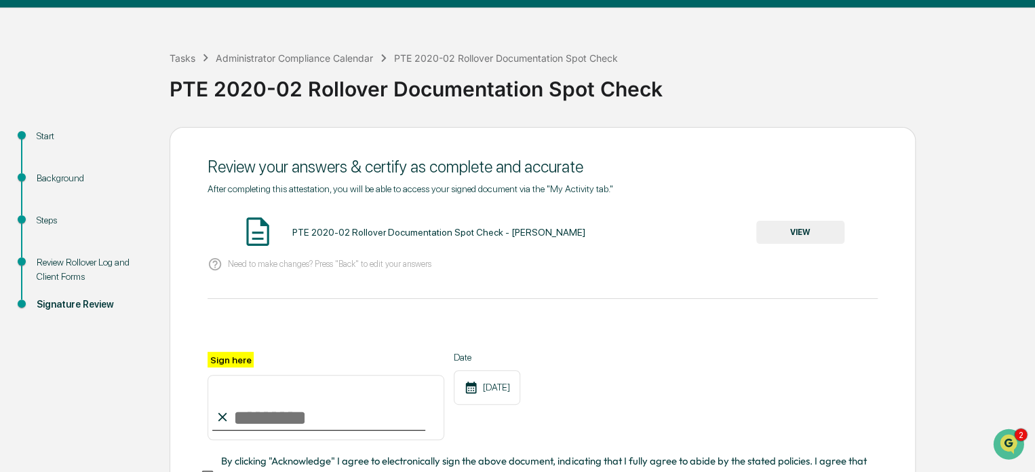
click at [815, 230] on button "VIEW" at bounding box center [800, 231] width 88 height 23
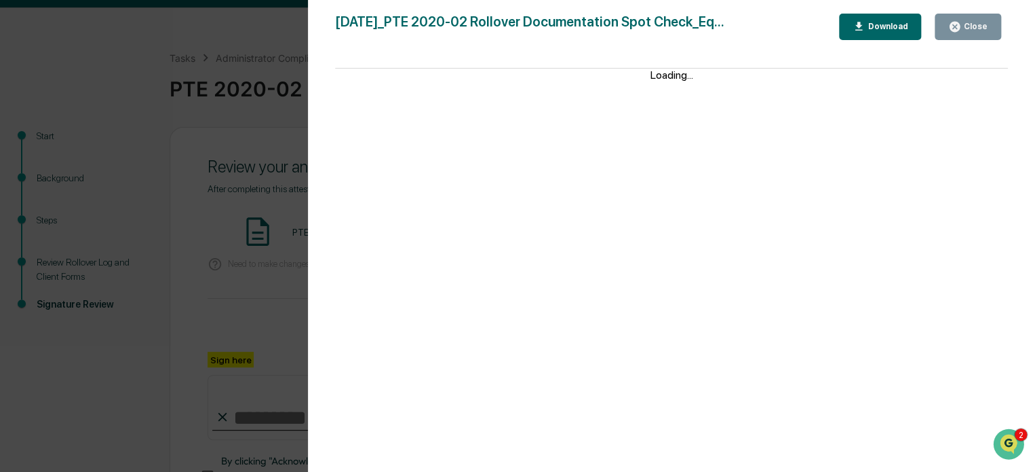
click at [978, 28] on div "Close" at bounding box center [974, 26] width 26 height 9
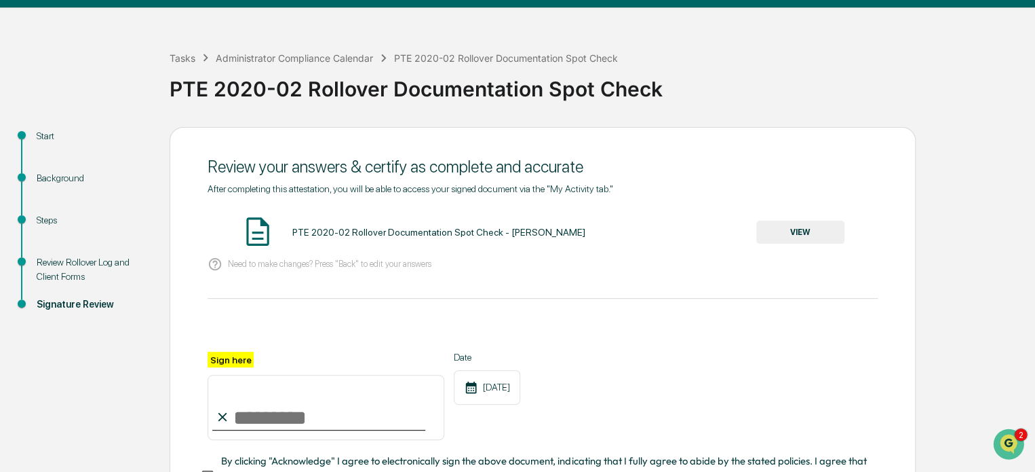
click at [266, 415] on input "Sign here" at bounding box center [326, 406] width 237 height 65
type input "**********"
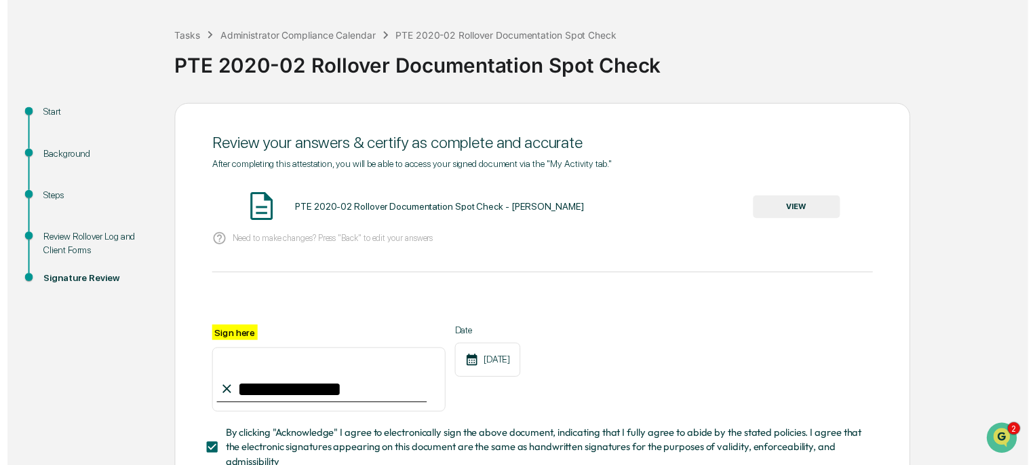
scroll to position [159, 0]
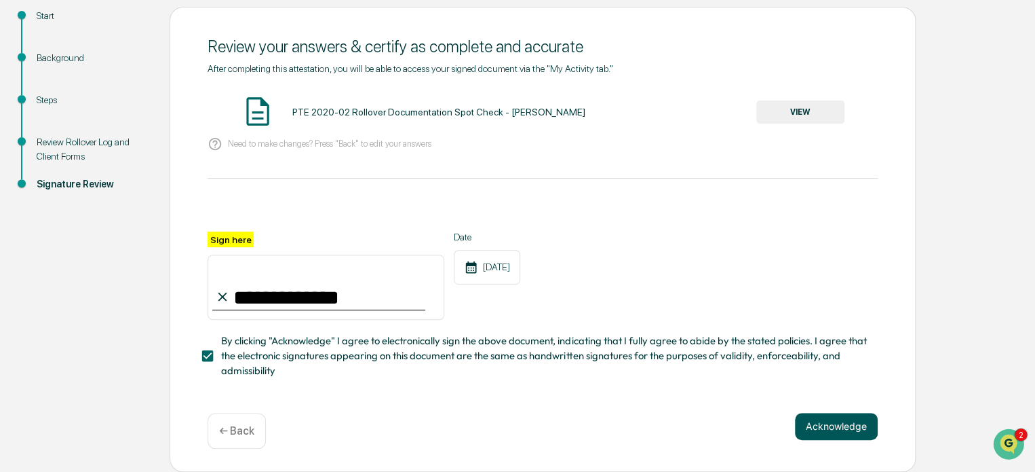
click at [853, 420] on button "Acknowledge" at bounding box center [836, 425] width 83 height 27
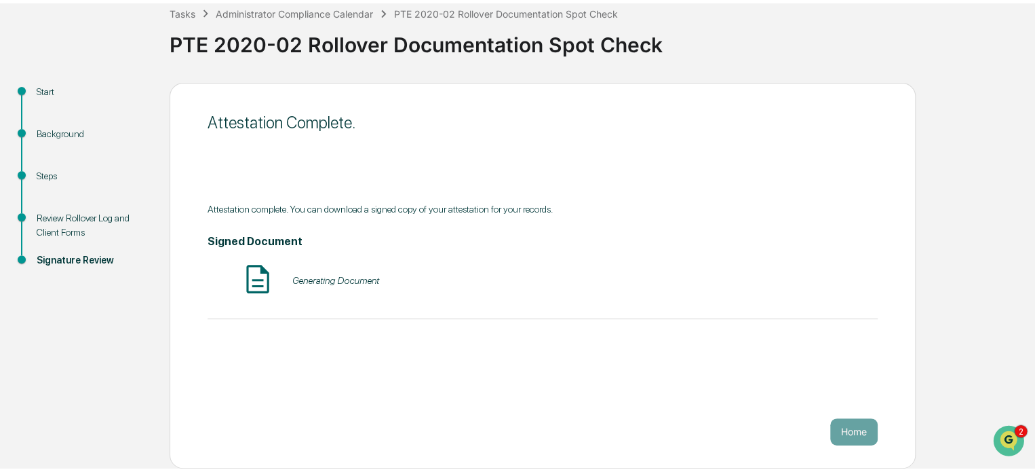
scroll to position [74, 0]
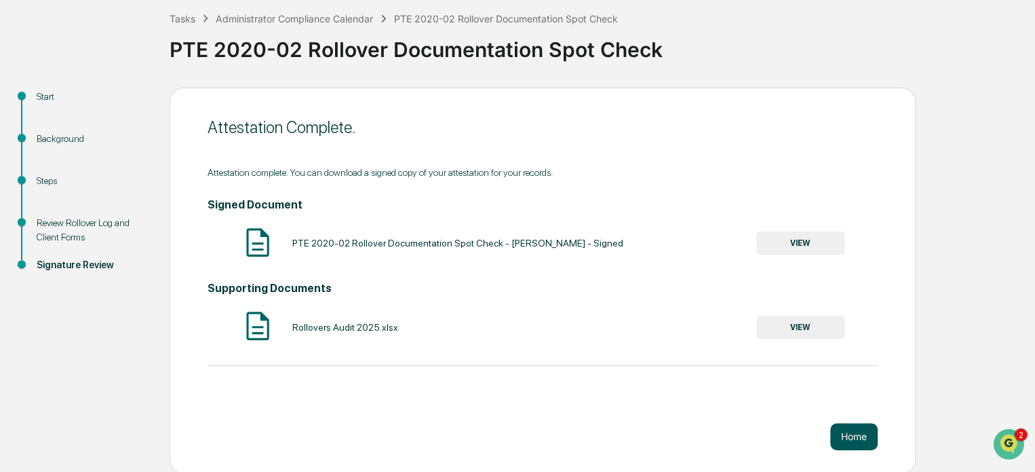
click at [862, 436] on button "Home" at bounding box center [853, 436] width 47 height 27
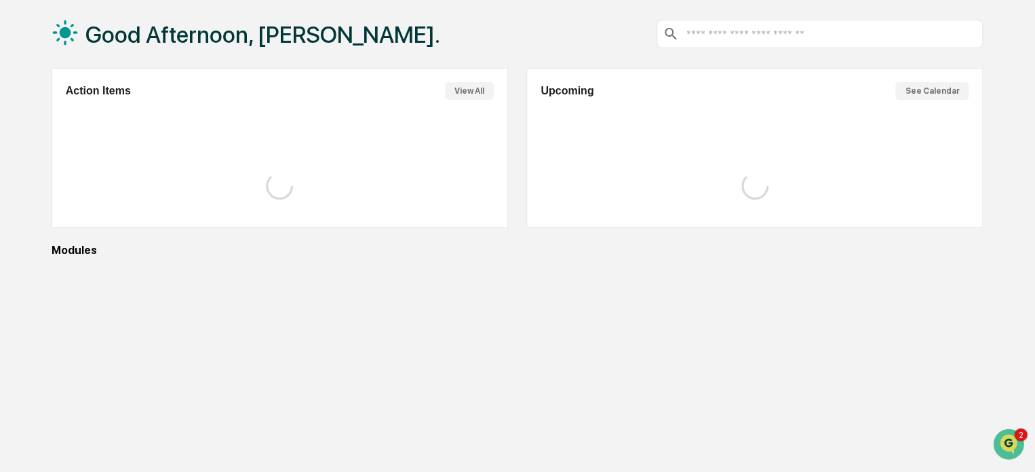
scroll to position [74, 0]
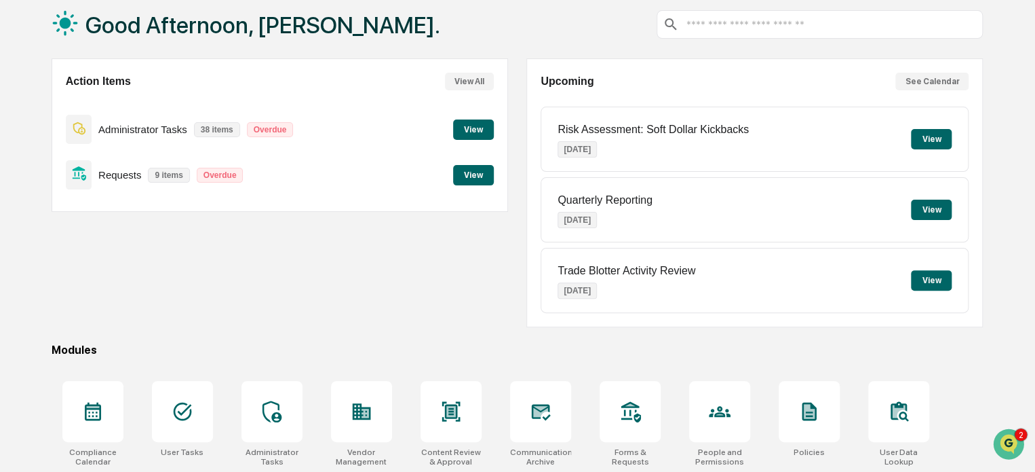
click at [464, 130] on button "View" at bounding box center [473, 129] width 41 height 20
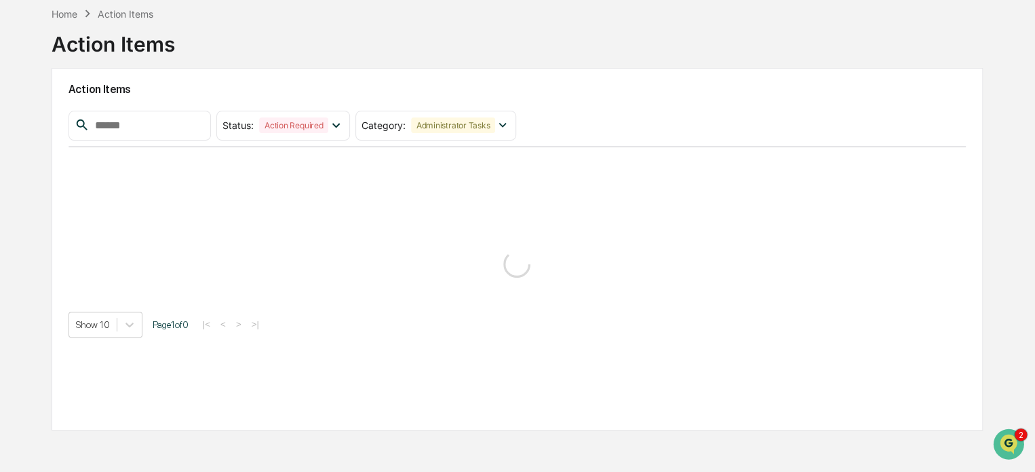
scroll to position [74, 0]
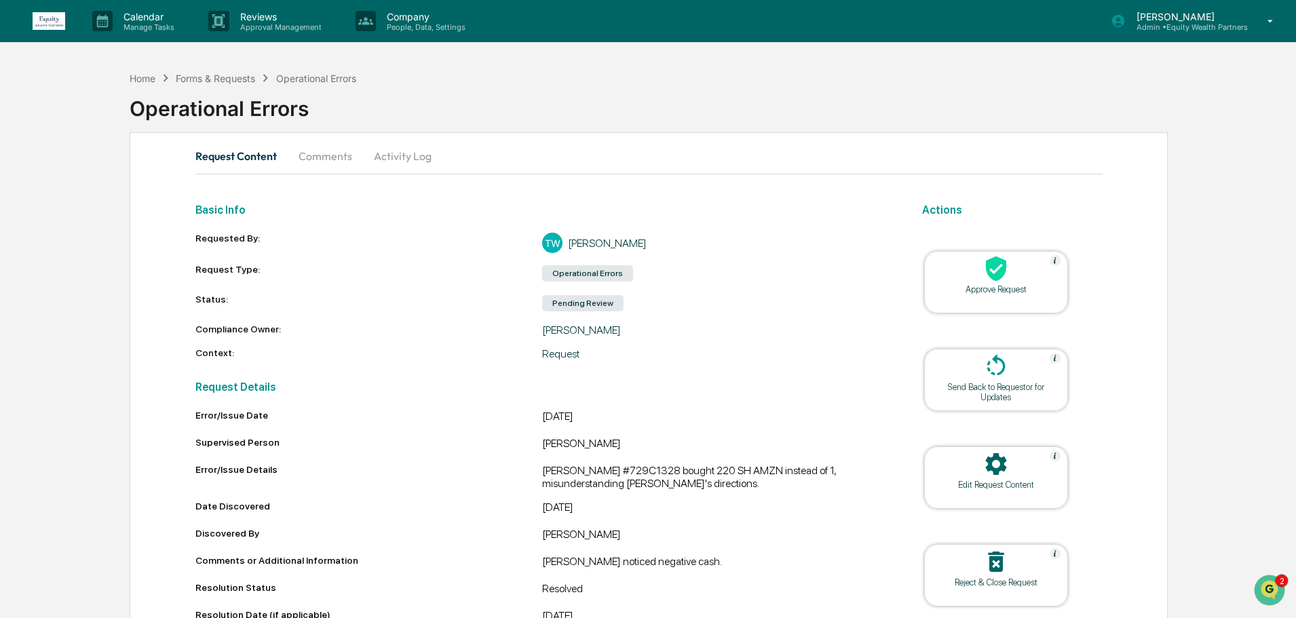
click at [1009, 280] on icon at bounding box center [995, 268] width 27 height 27
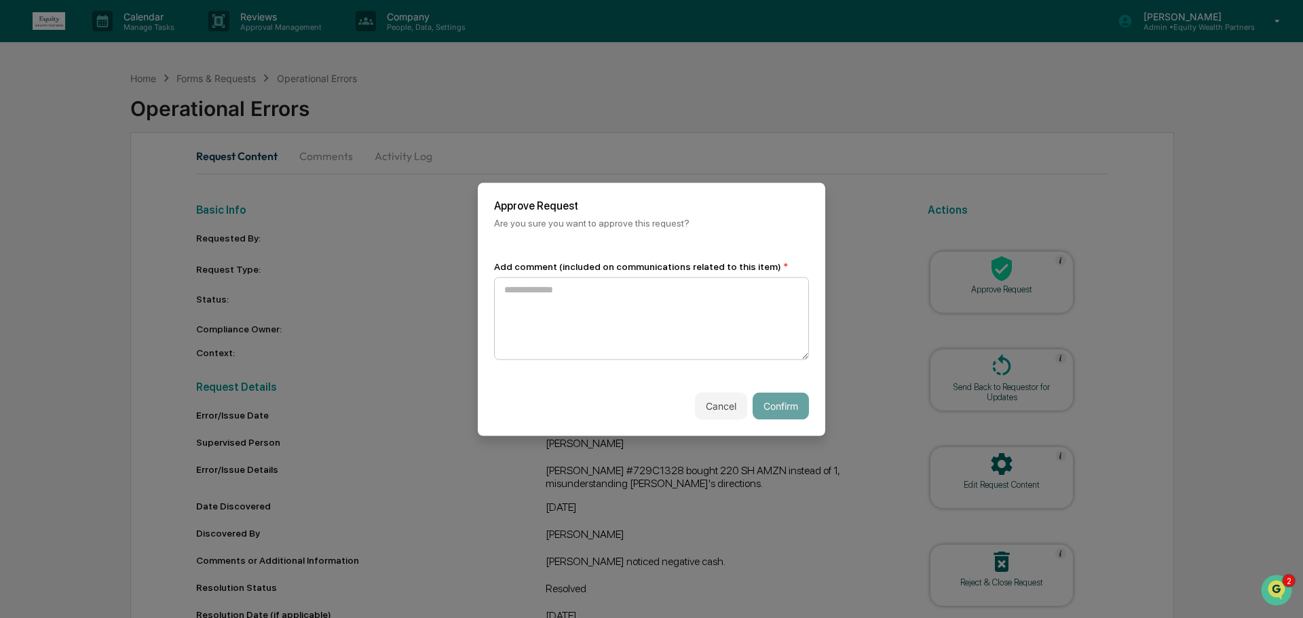
click at [604, 298] on textarea at bounding box center [651, 318] width 315 height 83
type textarea "**********"
click at [786, 402] on button "Confirm" at bounding box center [780, 405] width 56 height 27
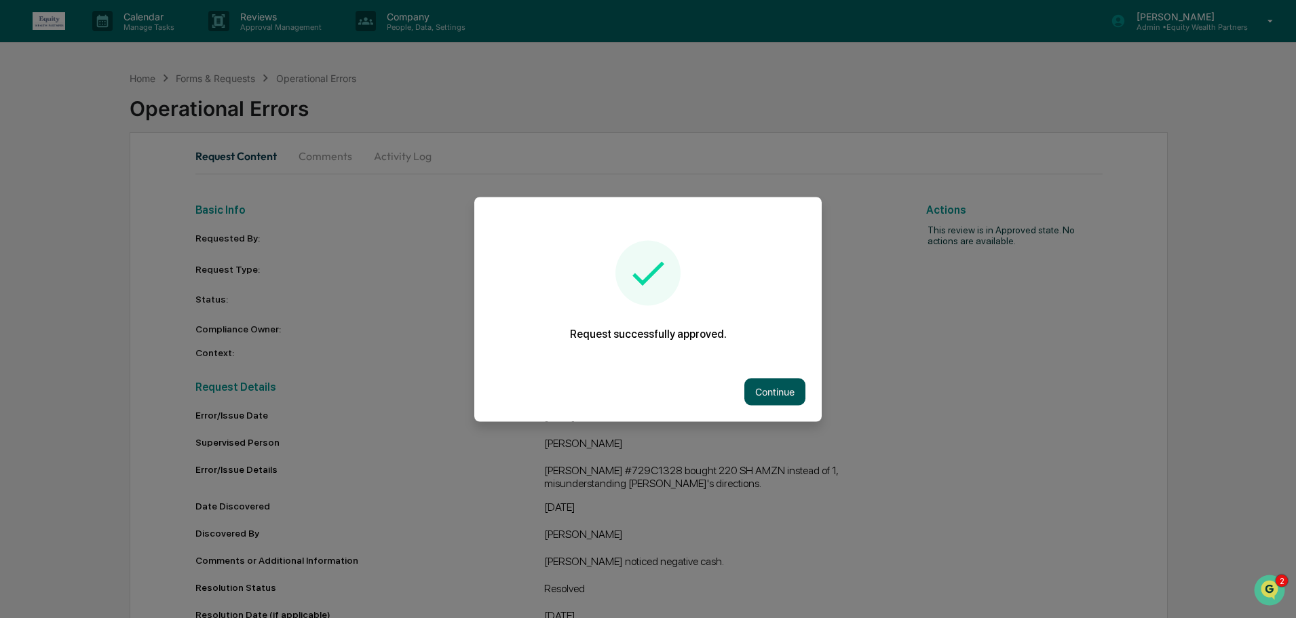
click at [782, 395] on button "Continue" at bounding box center [774, 391] width 61 height 27
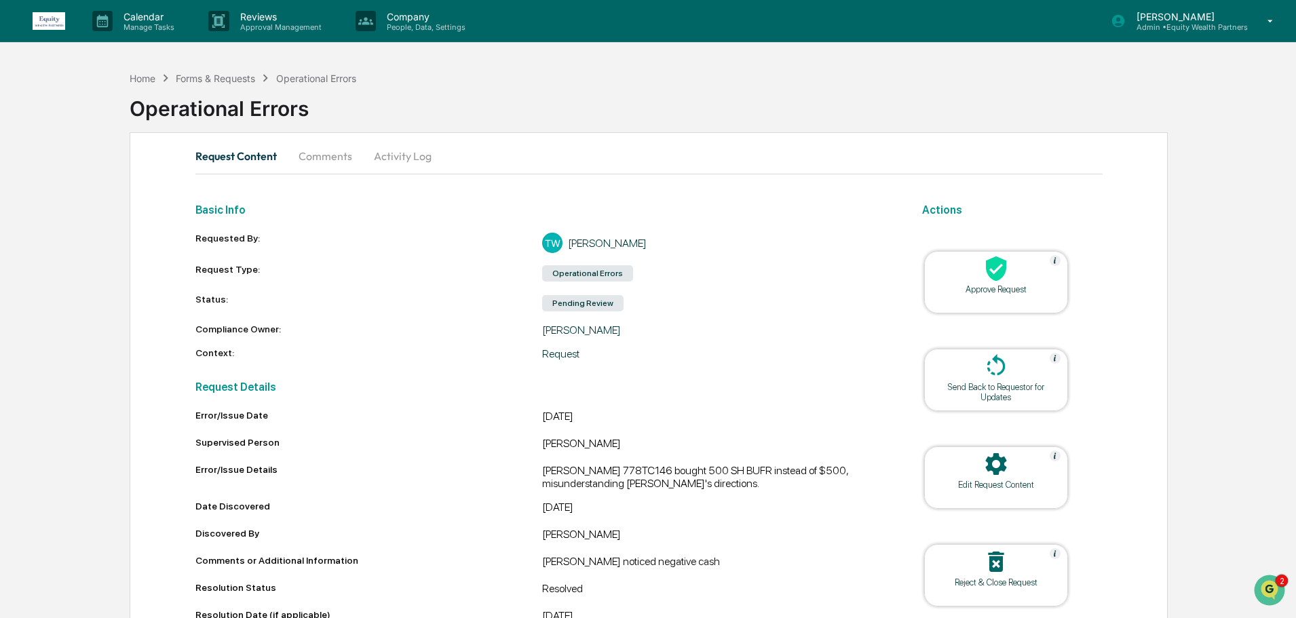
click at [993, 286] on div "Approve Request" at bounding box center [996, 289] width 122 height 10
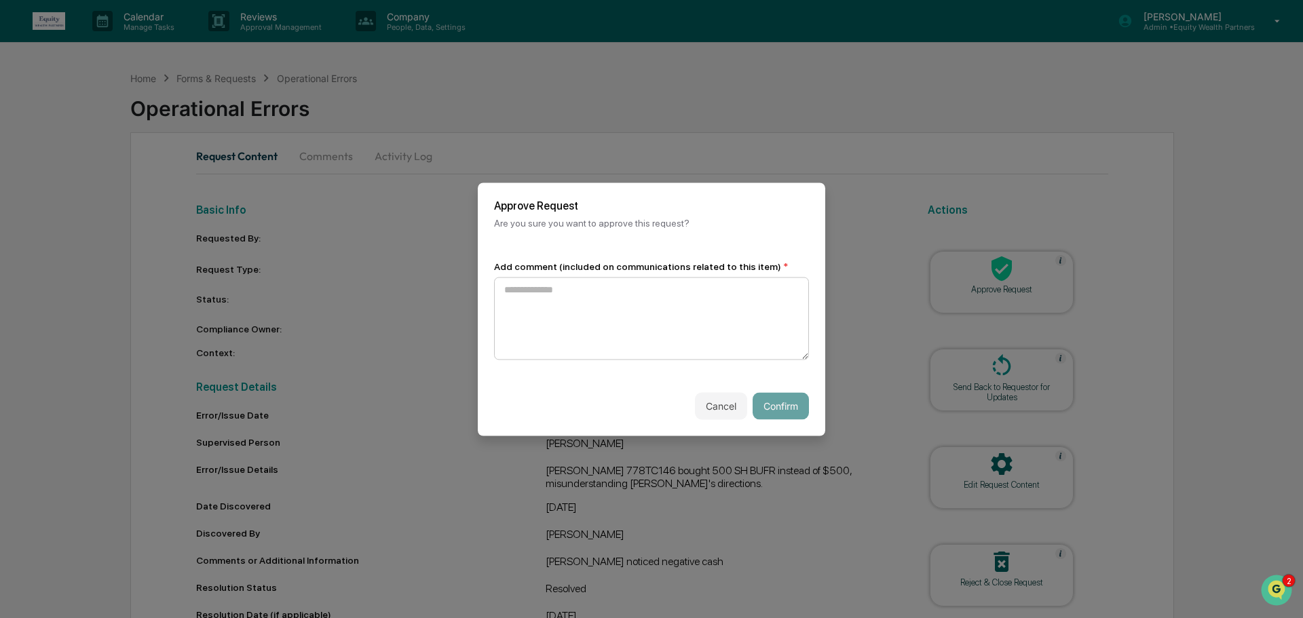
click at [624, 287] on textarea at bounding box center [651, 318] width 315 height 83
type textarea "*"
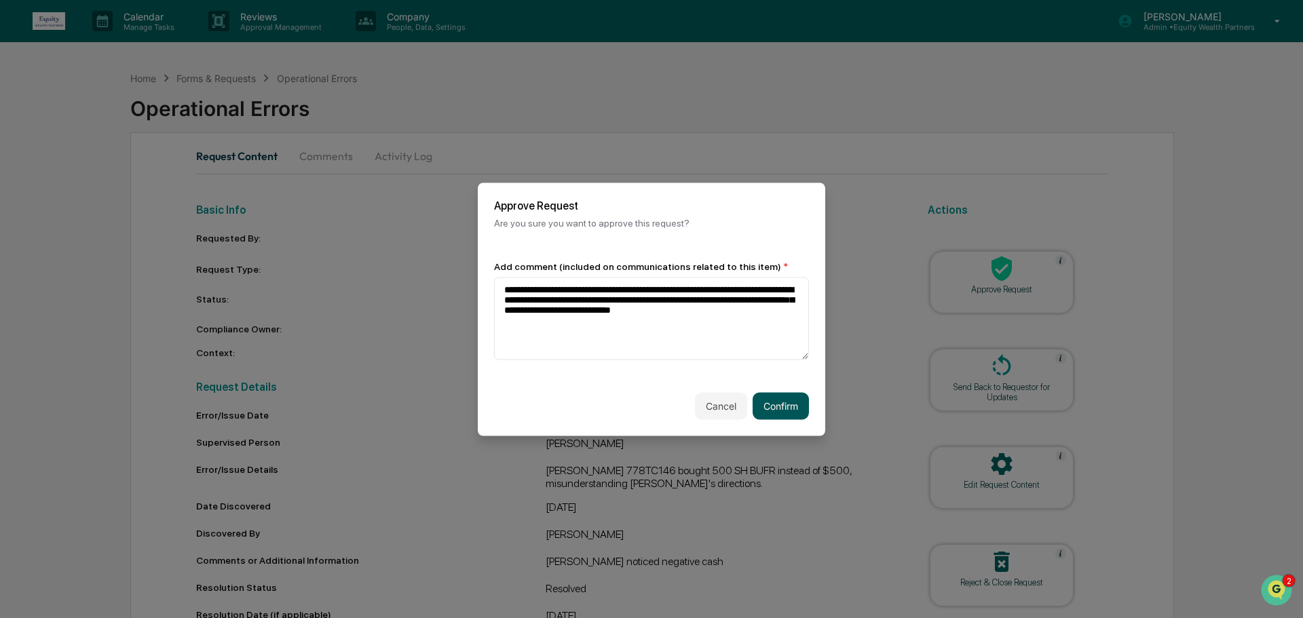
type textarea "**********"
click at [792, 411] on button "Confirm" at bounding box center [780, 405] width 56 height 27
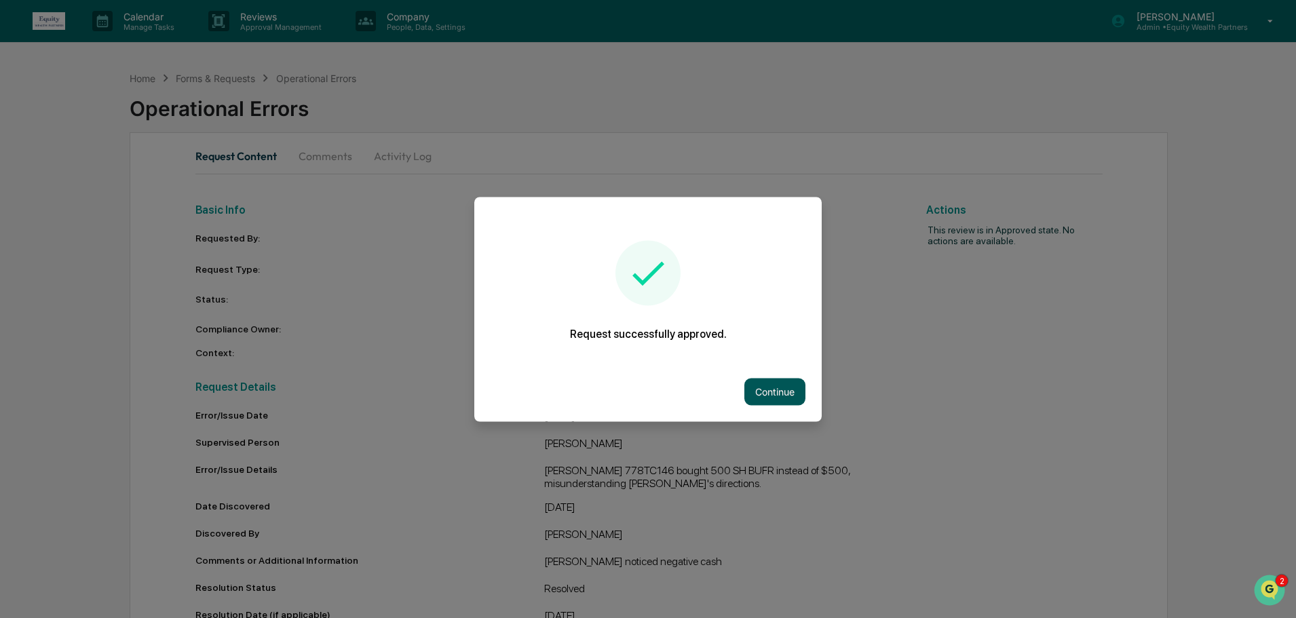
click at [790, 395] on button "Continue" at bounding box center [774, 391] width 61 height 27
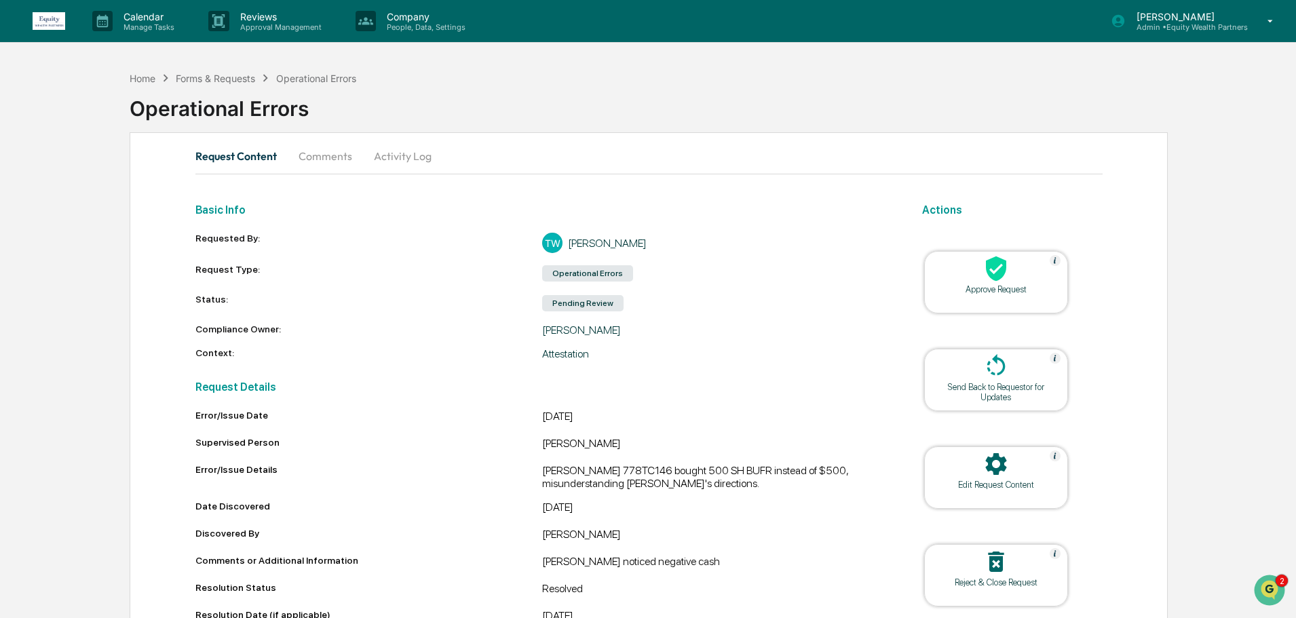
click at [989, 574] on icon at bounding box center [995, 561] width 27 height 27
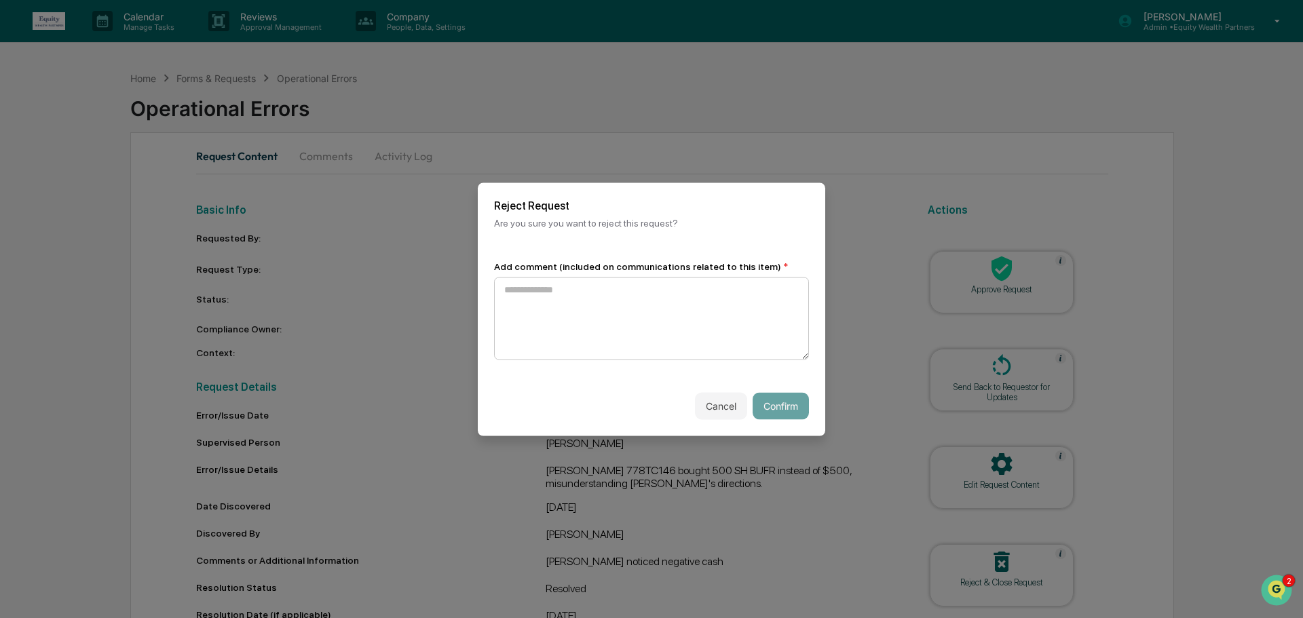
click at [678, 331] on textarea at bounding box center [651, 318] width 315 height 83
type textarea "**********"
click at [780, 410] on button "Confirm" at bounding box center [780, 405] width 56 height 27
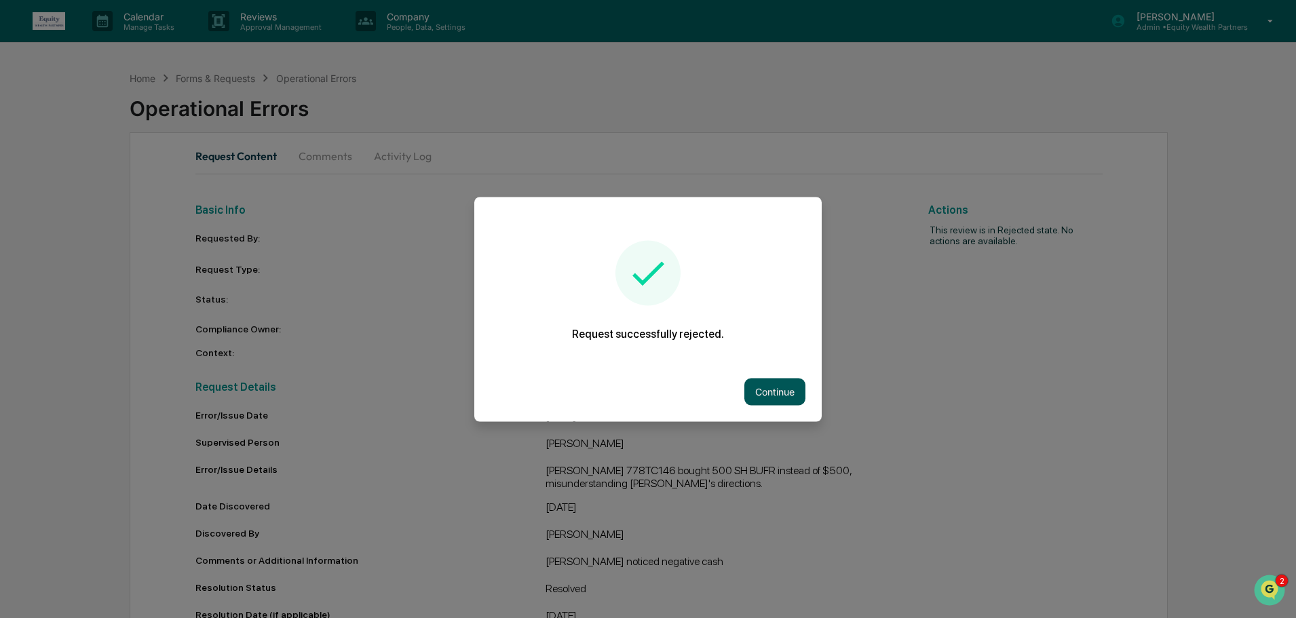
click at [775, 386] on button "Continue" at bounding box center [774, 391] width 61 height 27
